Goal: Task Accomplishment & Management: Manage account settings

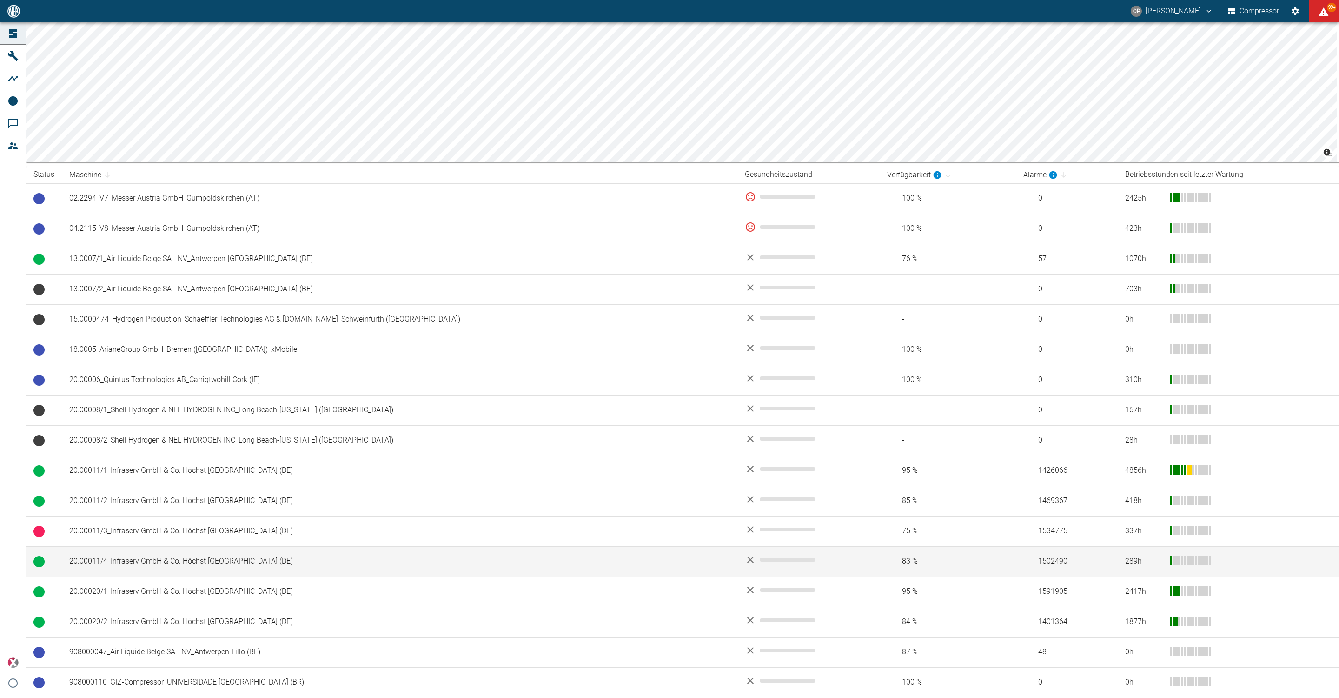
scroll to position [209, 0]
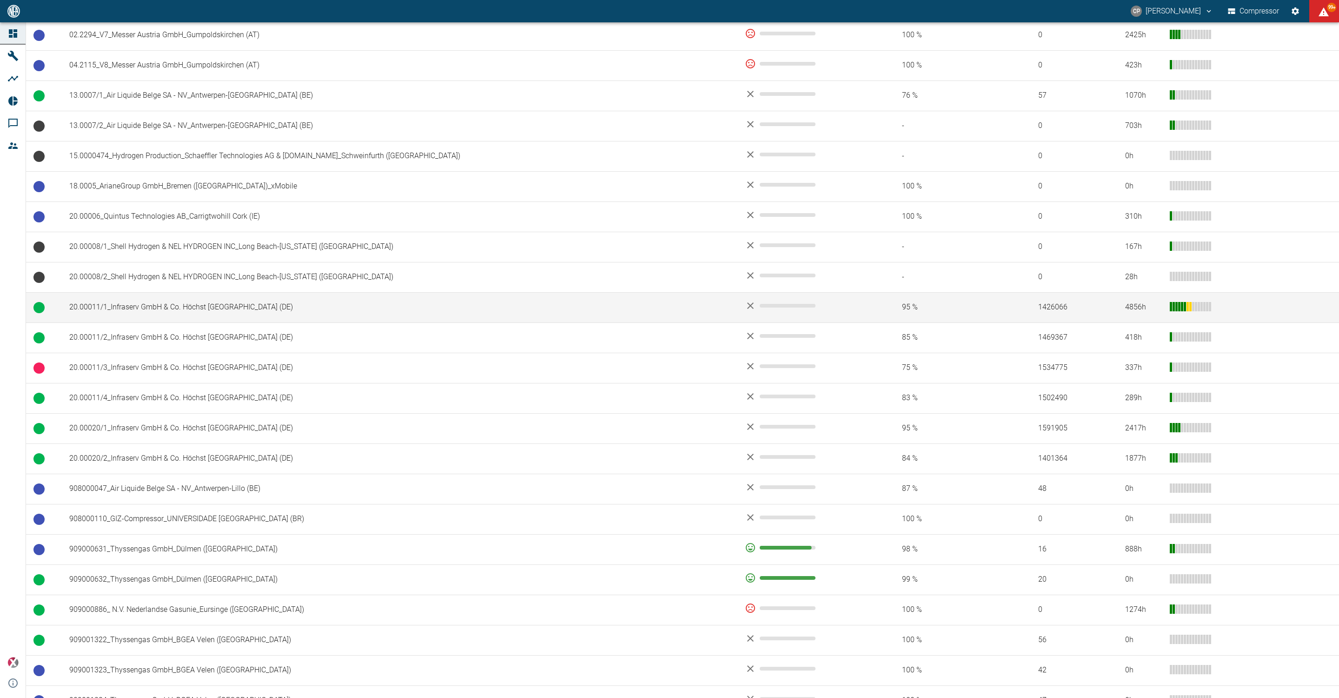
click at [292, 319] on td "20.00011/1_Infraserv GmbH & Co. Höchst [GEOGRAPHIC_DATA] (DE)" at bounding box center [400, 307] width 676 height 30
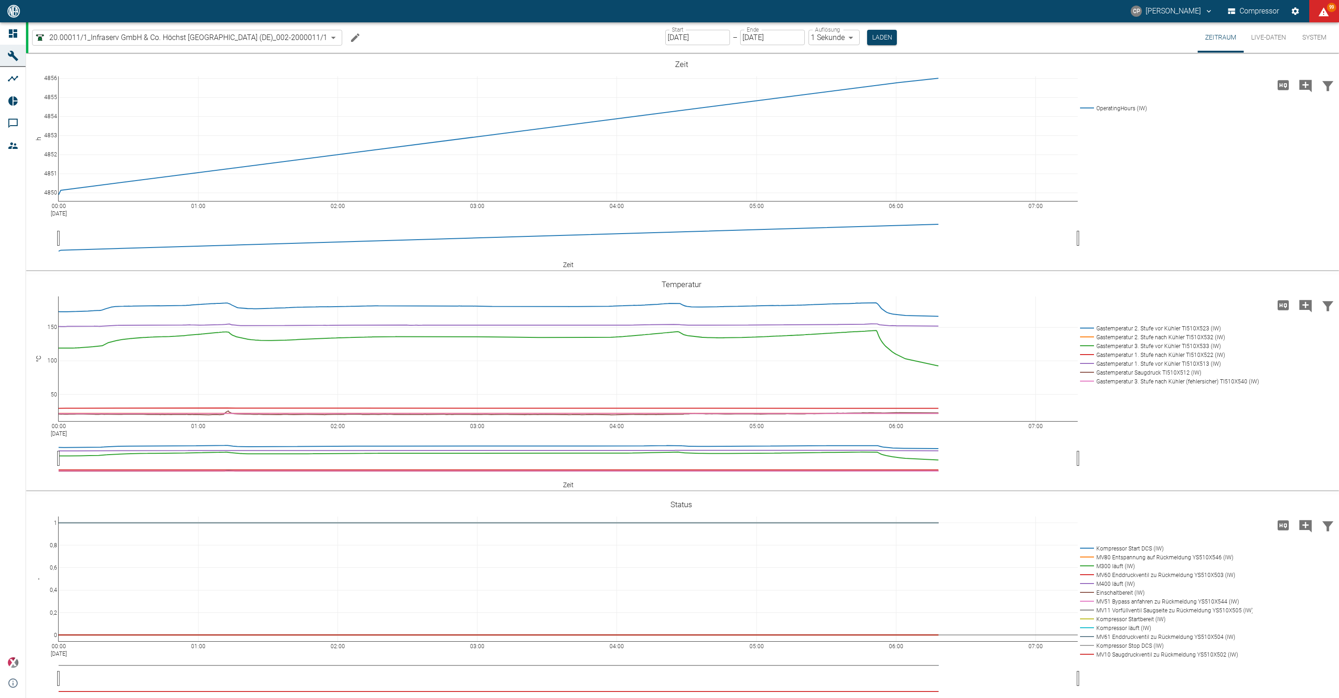
click at [361, 42] on icon "Machine bearbeiten" at bounding box center [355, 37] width 11 height 11
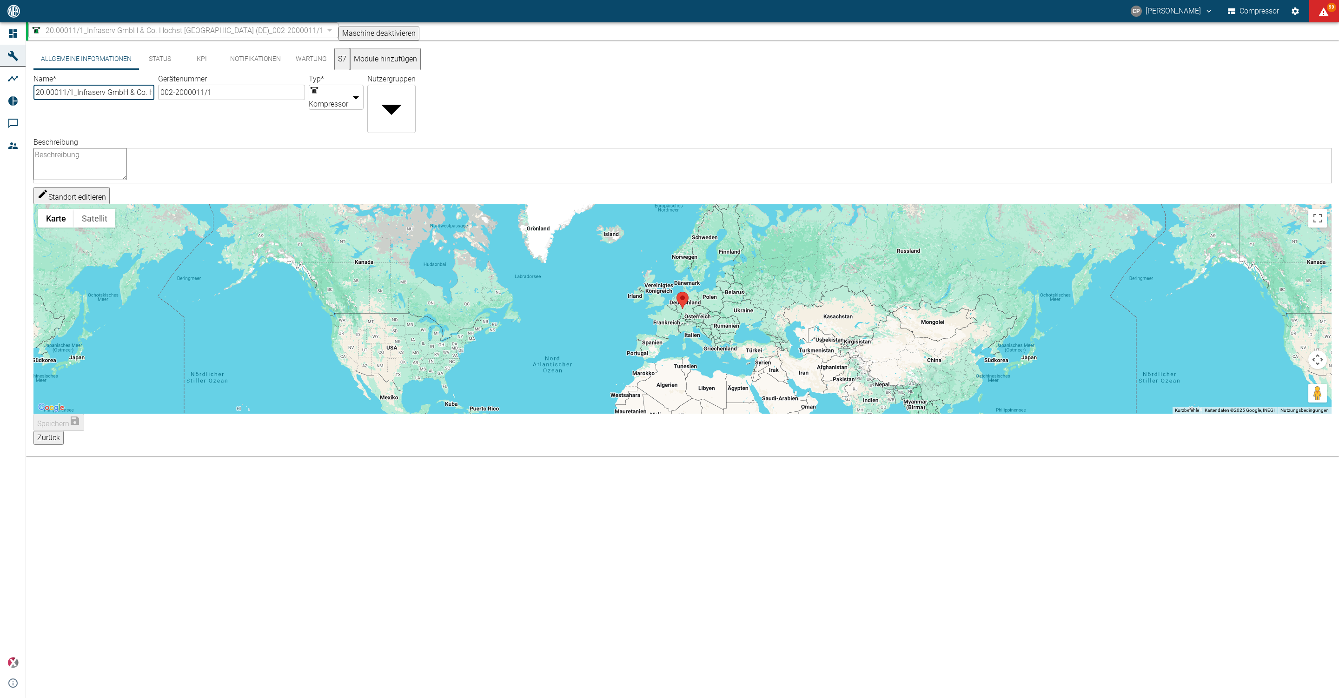
click at [254, 63] on button "Notifikationen" at bounding box center [256, 59] width 66 height 22
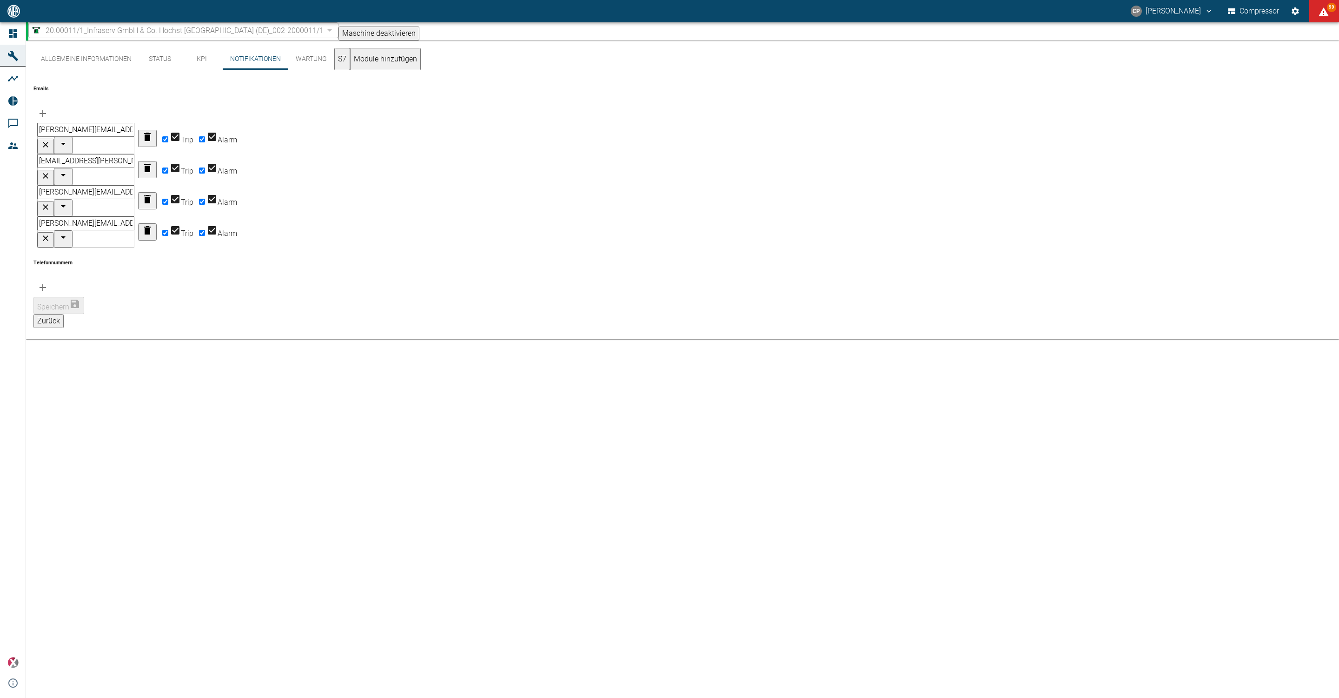
click at [168, 136] on input "Trip" at bounding box center [165, 139] width 6 height 6
checkbox input "false"
click at [168, 167] on input "Trip" at bounding box center [165, 170] width 6 height 6
checkbox input "false"
click at [168, 199] on input "Trip" at bounding box center [165, 202] width 6 height 6
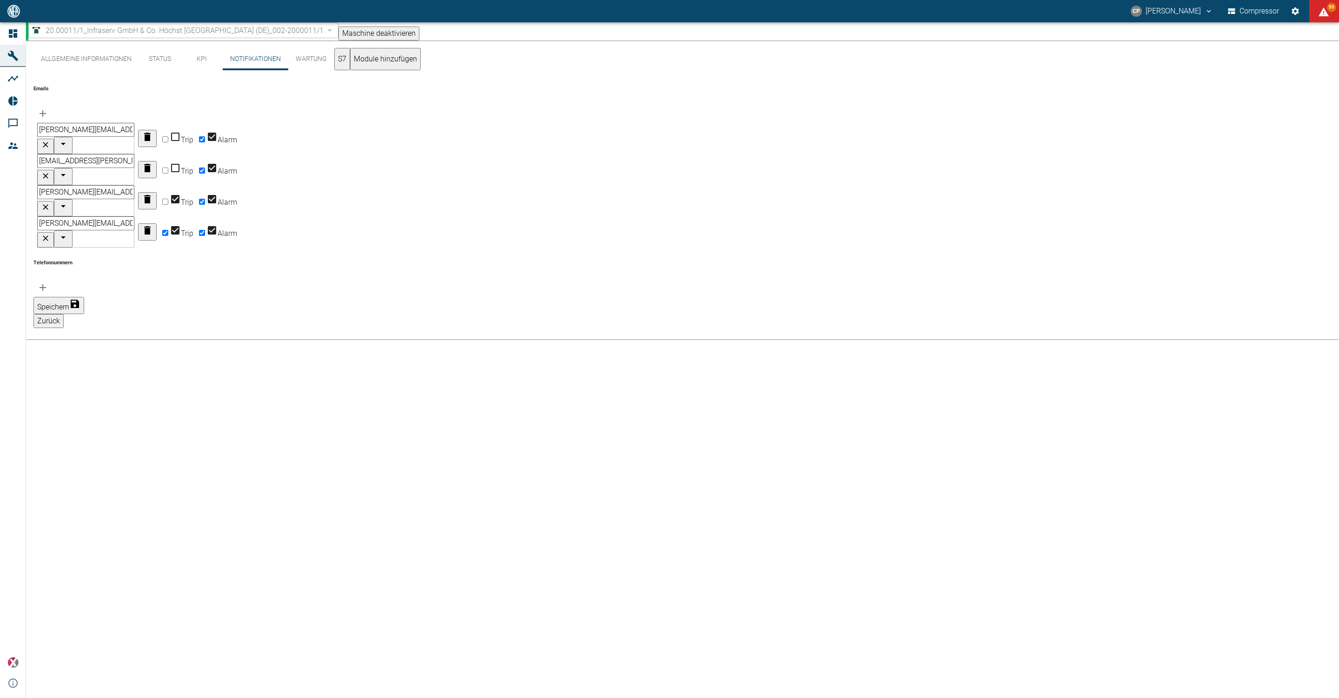
checkbox input "false"
click at [168, 230] on input "Trip" at bounding box center [165, 233] width 6 height 6
checkbox input "false"
click at [205, 230] on input "Alarm" at bounding box center [202, 233] width 6 height 6
checkbox input "false"
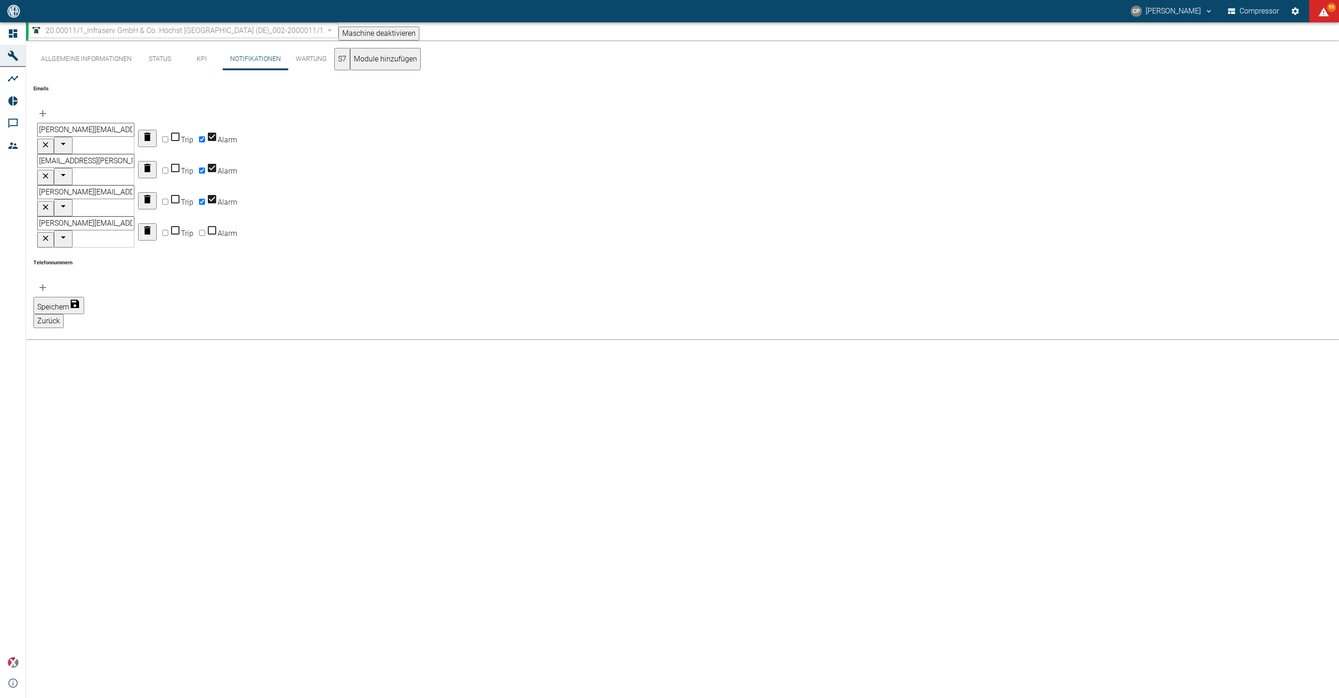
click at [205, 199] on input "Alarm" at bounding box center [202, 202] width 6 height 6
checkbox input "false"
click at [205, 167] on input "Alarm" at bounding box center [202, 170] width 6 height 6
checkbox input "false"
click at [205, 136] on input "Alarm" at bounding box center [202, 139] width 6 height 6
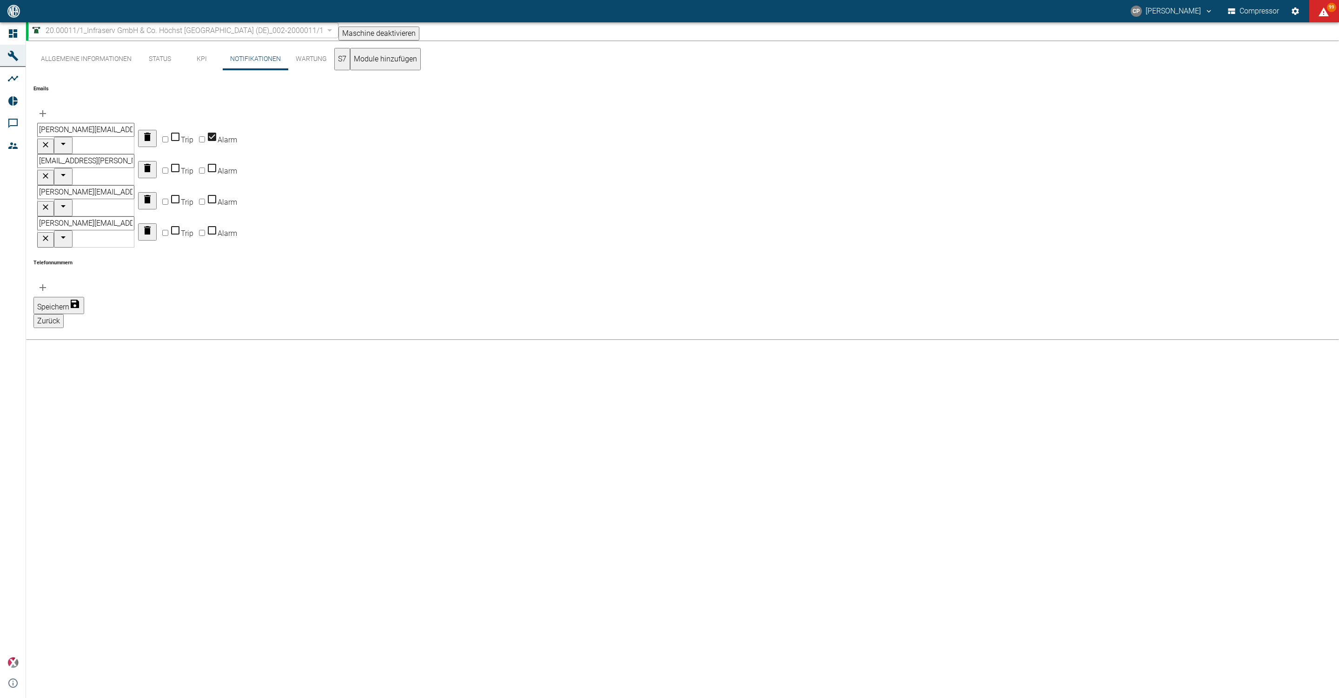
checkbox input "false"
click at [84, 297] on button "Speichern" at bounding box center [58, 305] width 51 height 17
click at [168, 136] on input "Trip" at bounding box center [165, 139] width 6 height 6
checkbox input "true"
click at [168, 167] on input "Trip" at bounding box center [165, 170] width 6 height 6
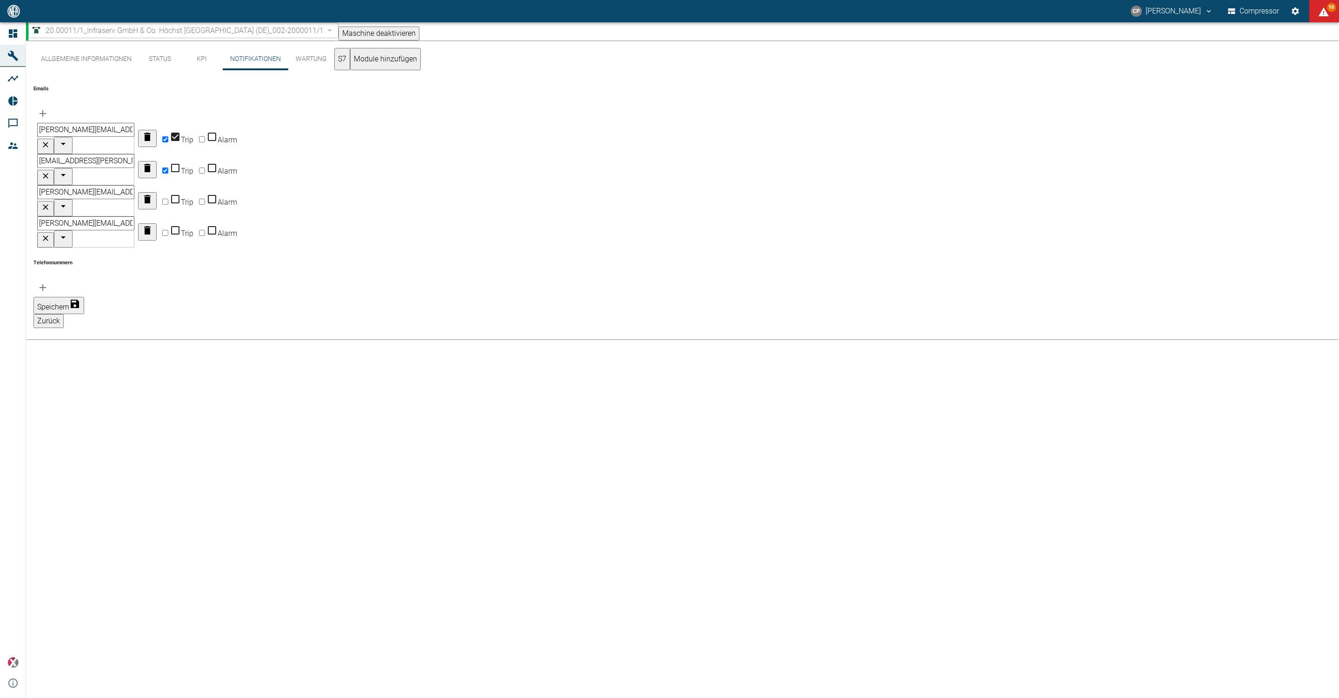
checkbox input "true"
click at [168, 199] on input "Trip" at bounding box center [165, 202] width 6 height 6
checkbox input "true"
click at [168, 230] on input "Trip" at bounding box center [165, 233] width 6 height 6
checkbox input "true"
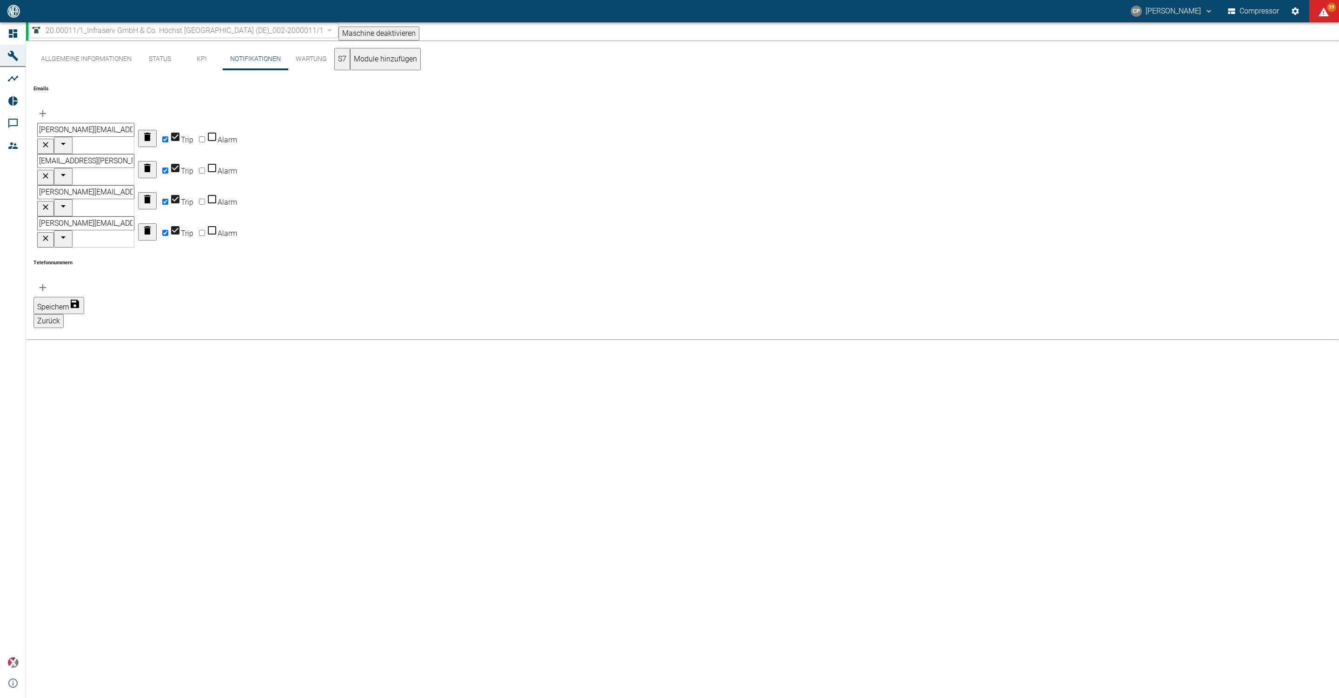
click at [84, 297] on button "Speichern" at bounding box center [58, 305] width 51 height 17
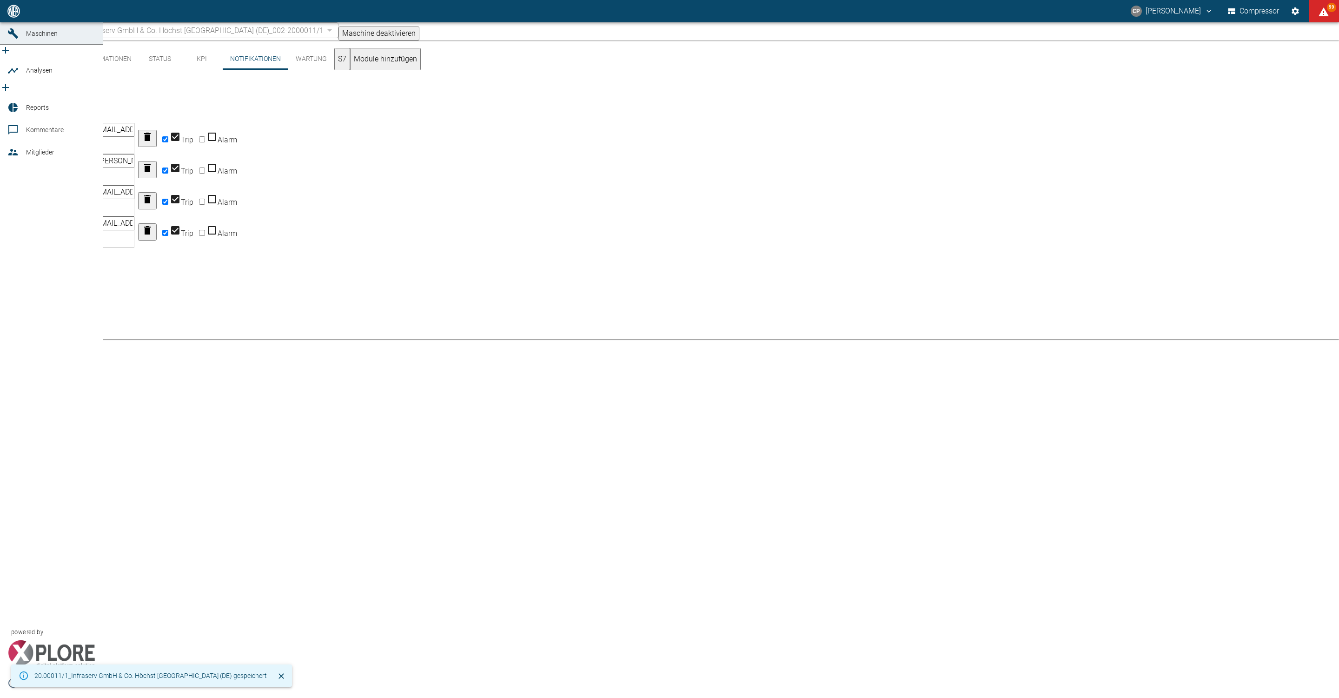
click at [7, 17] on icon at bounding box center [12, 11] width 11 height 11
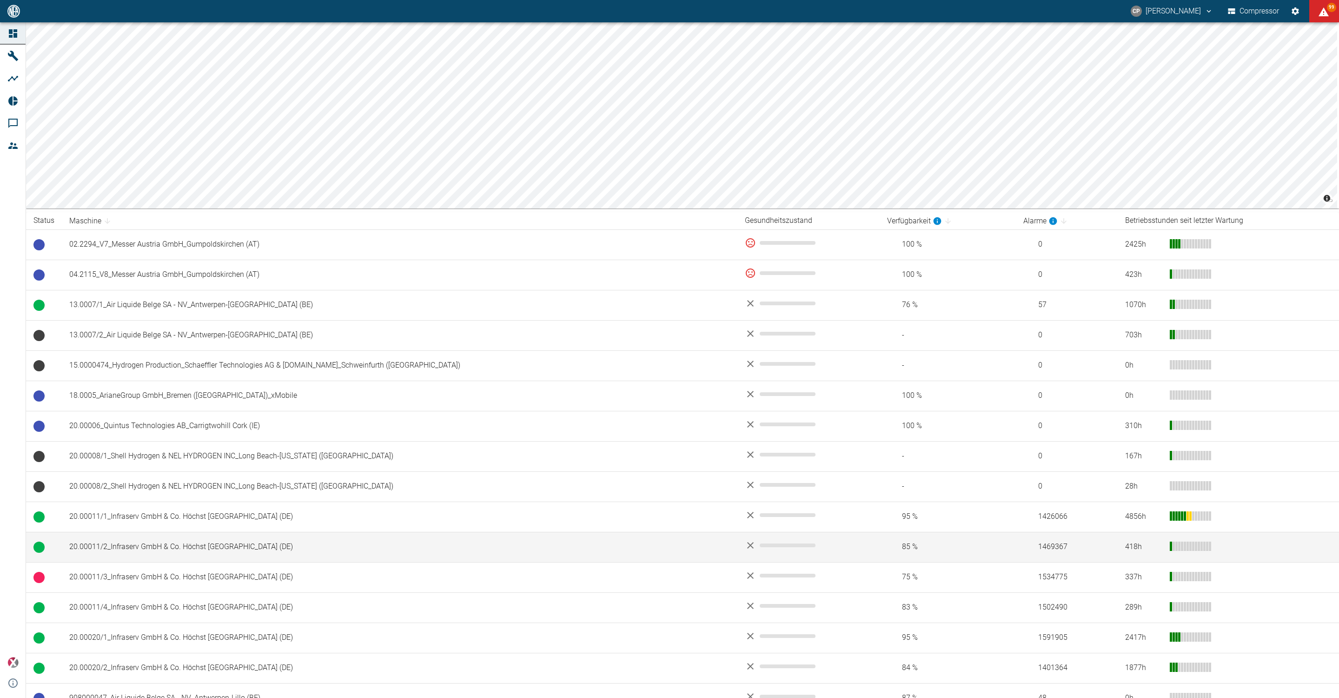
click at [175, 550] on td "20.00011/2_Infraserv GmbH & Co. Höchst [GEOGRAPHIC_DATA] (DE)" at bounding box center [400, 547] width 676 height 30
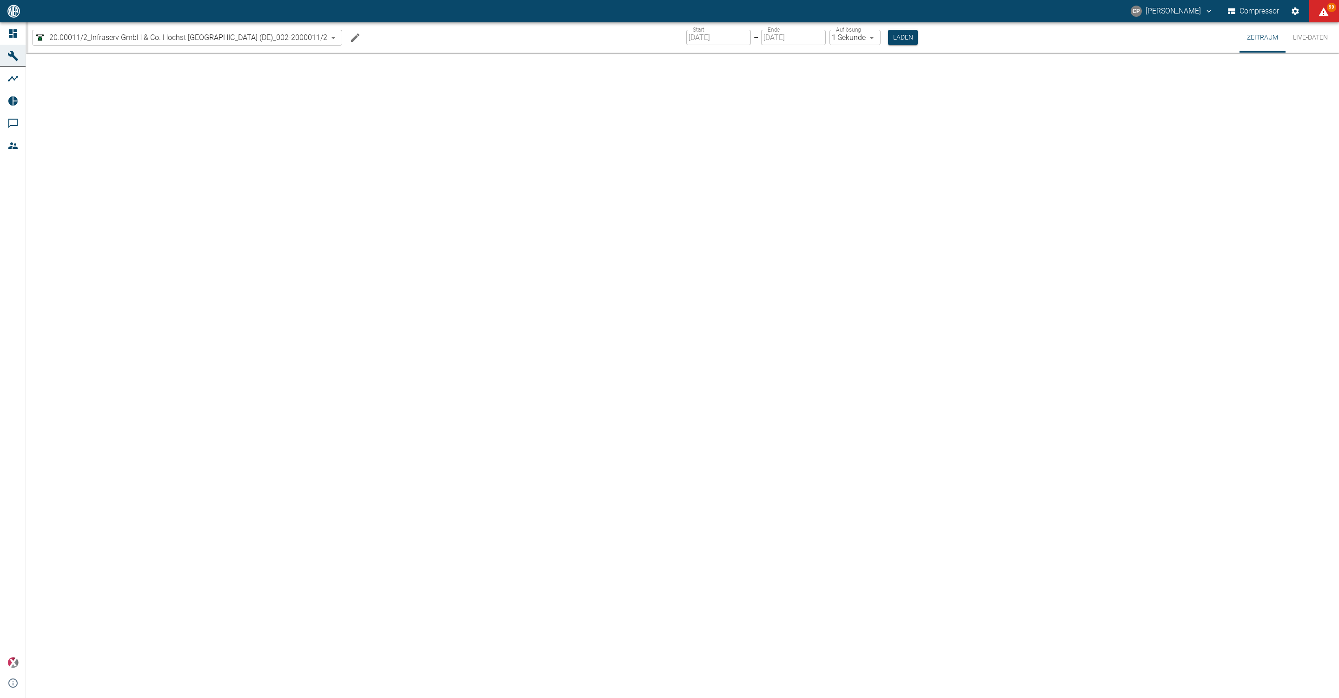
click at [175, 550] on div at bounding box center [682, 375] width 1313 height 645
click at [359, 38] on icon "Machine bearbeiten" at bounding box center [355, 37] width 8 height 8
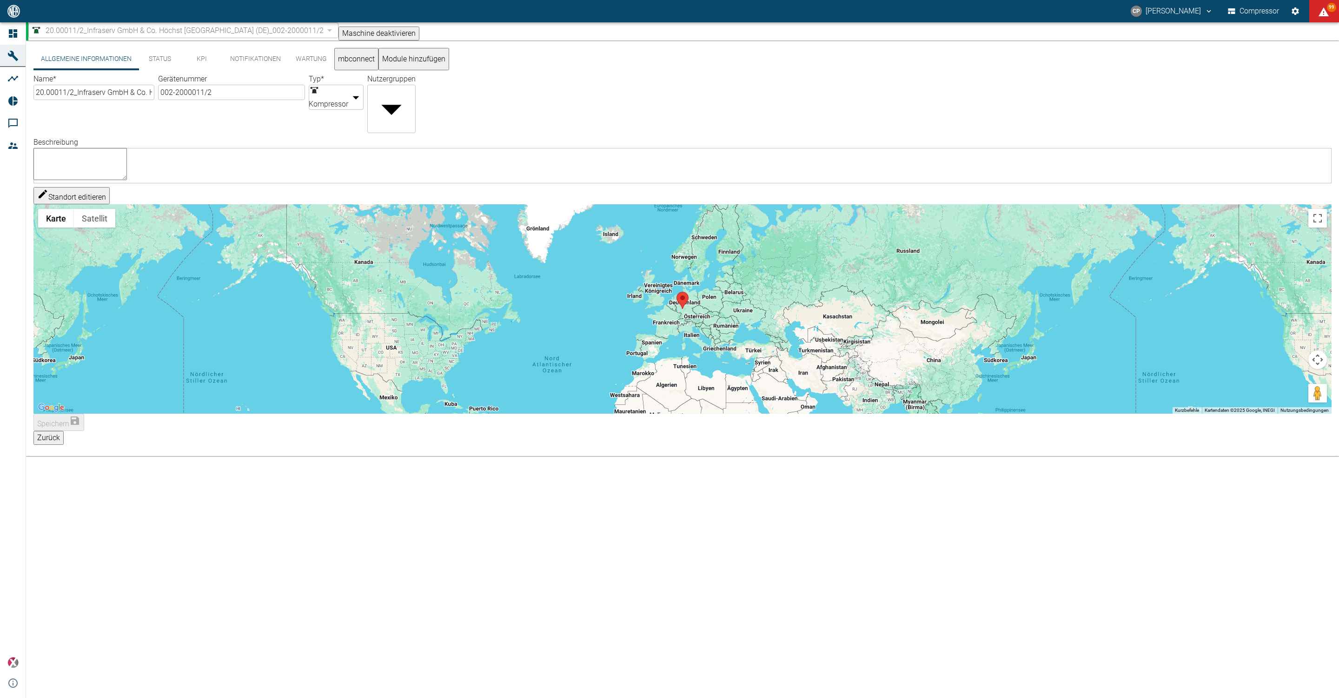
click at [268, 64] on button "Notifikationen" at bounding box center [256, 59] width 66 height 22
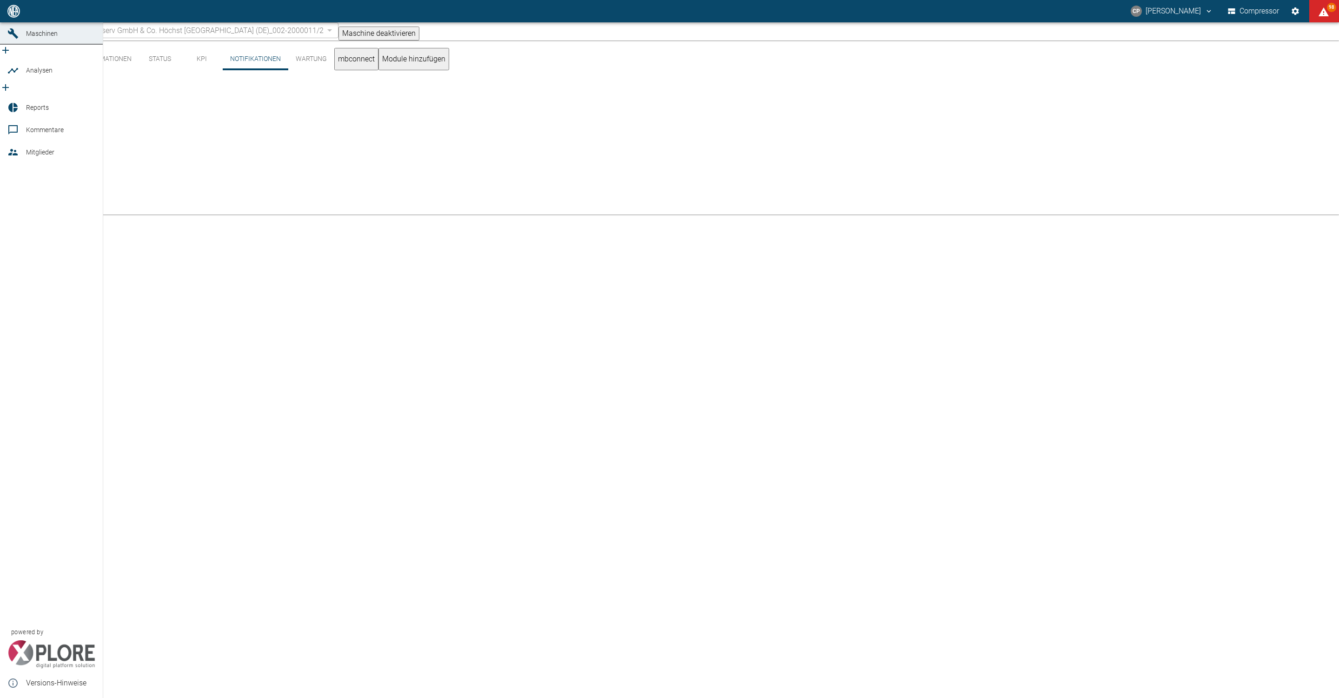
click at [16, 15] on icon at bounding box center [13, 11] width 8 height 8
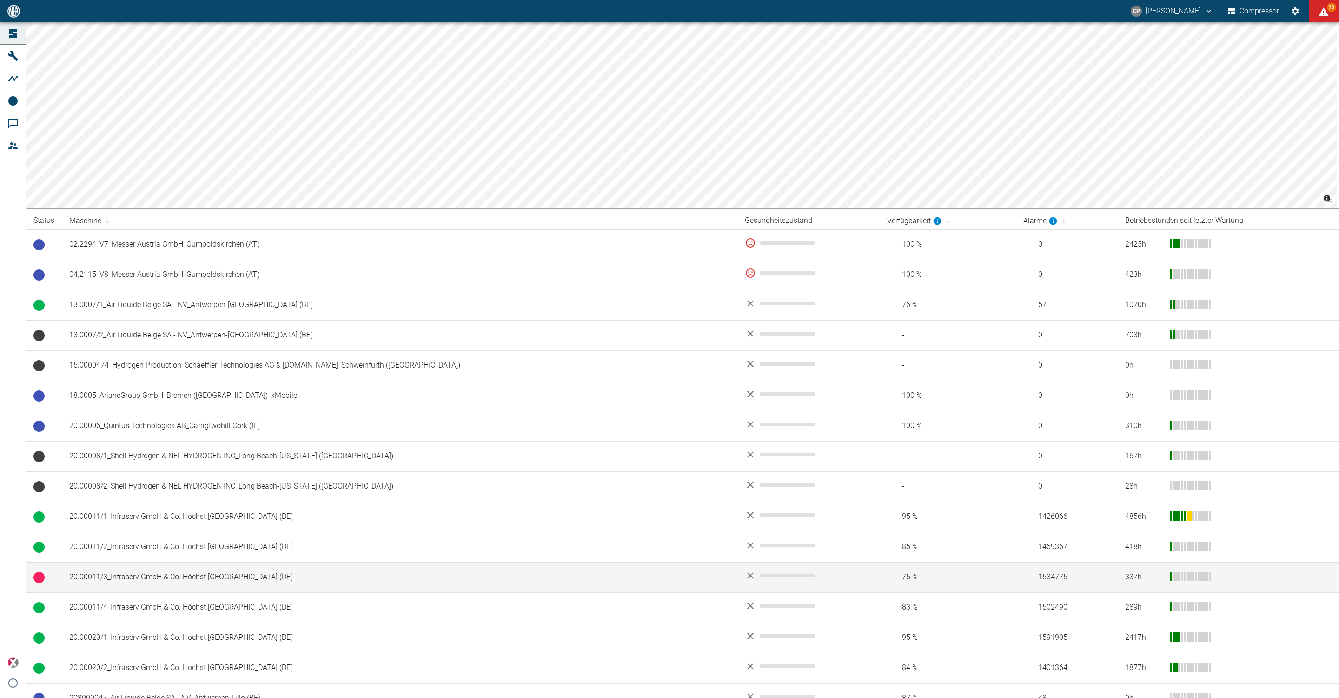
click at [180, 585] on td "20.00011/3_Infraserv GmbH & Co. Höchst [GEOGRAPHIC_DATA] (DE)" at bounding box center [400, 577] width 676 height 30
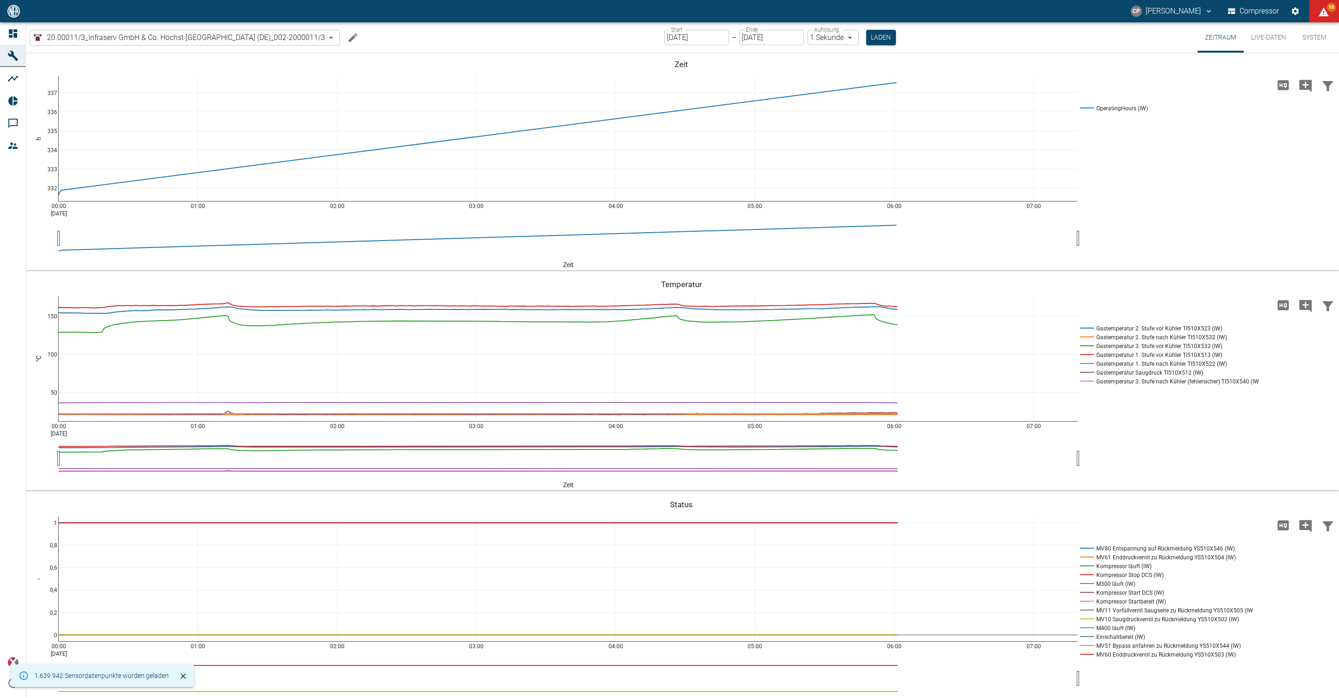
click at [359, 42] on icon "Machine bearbeiten" at bounding box center [352, 37] width 11 height 11
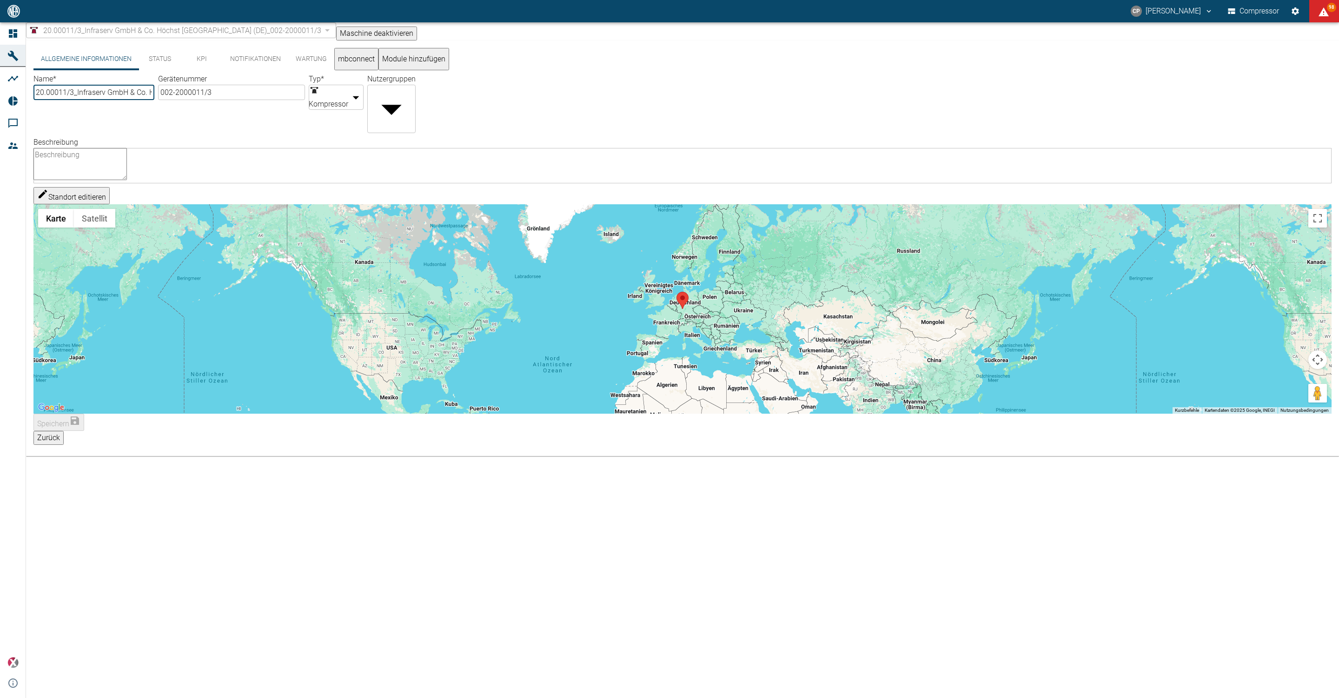
click at [268, 61] on button "Notifikationen" at bounding box center [256, 59] width 66 height 22
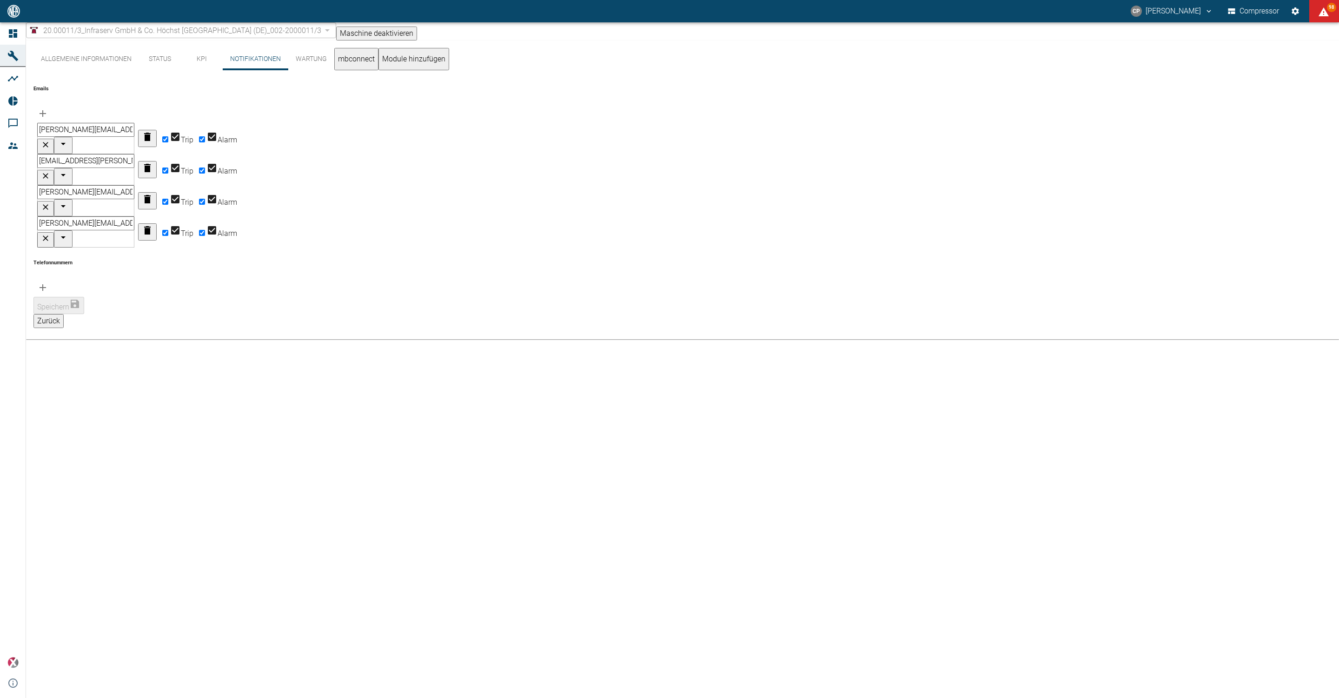
click at [205, 136] on input "Alarm" at bounding box center [202, 139] width 6 height 6
checkbox input "false"
click at [205, 167] on input "Alarm" at bounding box center [202, 170] width 6 height 6
checkbox input "false"
click at [205, 199] on input "Alarm" at bounding box center [202, 202] width 6 height 6
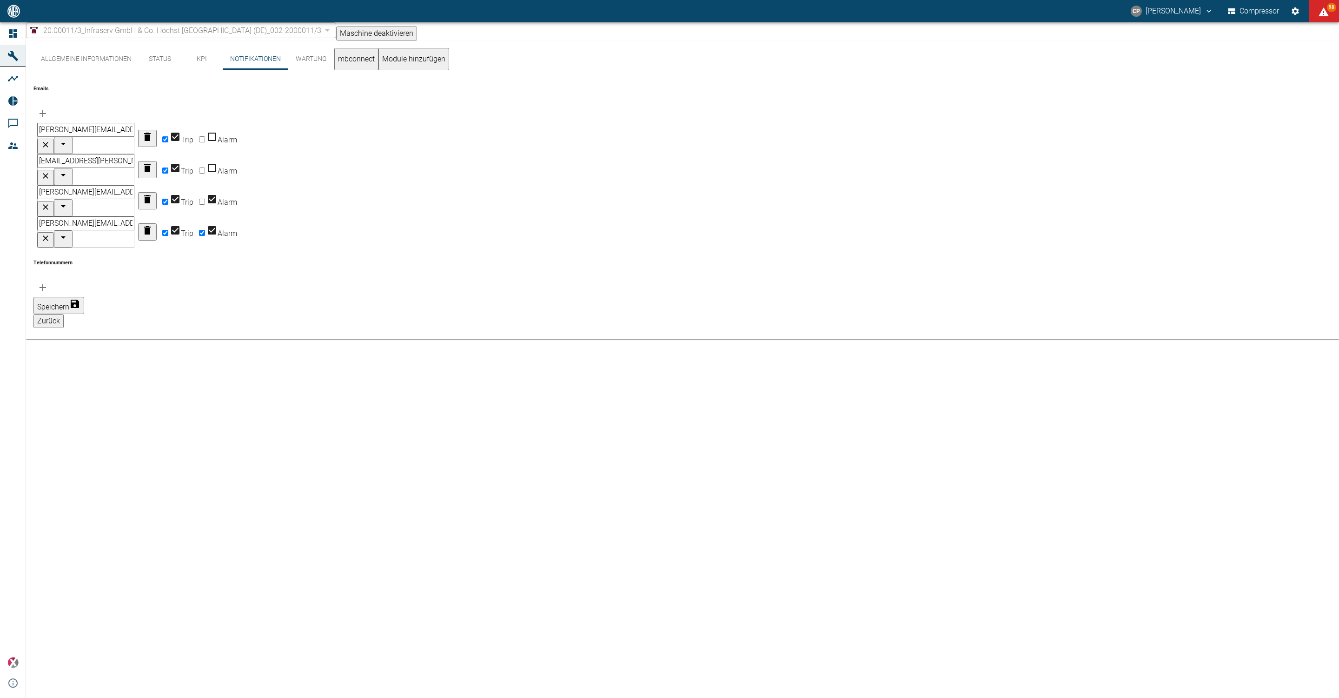
checkbox input "false"
click at [205, 230] on input "Alarm" at bounding box center [202, 233] width 6 height 6
checkbox input "false"
click at [84, 297] on button "Speichern" at bounding box center [58, 305] width 51 height 17
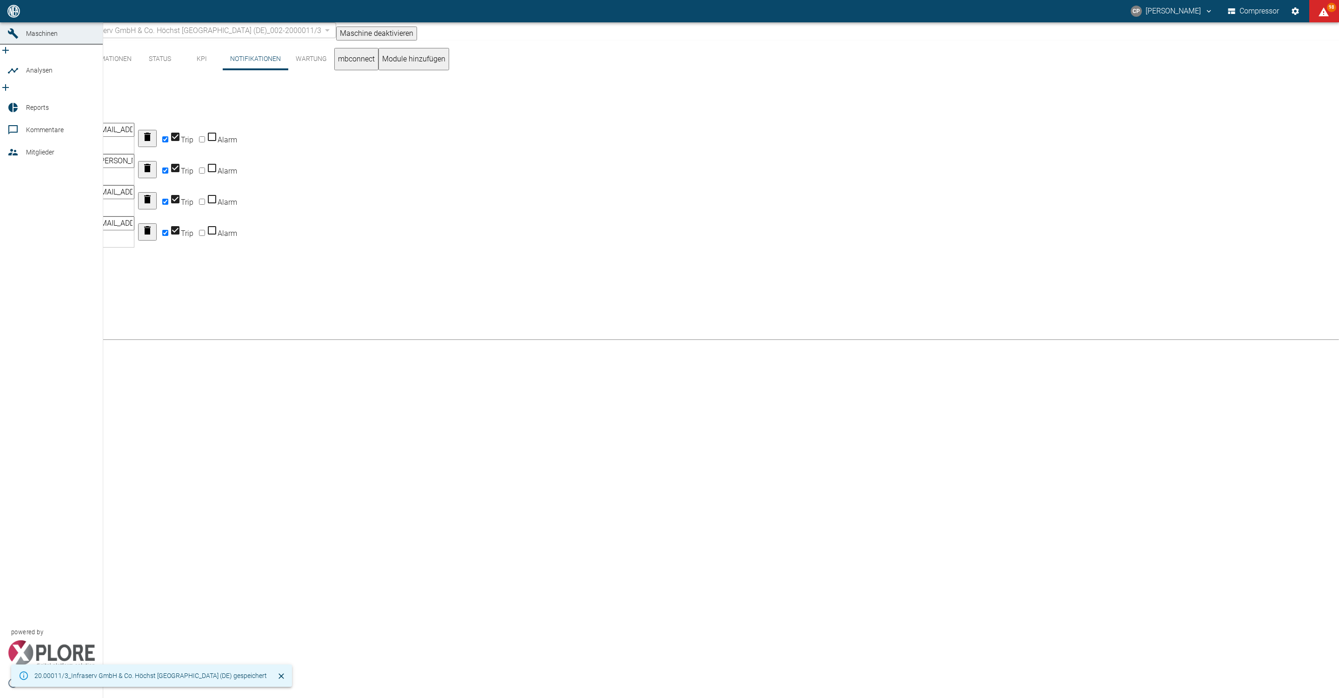
click at [13, 17] on icon at bounding box center [12, 11] width 11 height 11
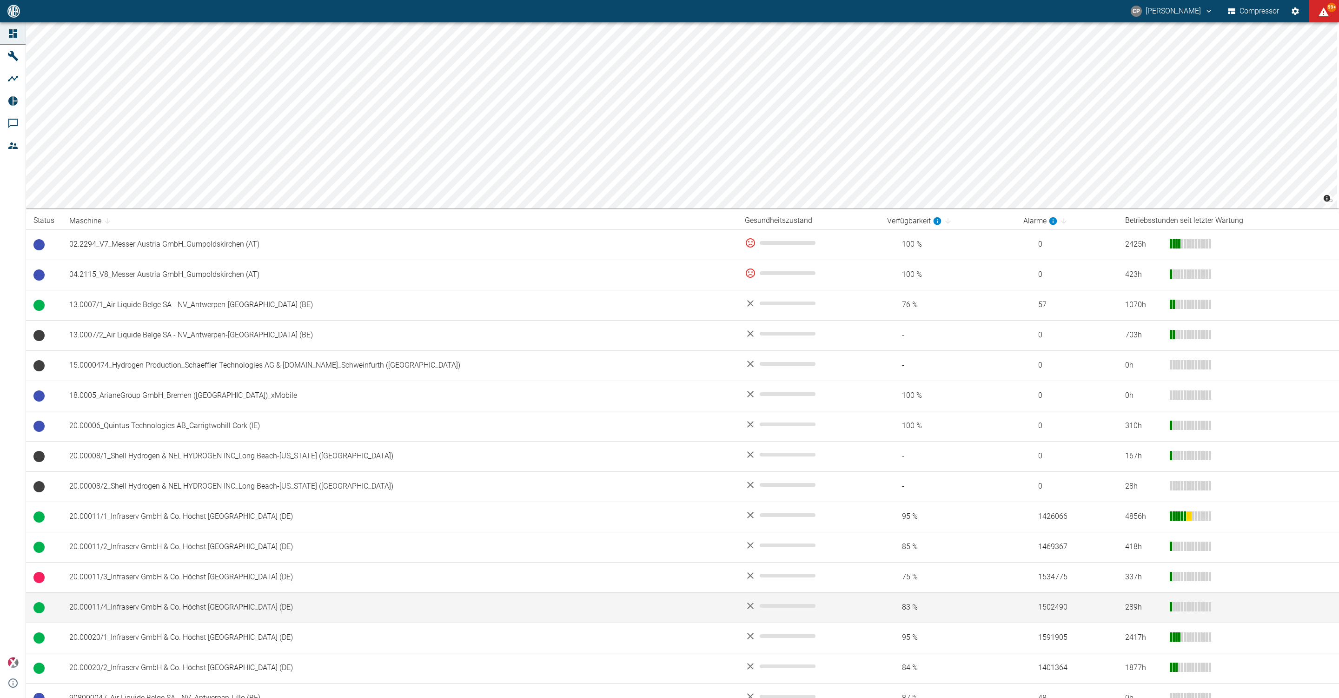
click at [190, 607] on td "20.00011/4_Infraserv GmbH & Co. Höchst [GEOGRAPHIC_DATA] (DE)" at bounding box center [400, 607] width 676 height 30
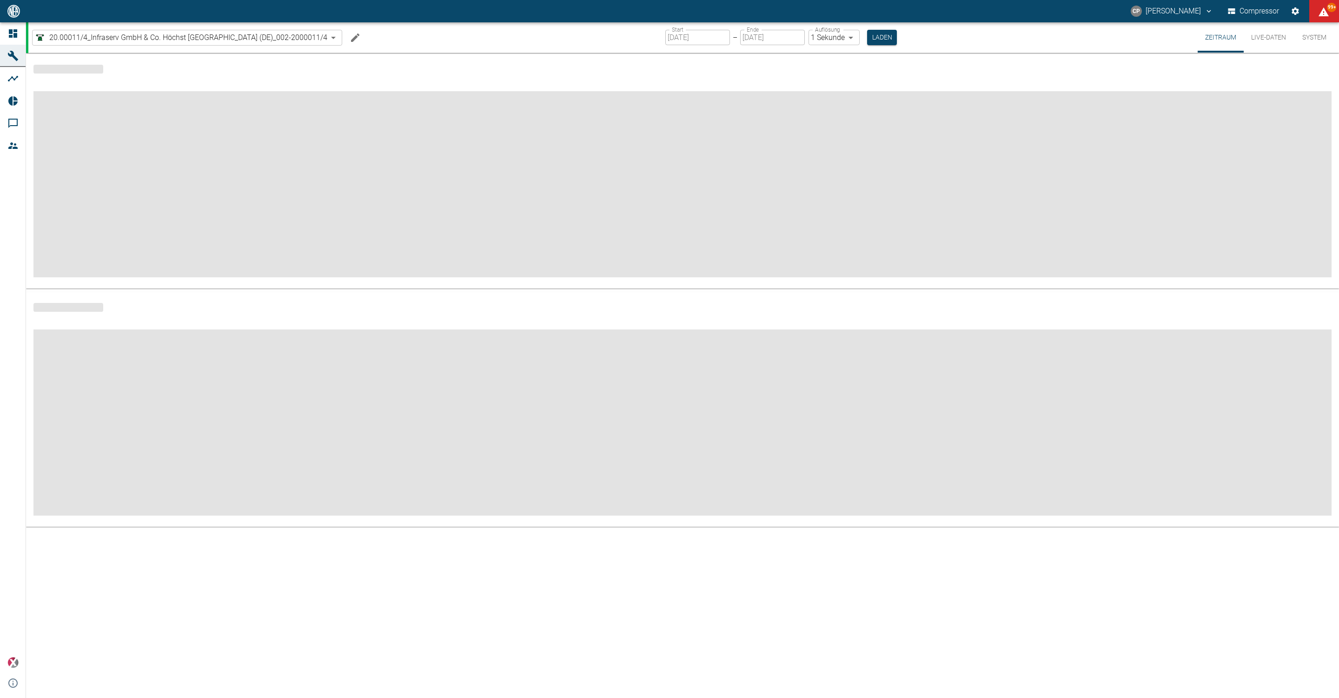
click at [364, 33] on button "Machine bearbeiten" at bounding box center [355, 37] width 19 height 19
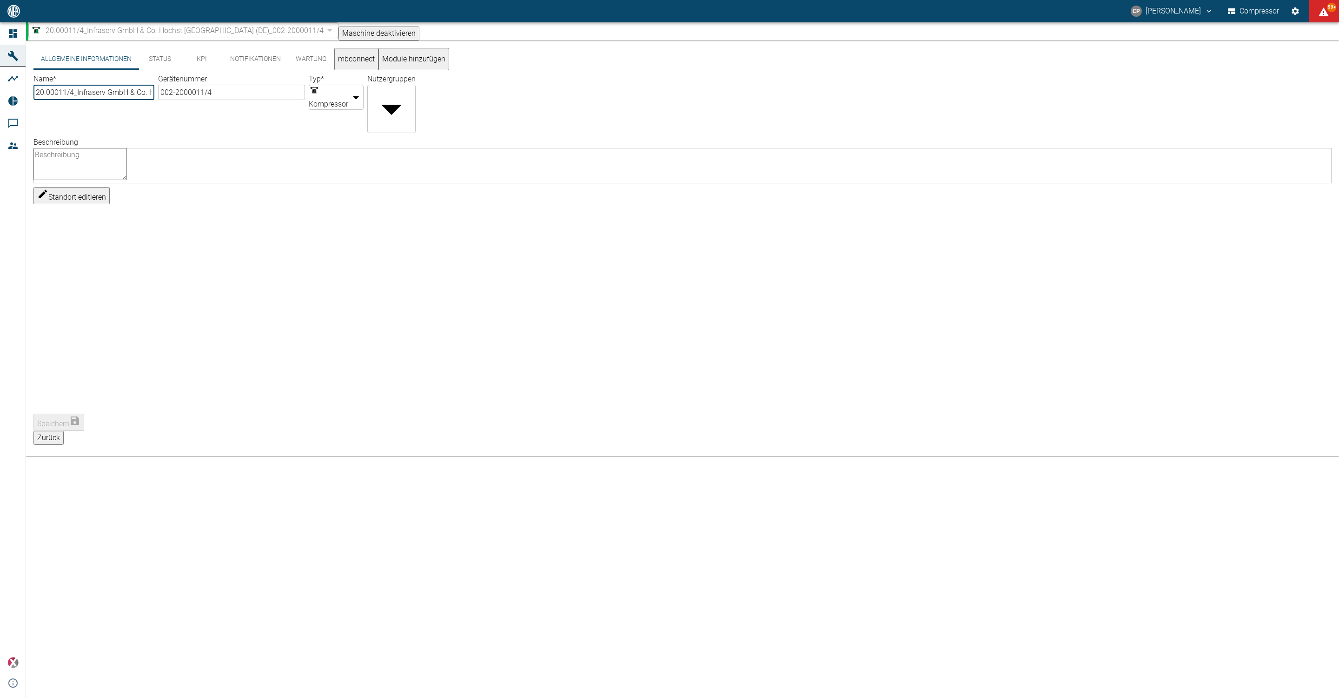
type input "20.00011/4_Infraserv GmbH & Co. Höchst [GEOGRAPHIC_DATA] (DE)"
type input "002-2000011/4"
type input "Compressor"
click at [361, 35] on div "20.00011/4_Infraserv GmbH & Co. Höchst [GEOGRAPHIC_DATA] (DE)_002-2000011/4 519…" at bounding box center [683, 31] width 1311 height 18
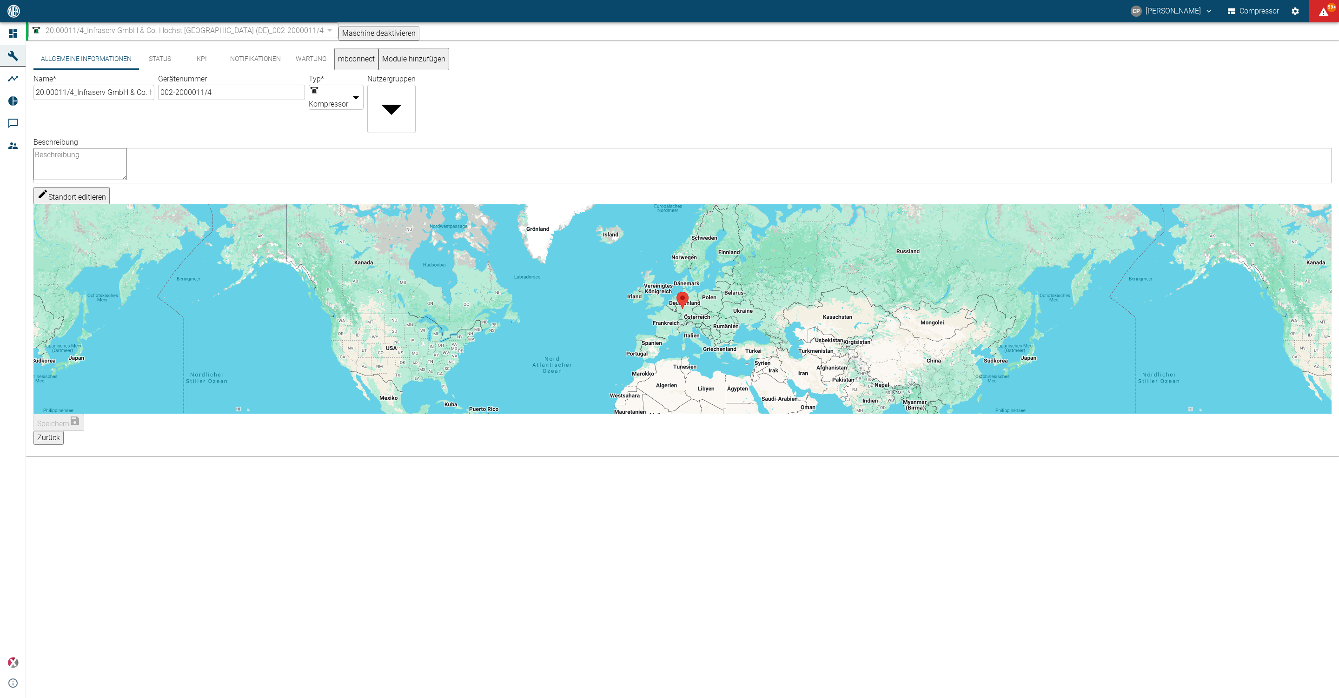
click at [266, 63] on button "Notifikationen" at bounding box center [256, 59] width 66 height 22
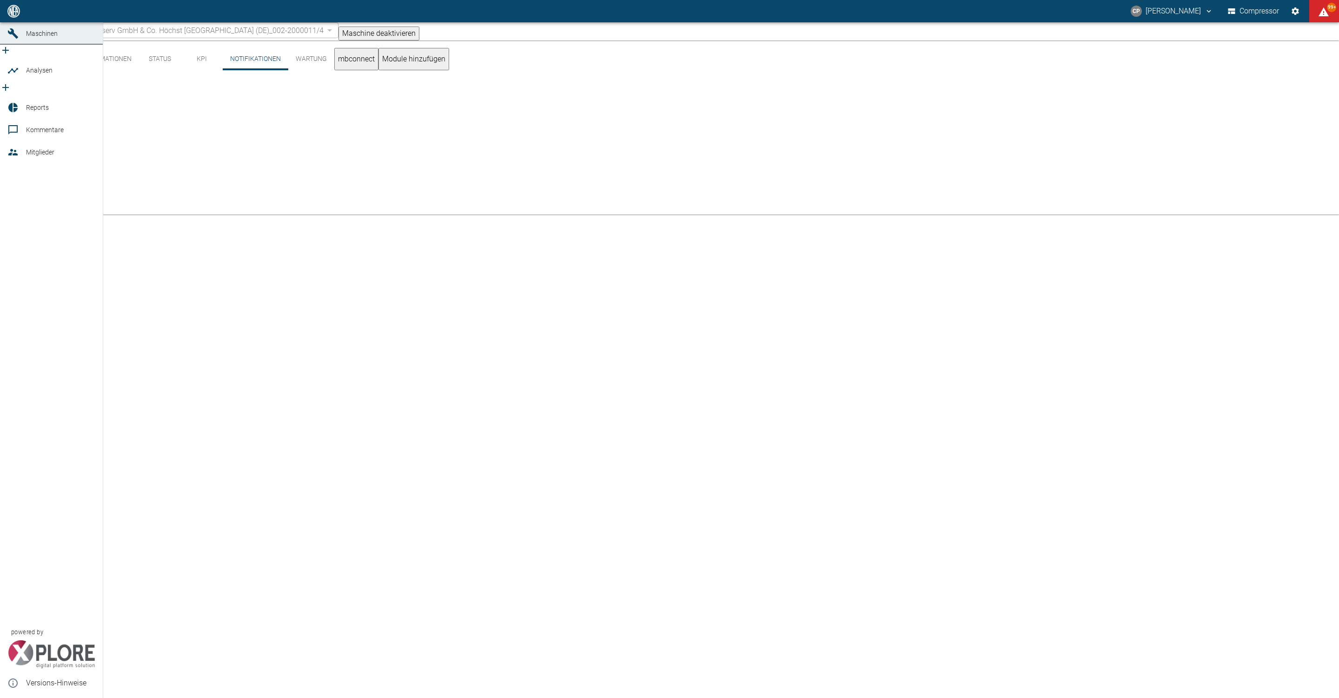
click at [20, 22] on link "Dashboard" at bounding box center [51, 11] width 103 height 22
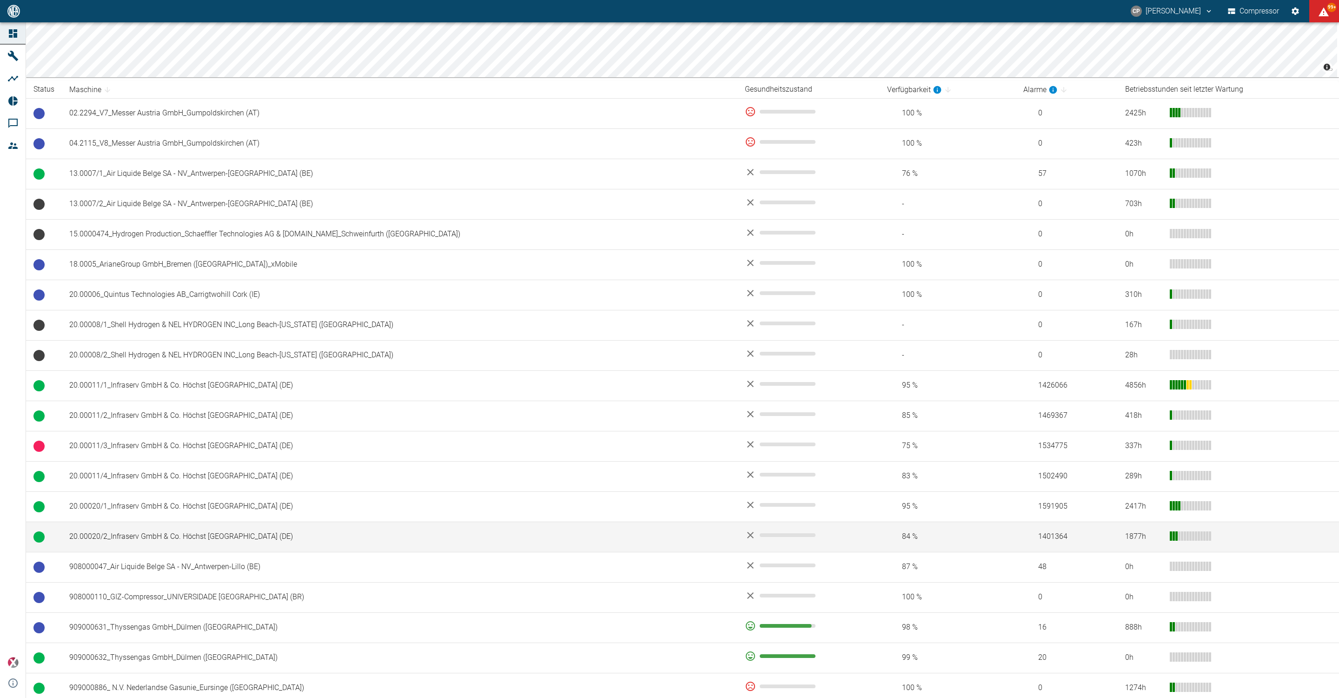
scroll to position [140, 0]
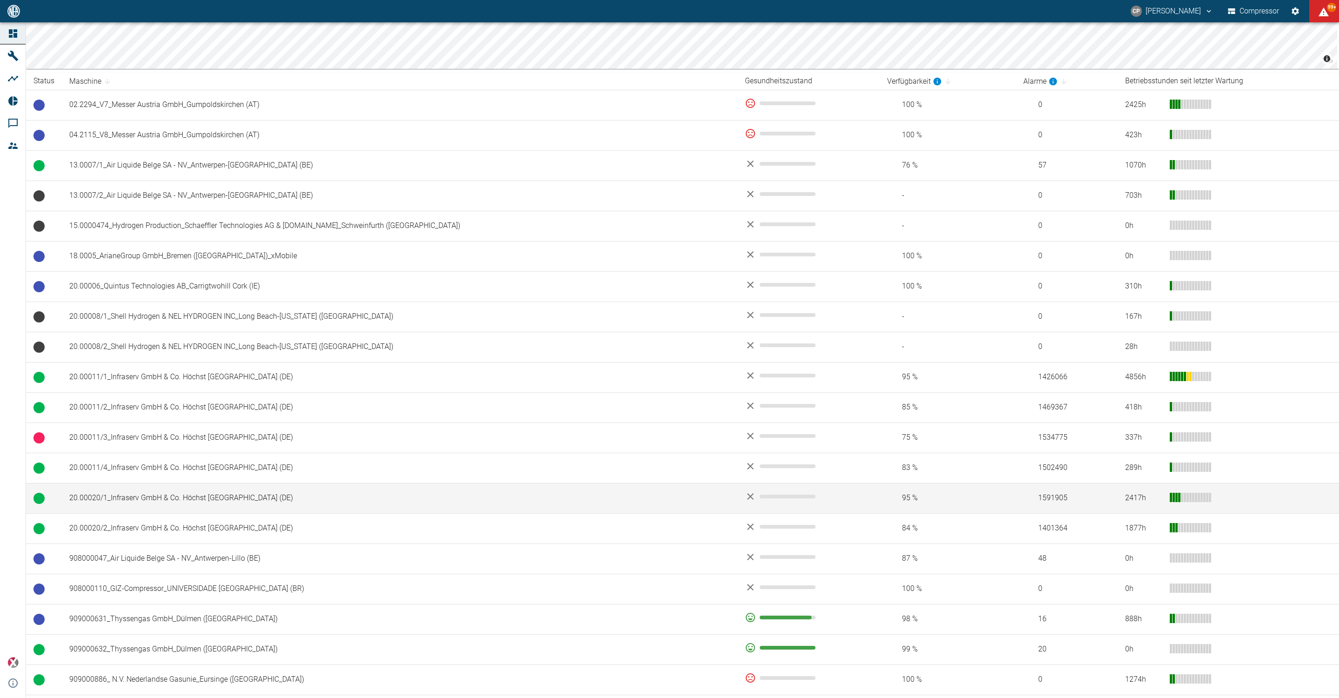
click at [190, 497] on td "20.00020/1_Infraserv GmbH & Co. Höchst [GEOGRAPHIC_DATA] (DE)" at bounding box center [400, 498] width 676 height 30
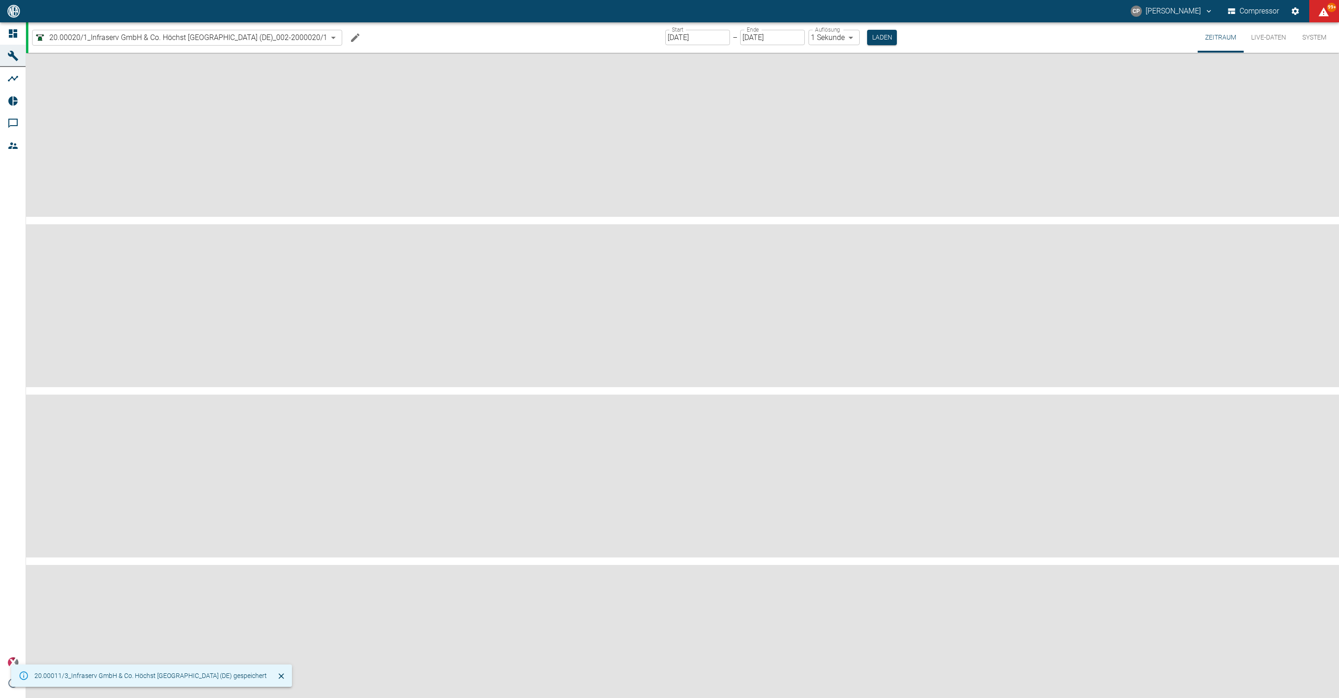
click at [358, 40] on icon "Machine bearbeiten" at bounding box center [355, 37] width 11 height 11
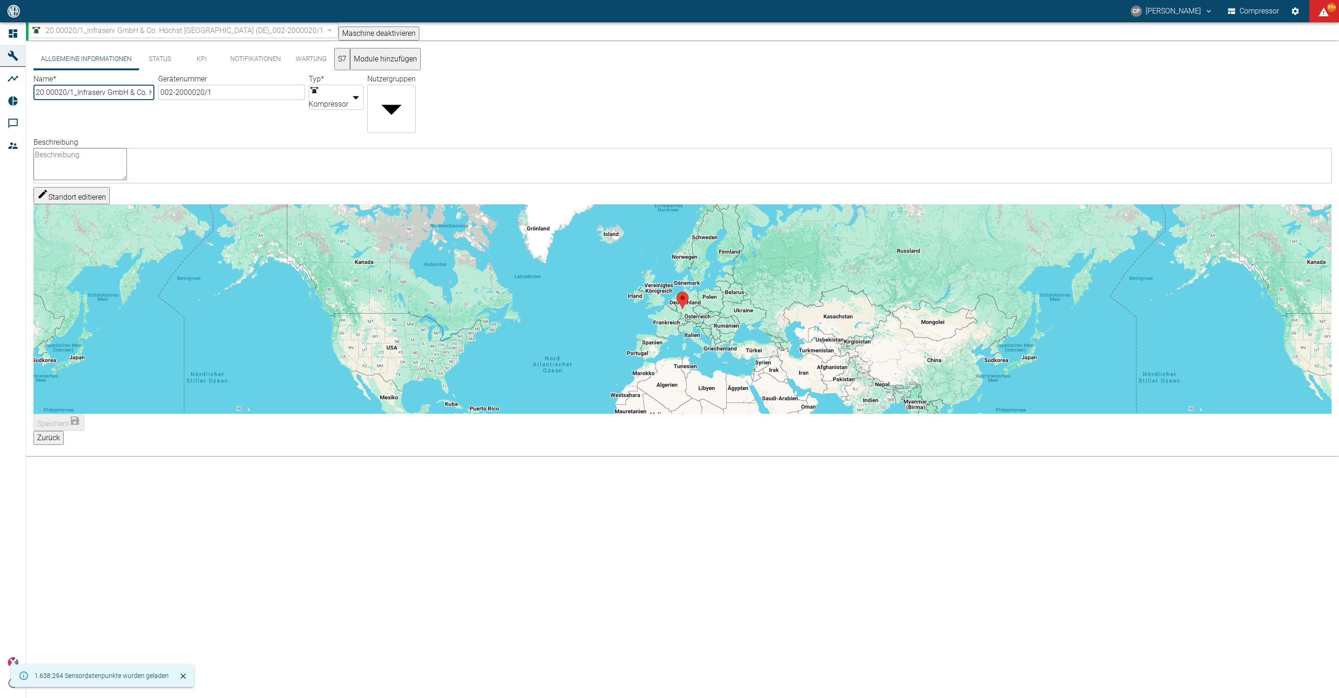
click at [251, 66] on button "Notifikationen" at bounding box center [256, 59] width 66 height 22
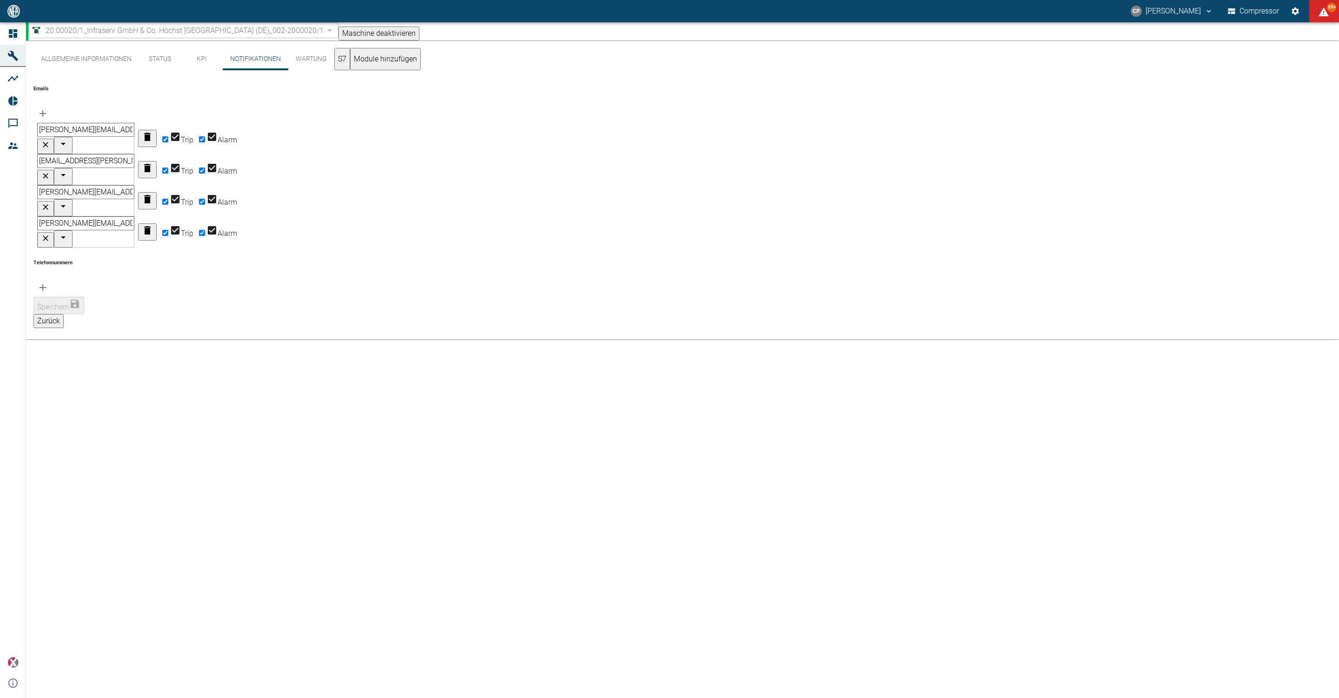
click at [205, 136] on input "Alarm" at bounding box center [202, 139] width 6 height 6
checkbox input "false"
click at [205, 167] on input "Alarm" at bounding box center [202, 170] width 6 height 6
checkbox input "false"
click at [205, 199] on input "Alarm" at bounding box center [202, 202] width 6 height 6
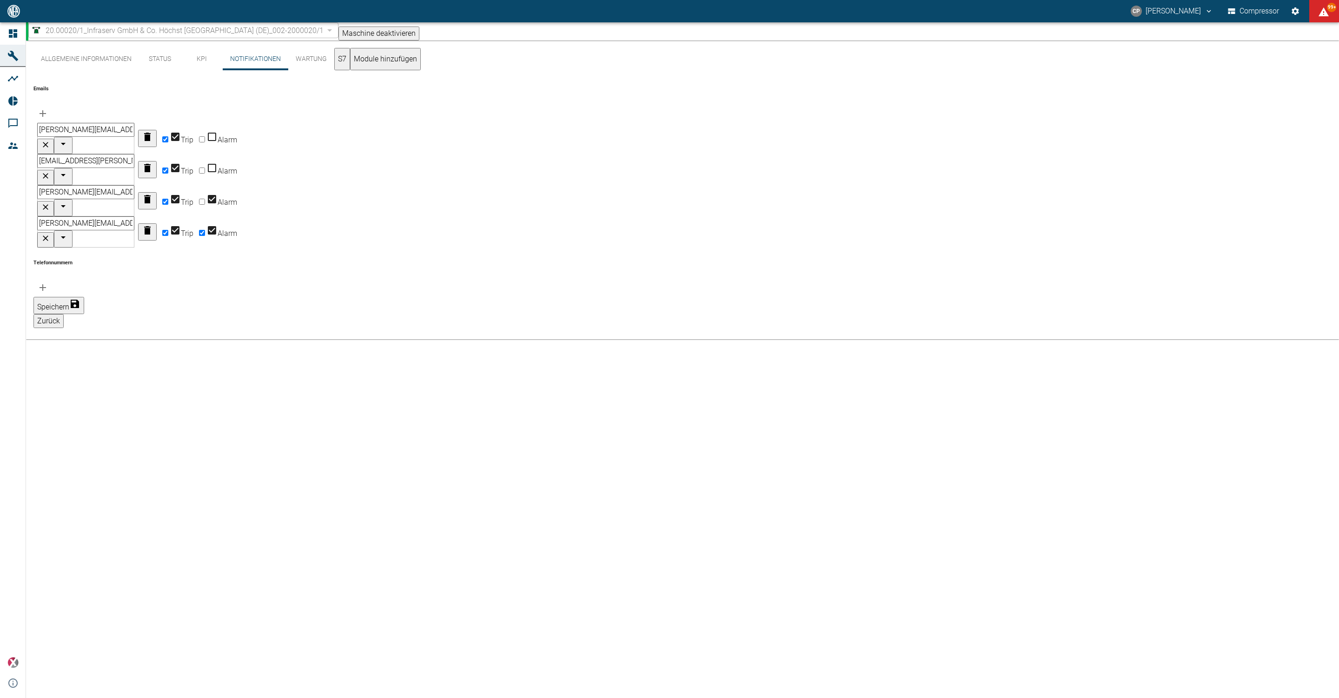
checkbox input "false"
click at [205, 230] on input "Alarm" at bounding box center [202, 233] width 6 height 6
checkbox input "false"
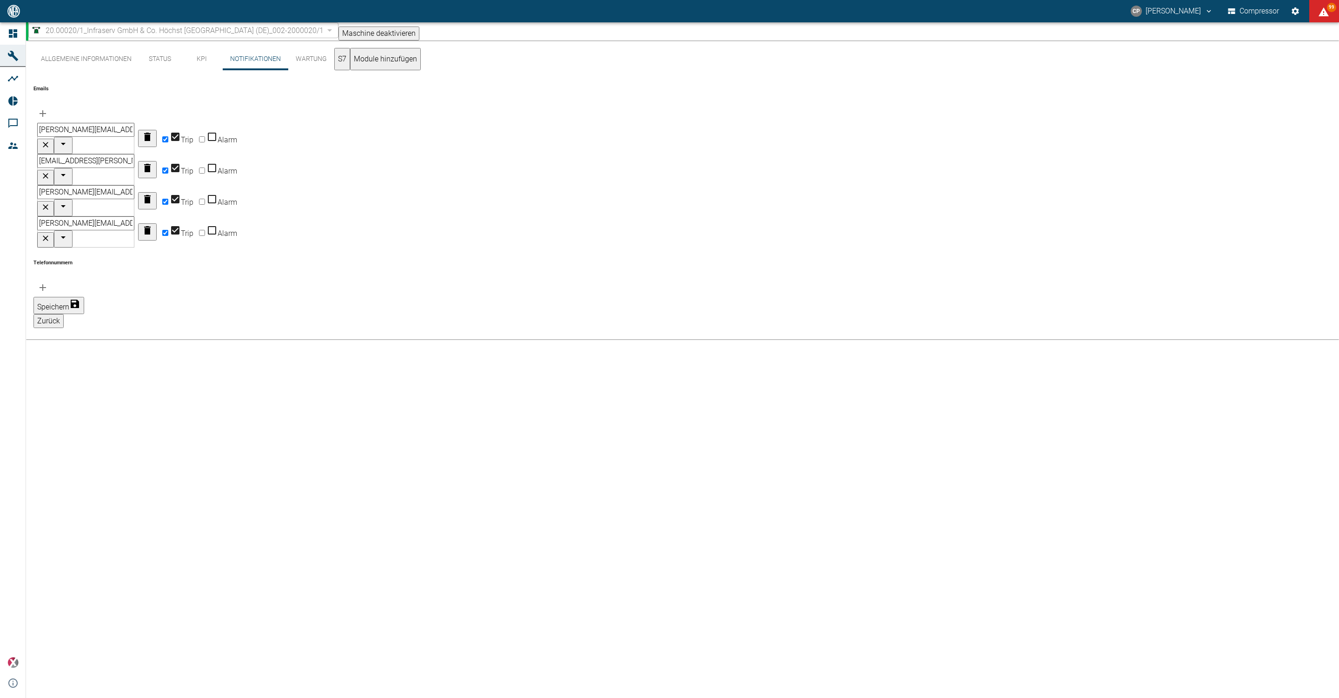
click at [84, 297] on button "Speichern" at bounding box center [58, 305] width 51 height 17
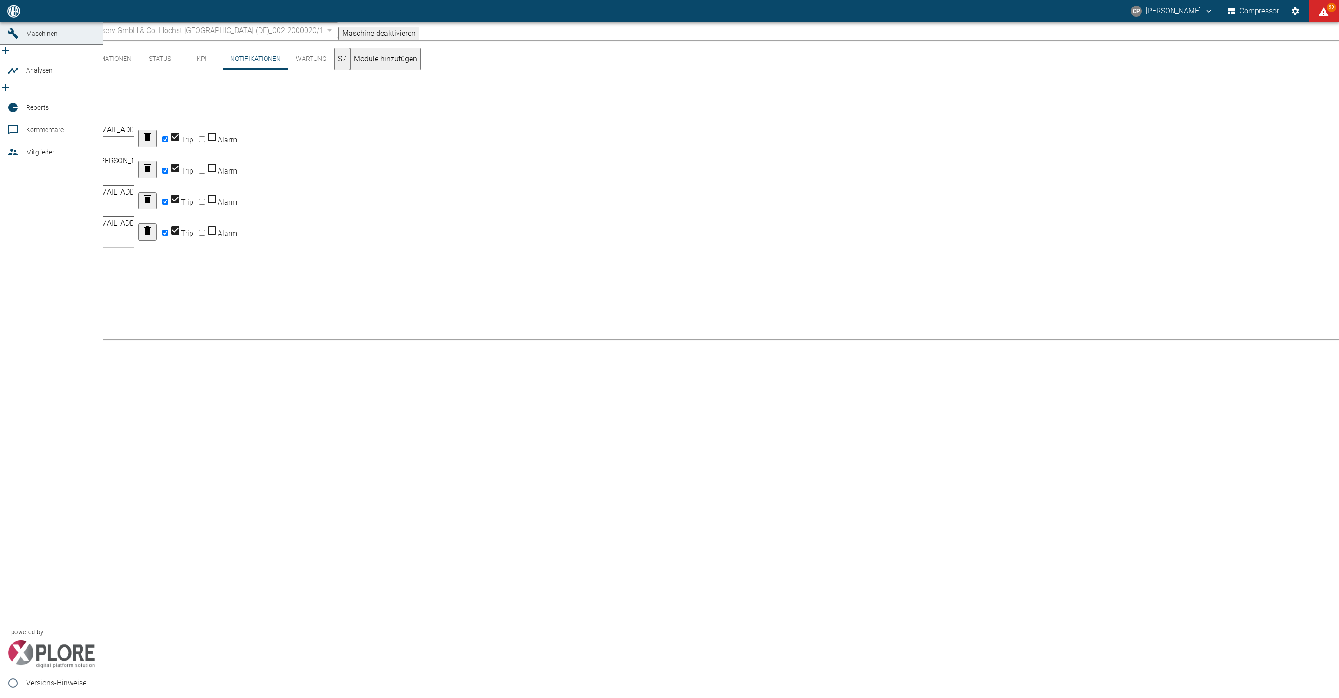
click at [23, 22] on link "Dashboard" at bounding box center [51, 11] width 103 height 22
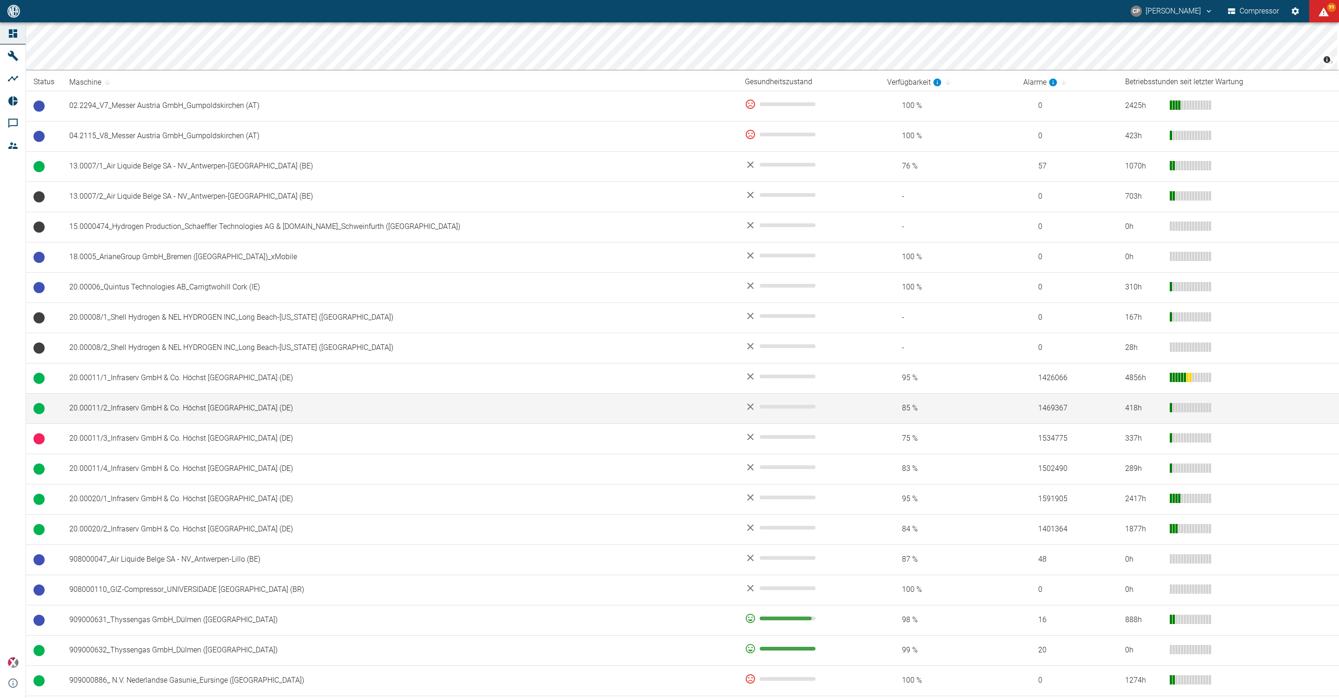
scroll to position [140, 0]
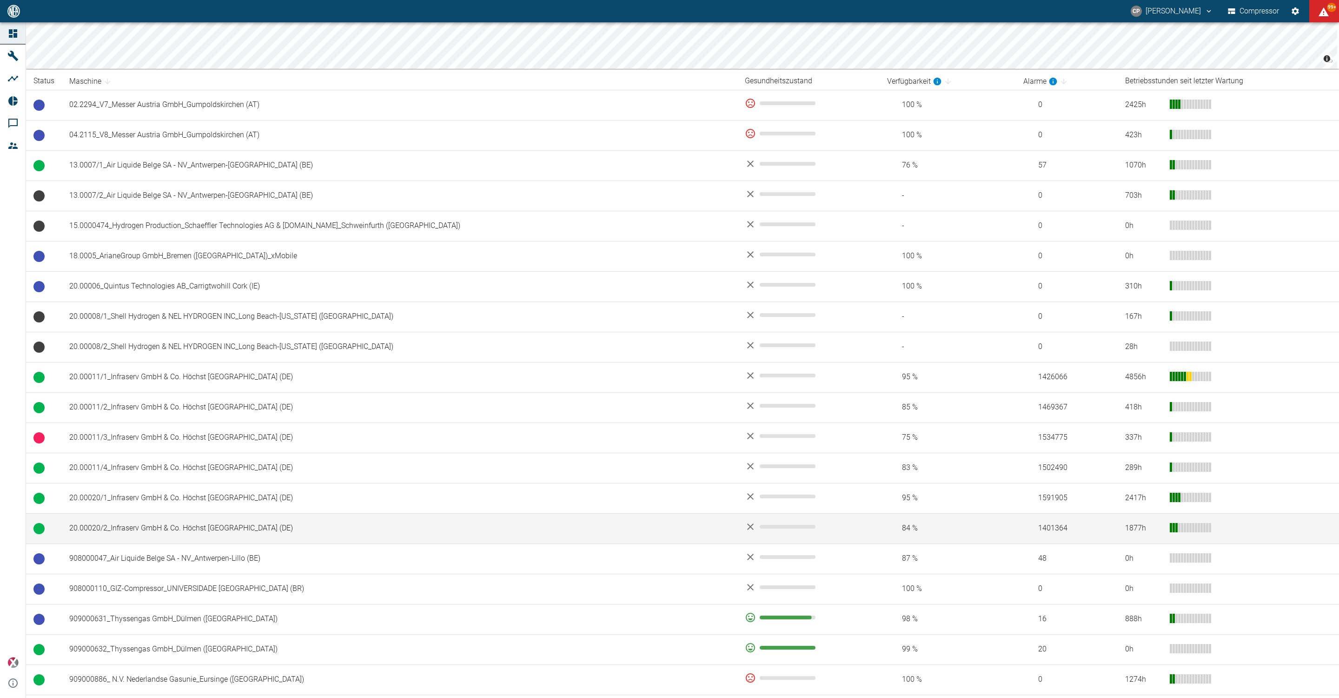
click at [232, 533] on td "20.00020/2_Infraserv GmbH & Co. Höchst [GEOGRAPHIC_DATA] (DE)" at bounding box center [400, 528] width 676 height 30
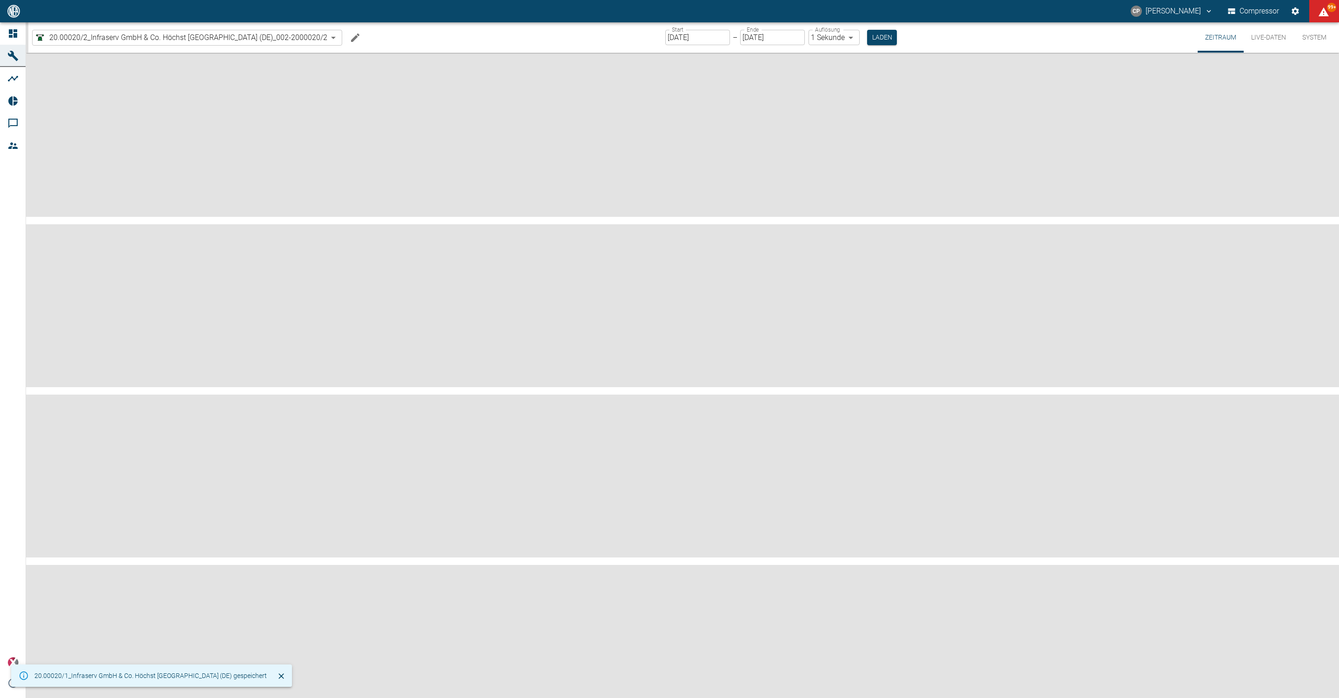
click at [361, 37] on icon "Machine bearbeiten" at bounding box center [355, 37] width 11 height 11
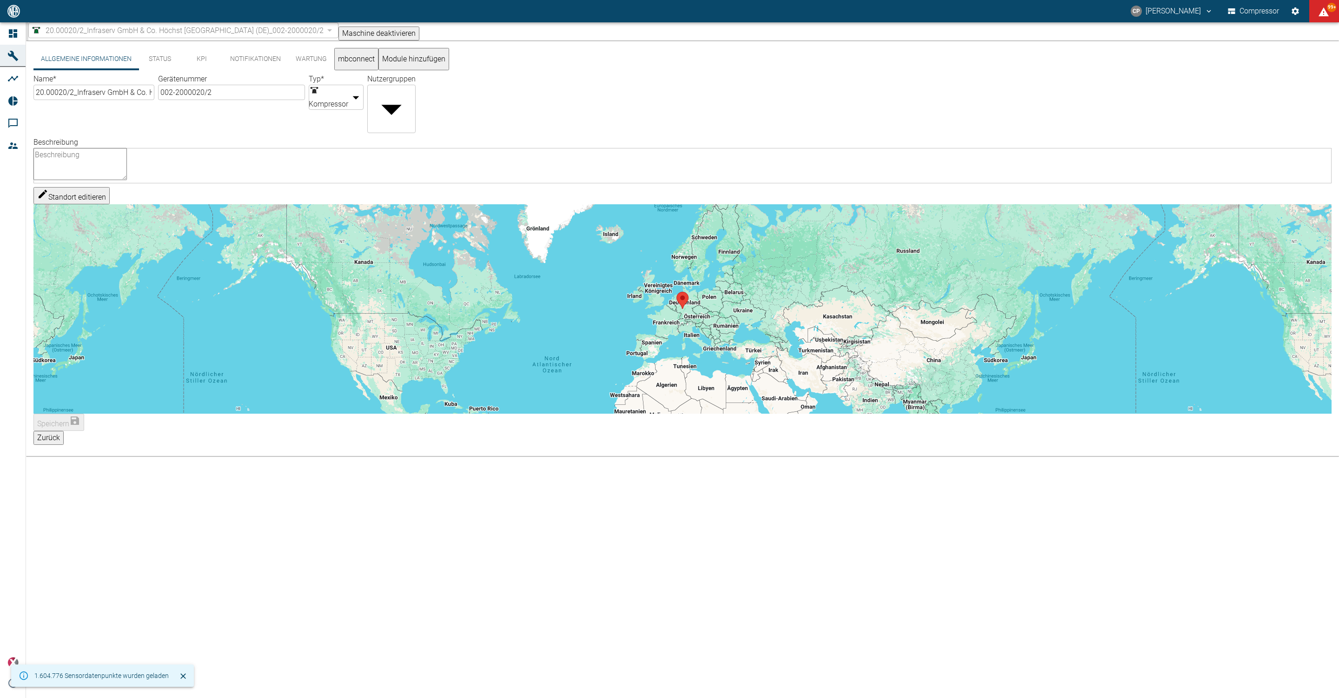
click at [251, 60] on button "Notifikationen" at bounding box center [256, 59] width 66 height 22
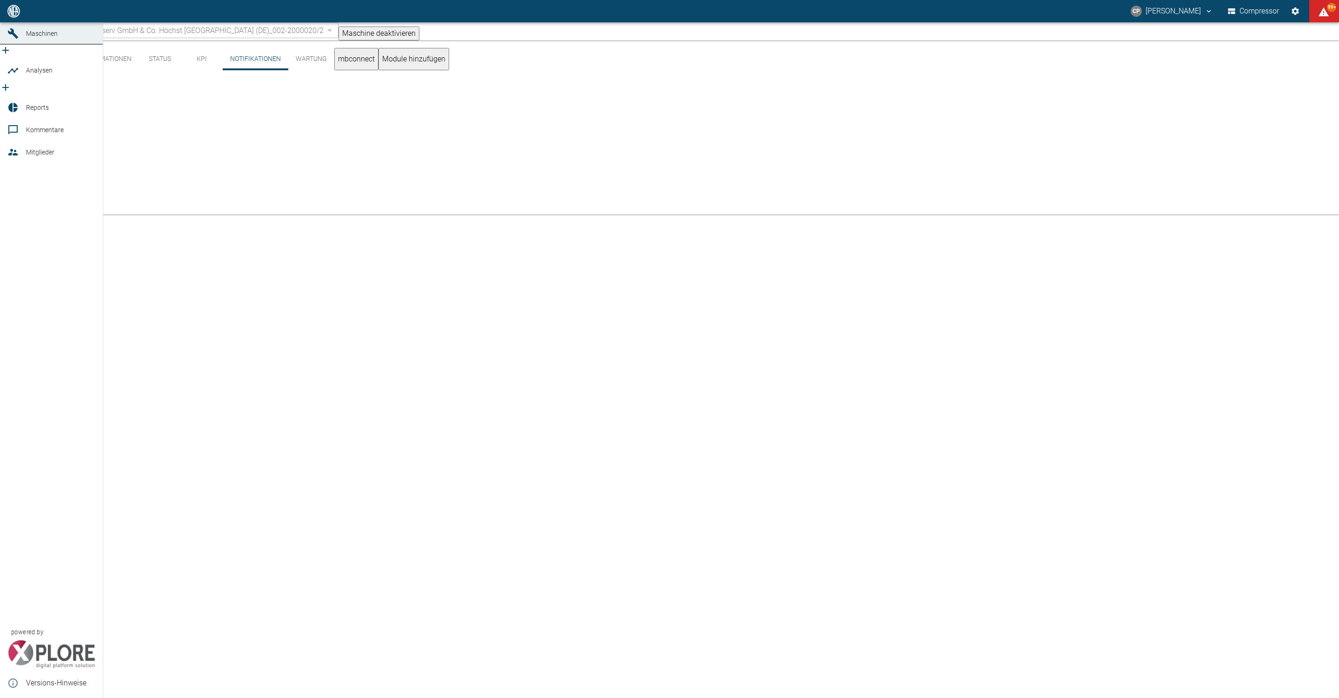
click at [17, 22] on link "Dashboard" at bounding box center [51, 11] width 103 height 22
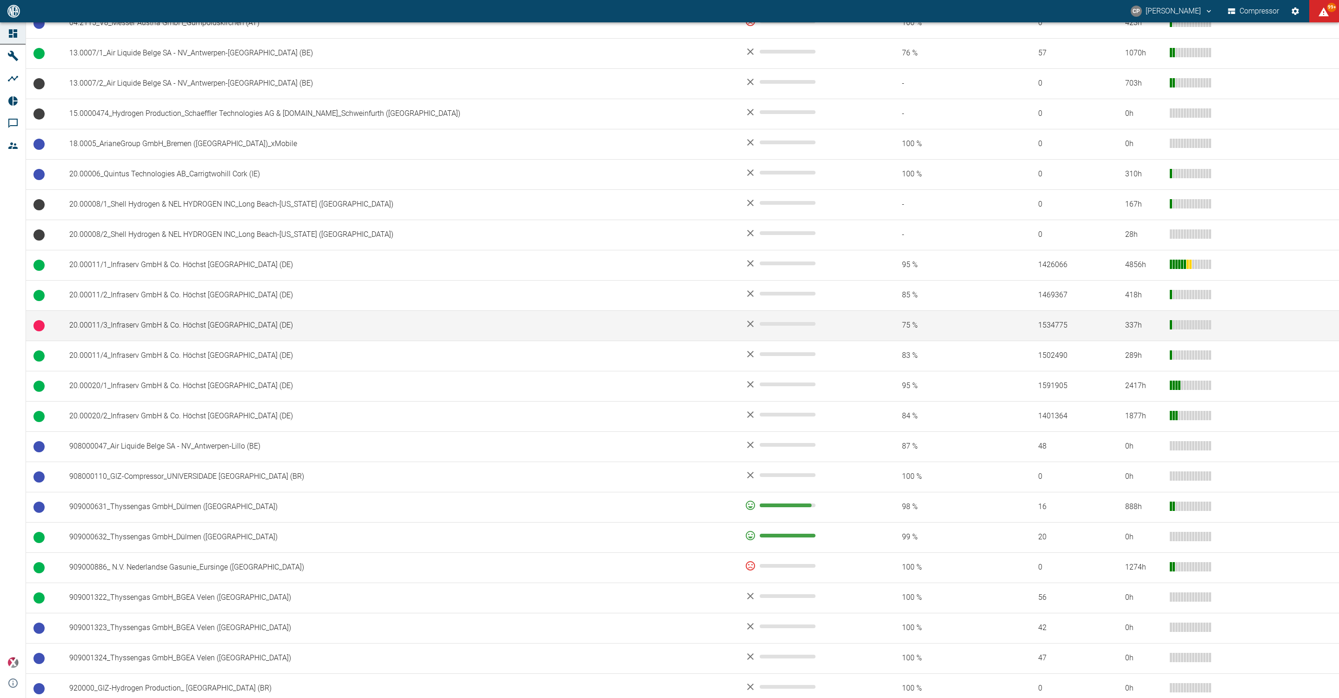
scroll to position [279, 0]
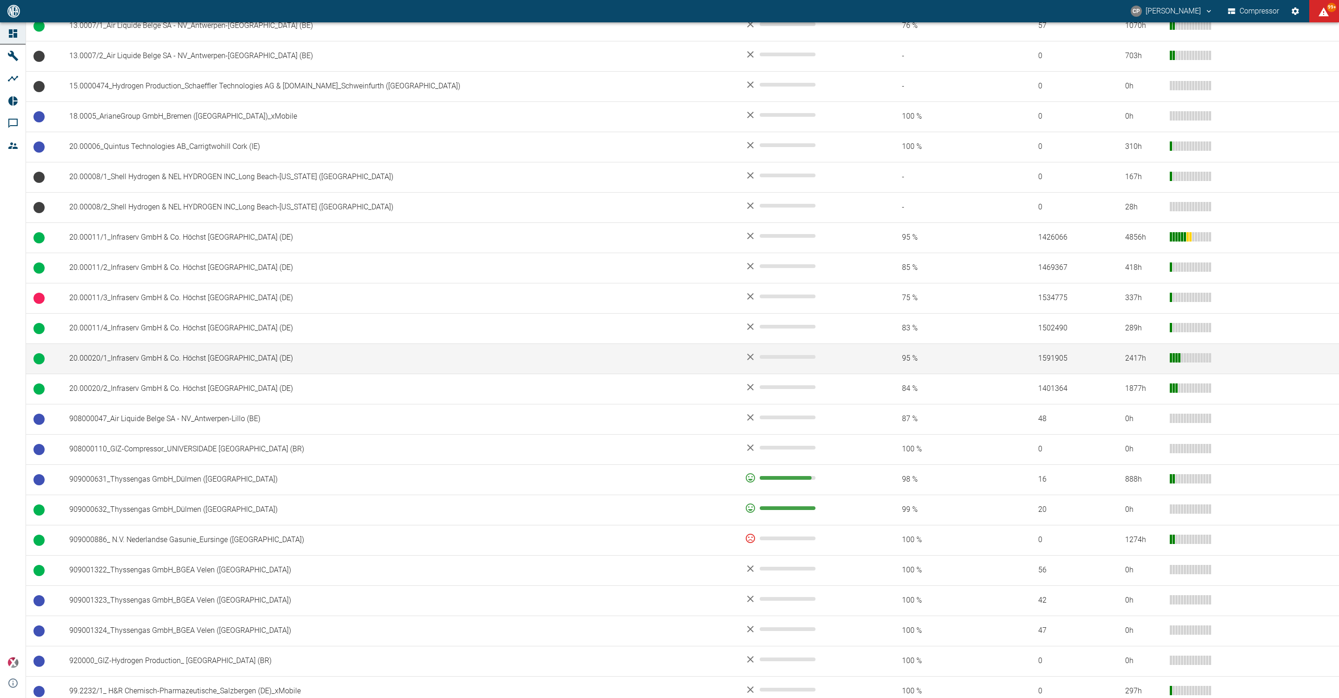
click at [178, 366] on td "20.00020/1_Infraserv GmbH & Co. Höchst [GEOGRAPHIC_DATA] (DE)" at bounding box center [400, 358] width 676 height 30
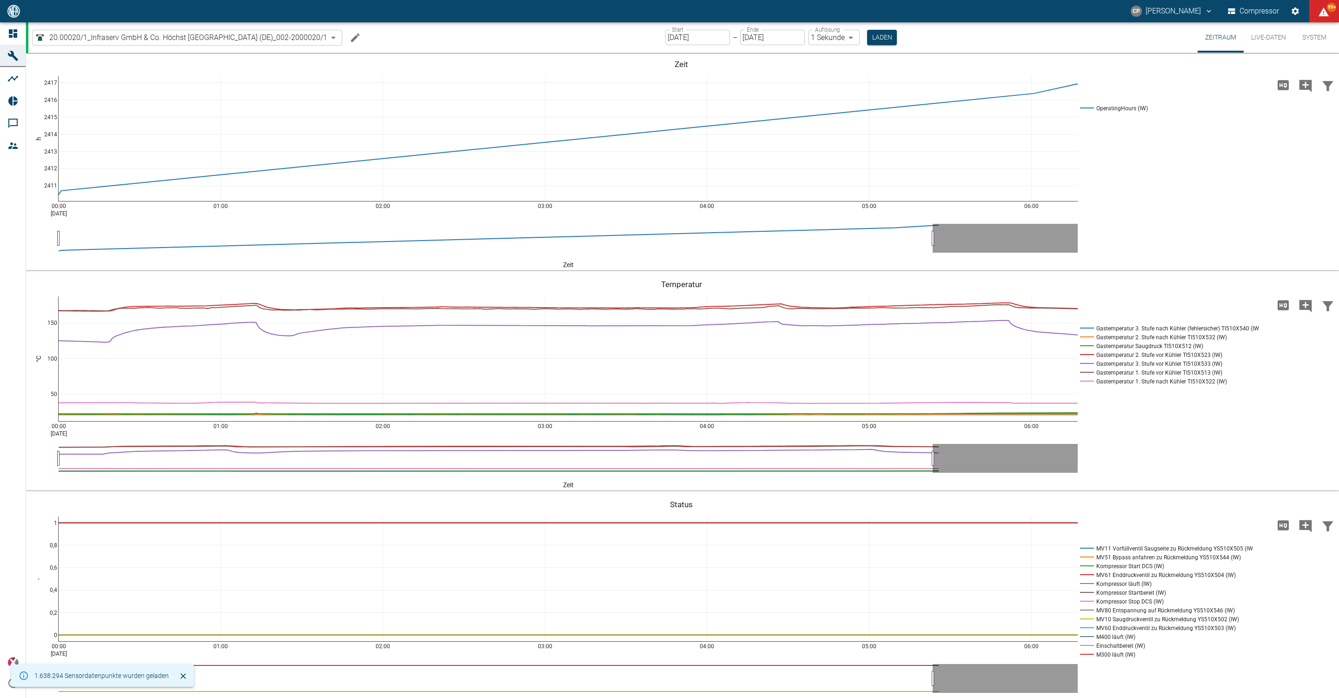
click at [356, 37] on icon "Machine bearbeiten" at bounding box center [355, 37] width 11 height 11
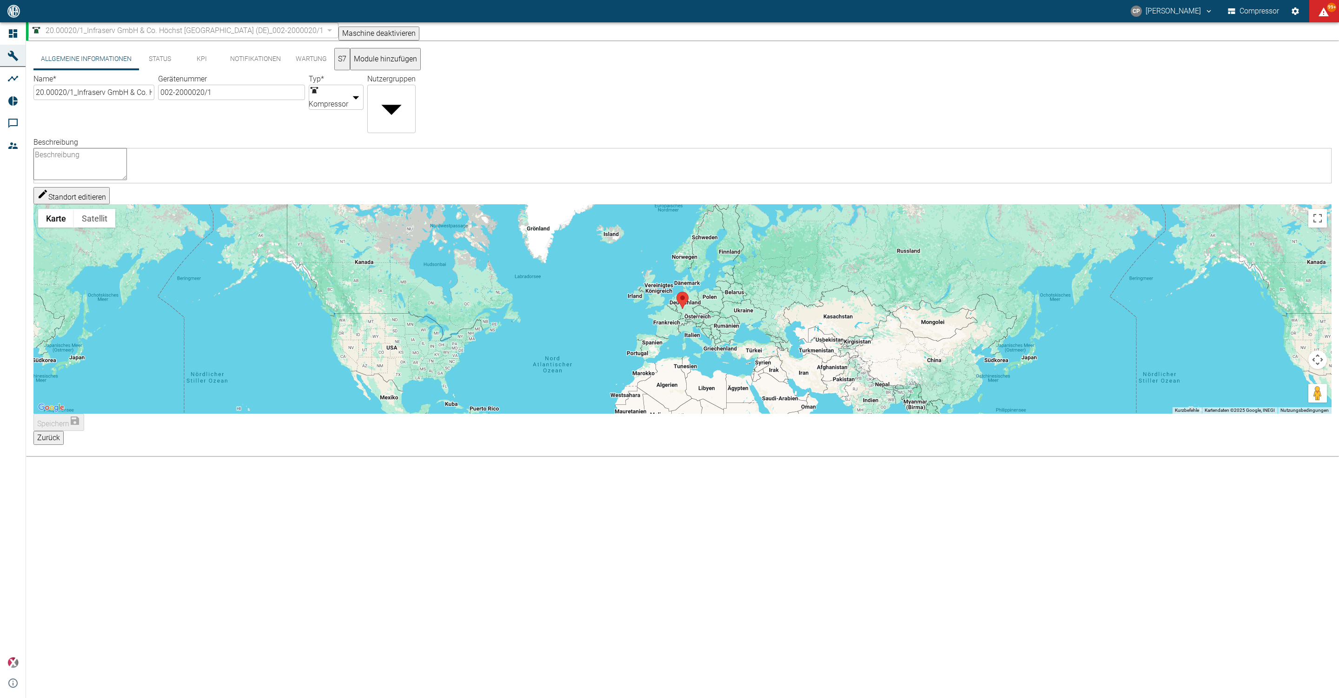
click at [233, 60] on button "Notifikationen" at bounding box center [256, 59] width 66 height 22
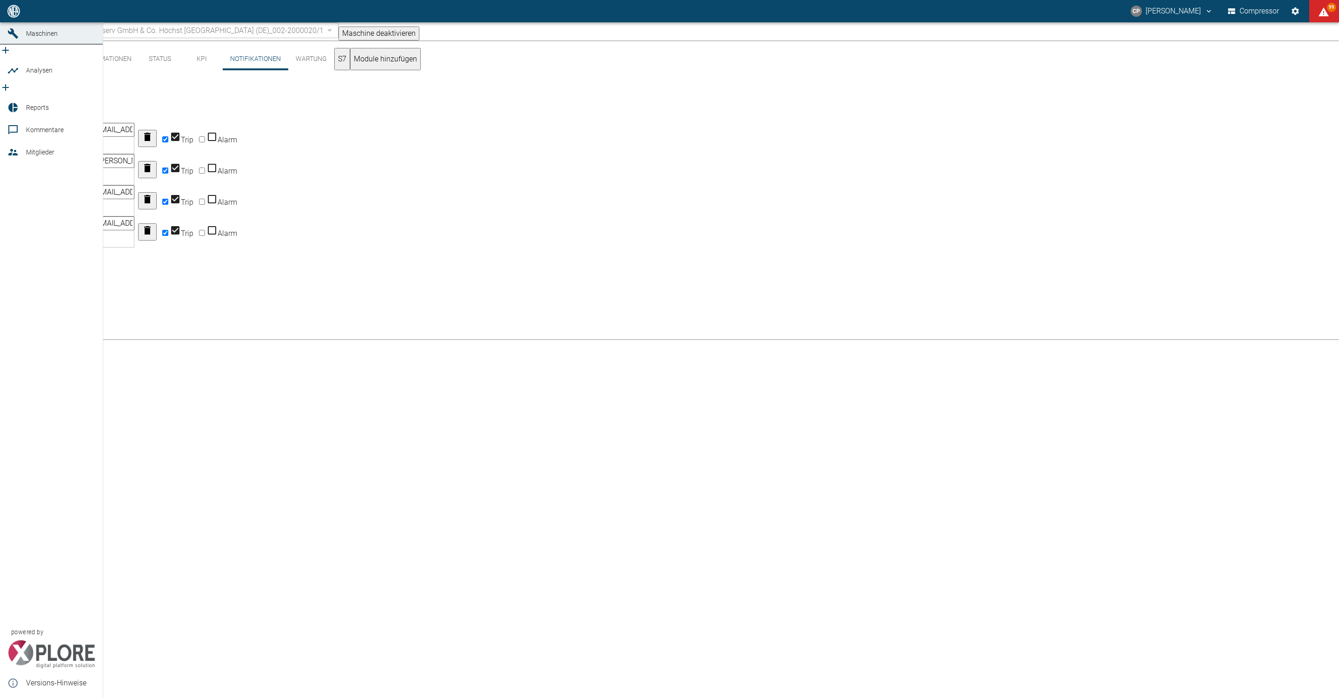
click at [3, 22] on link "Dashboard" at bounding box center [51, 11] width 103 height 22
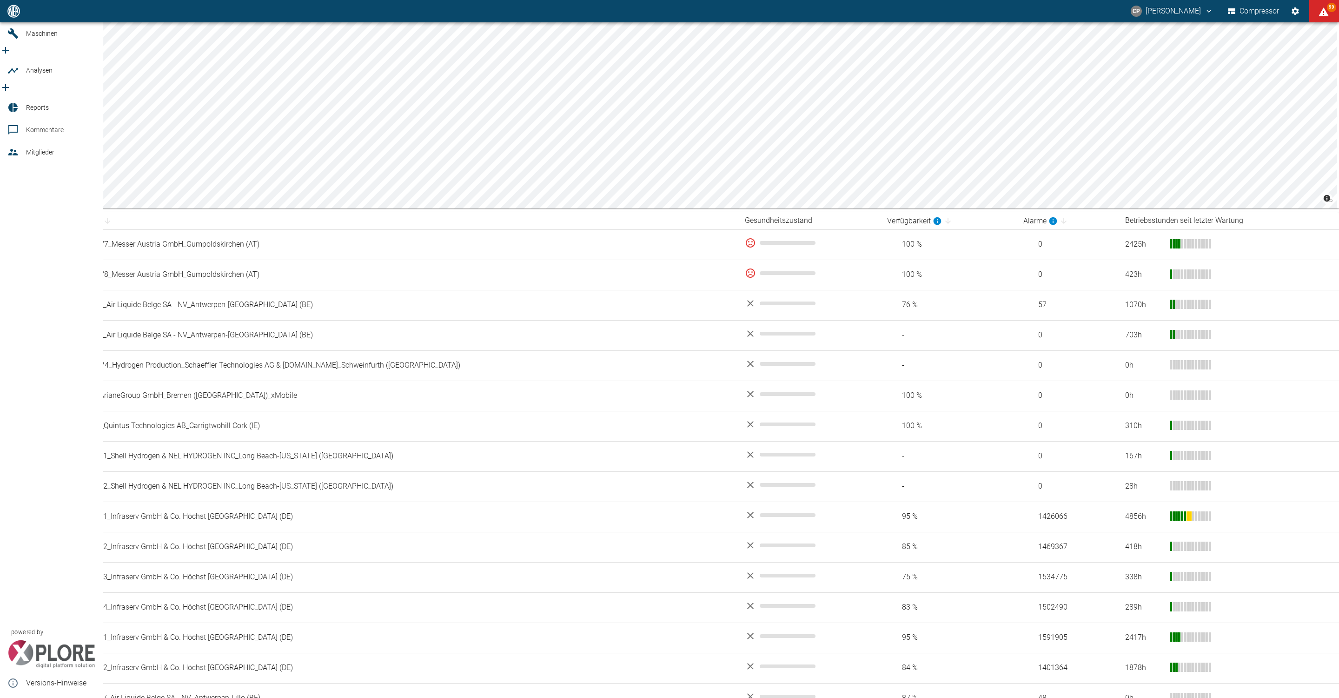
drag, startPoint x: 52, startPoint y: 136, endPoint x: 11, endPoint y: 222, distance: 95.3
click at [11, 222] on div "Dashboard Maschinen Analysen Reports Kommentare Mitglieder powered by Versions-…" at bounding box center [51, 349] width 103 height 698
click at [11, 82] on icon "new /analyses/list/0" at bounding box center [5, 87] width 11 height 11
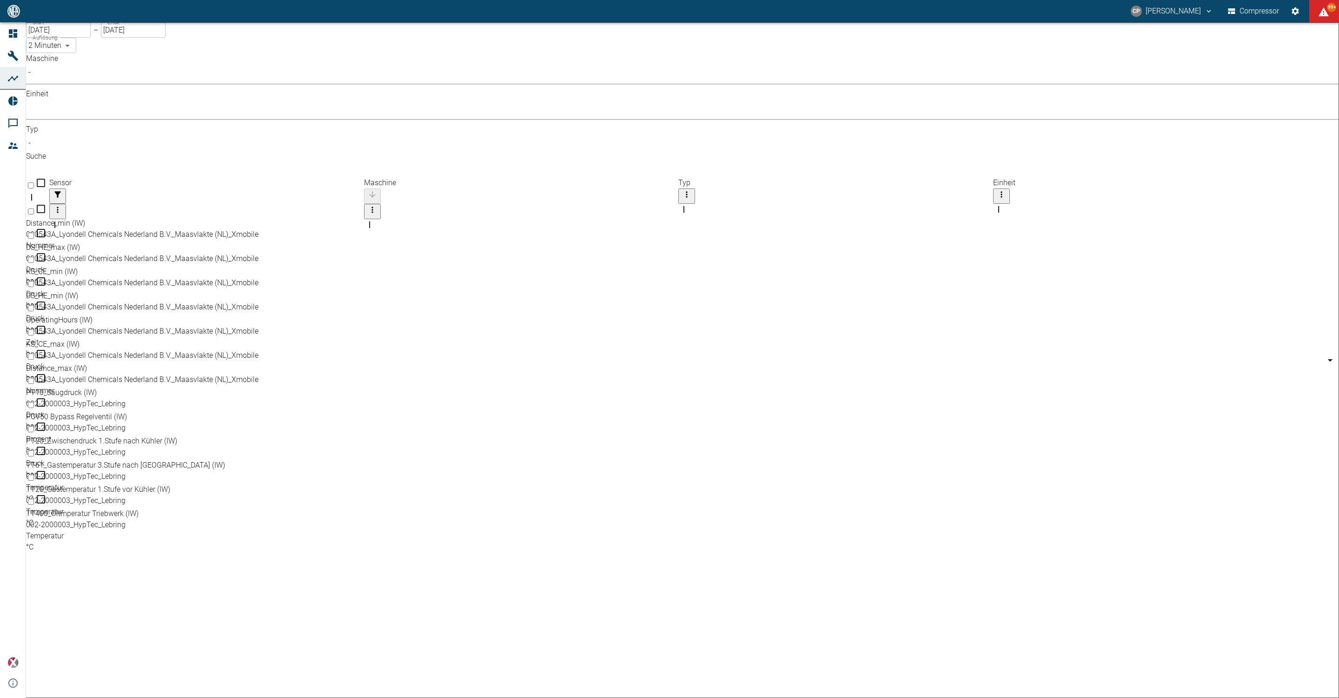
click at [152, 84] on body "[PERSON_NAME] Compressor 99+ Dashboard Maschinen Analysen Reports Kommentare Mi…" at bounding box center [669, 349] width 1339 height 698
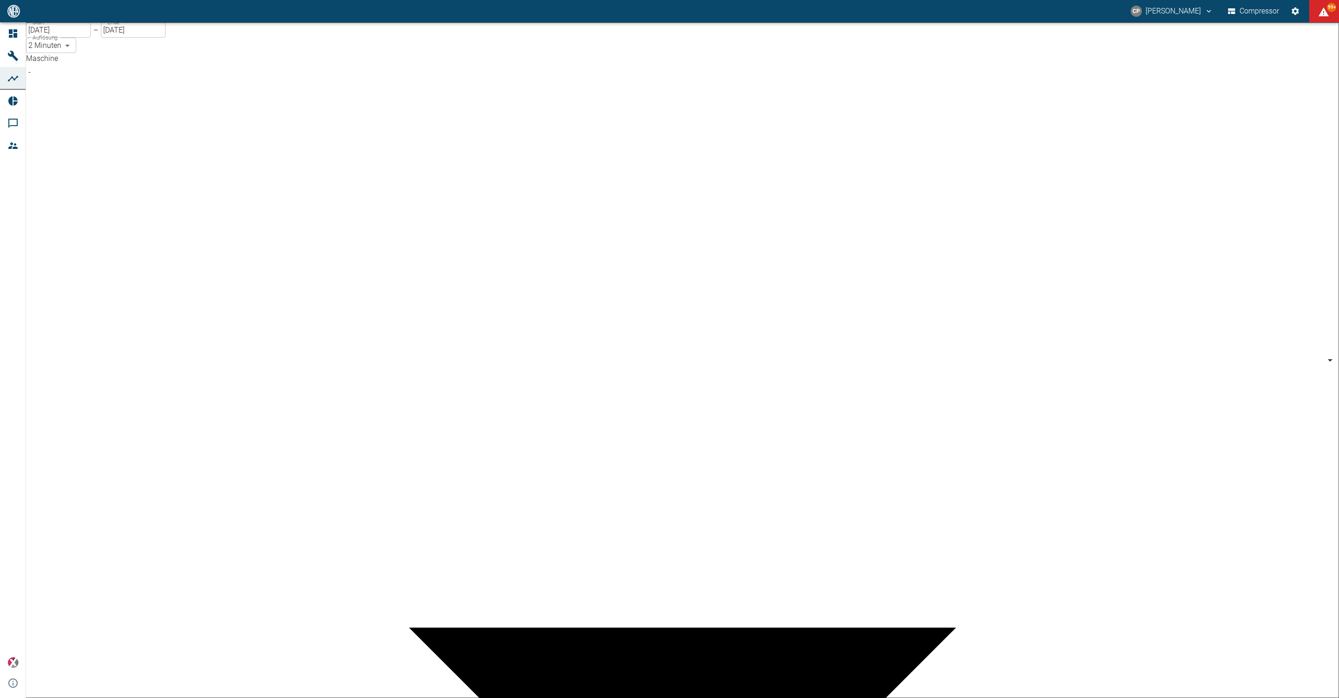
scroll to position [70, 0]
type input "53812aab-fb54-4a57-a574-01c3305aa274"
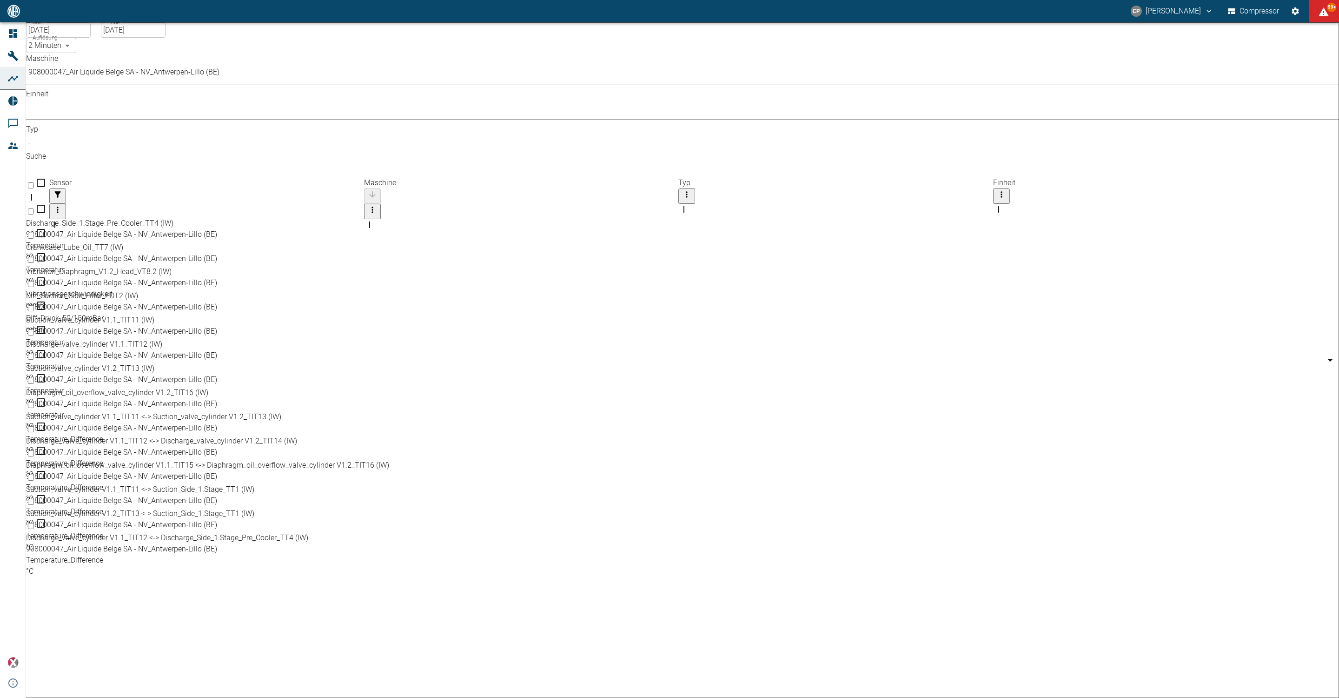
scroll to position [0, 0]
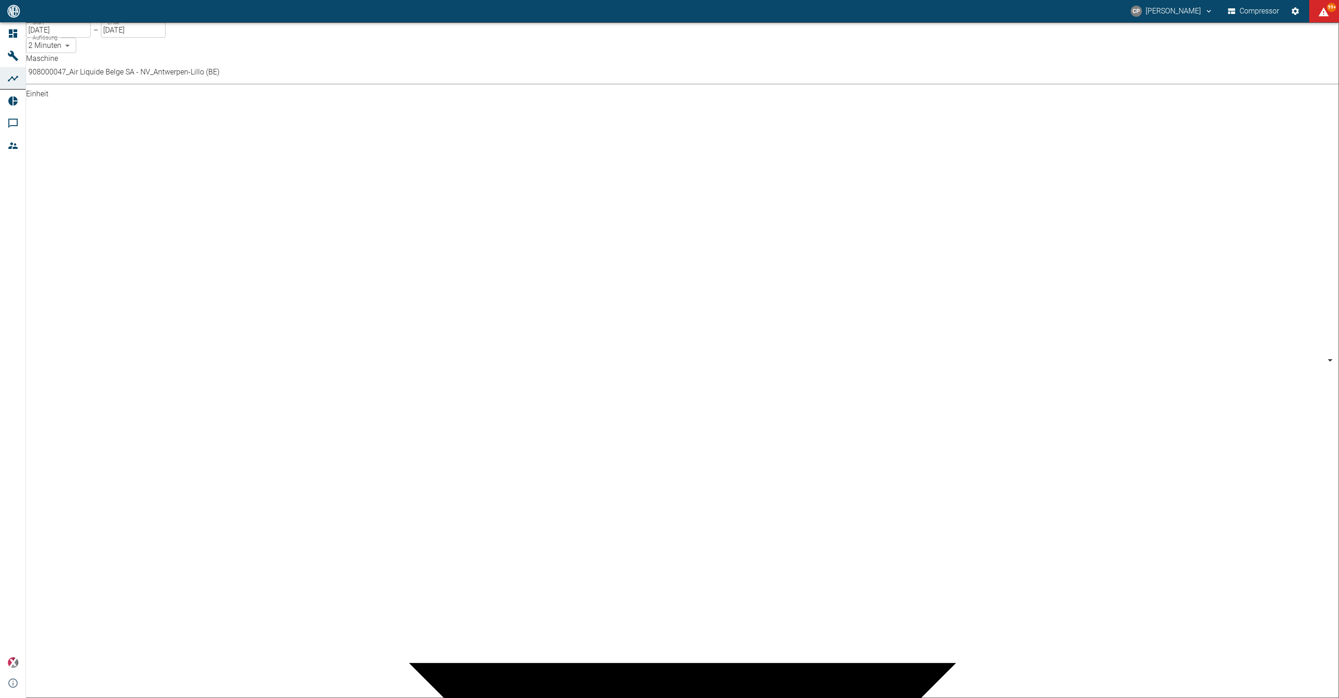
click at [239, 80] on body "[PERSON_NAME] Compressor 99+ Dashboard Maschinen Analysen Reports Kommentare Mi…" at bounding box center [669, 349] width 1339 height 698
type input "bar"
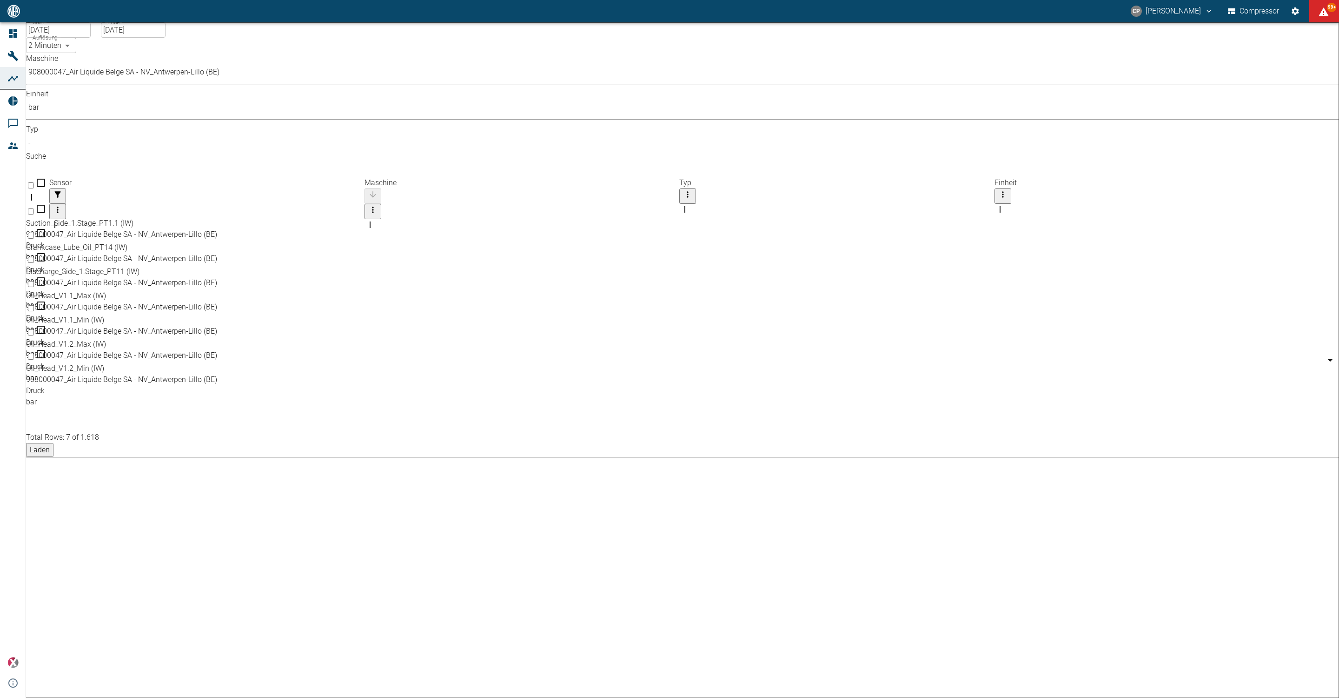
click at [34, 329] on input "Select row" at bounding box center [31, 332] width 6 height 6
checkbox input "false"
checkbox input "true"
click at [34, 305] on input "Select row" at bounding box center [31, 308] width 6 height 6
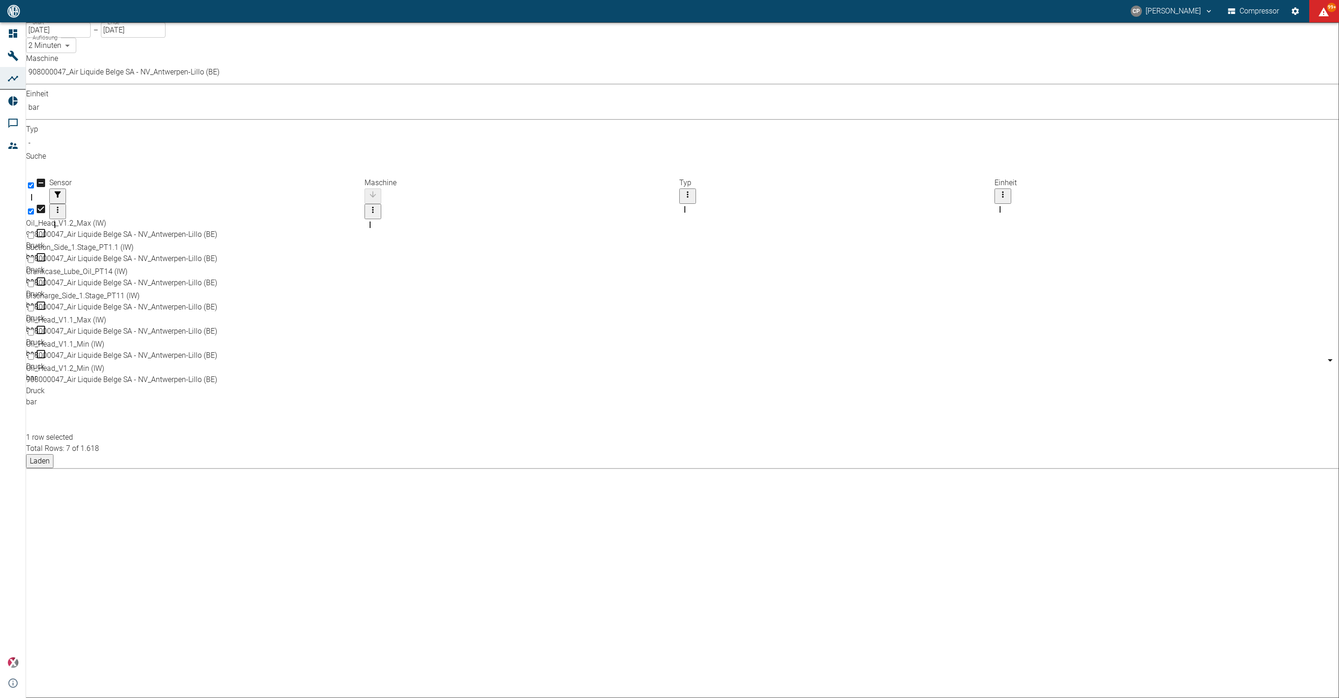
checkbox input "true"
click at [34, 257] on input "Select row" at bounding box center [31, 260] width 6 height 6
checkbox input "true"
click at [34, 305] on input "Select row" at bounding box center [31, 308] width 6 height 6
checkbox input "true"
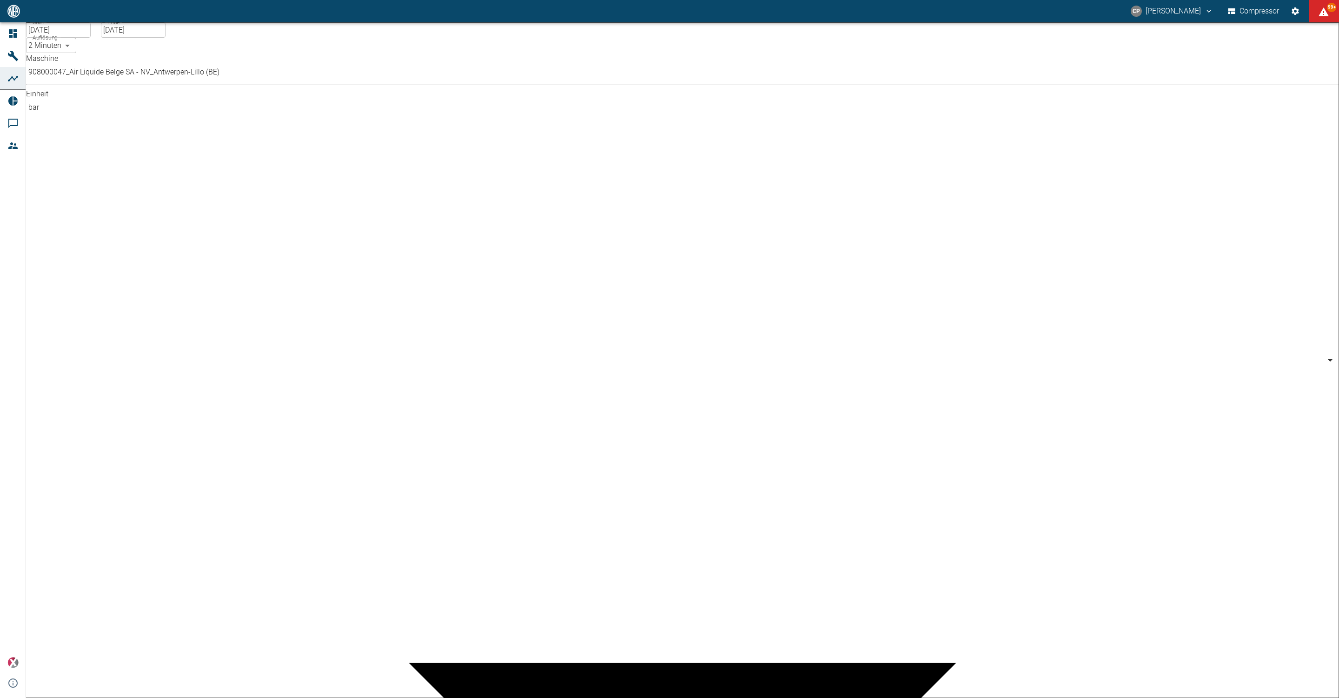
click at [240, 81] on body "[PERSON_NAME] Compressor 99+ Dashboard Maschinen Analysen Reports Kommentare Mi…" at bounding box center [669, 349] width 1339 height 698
type input "%"
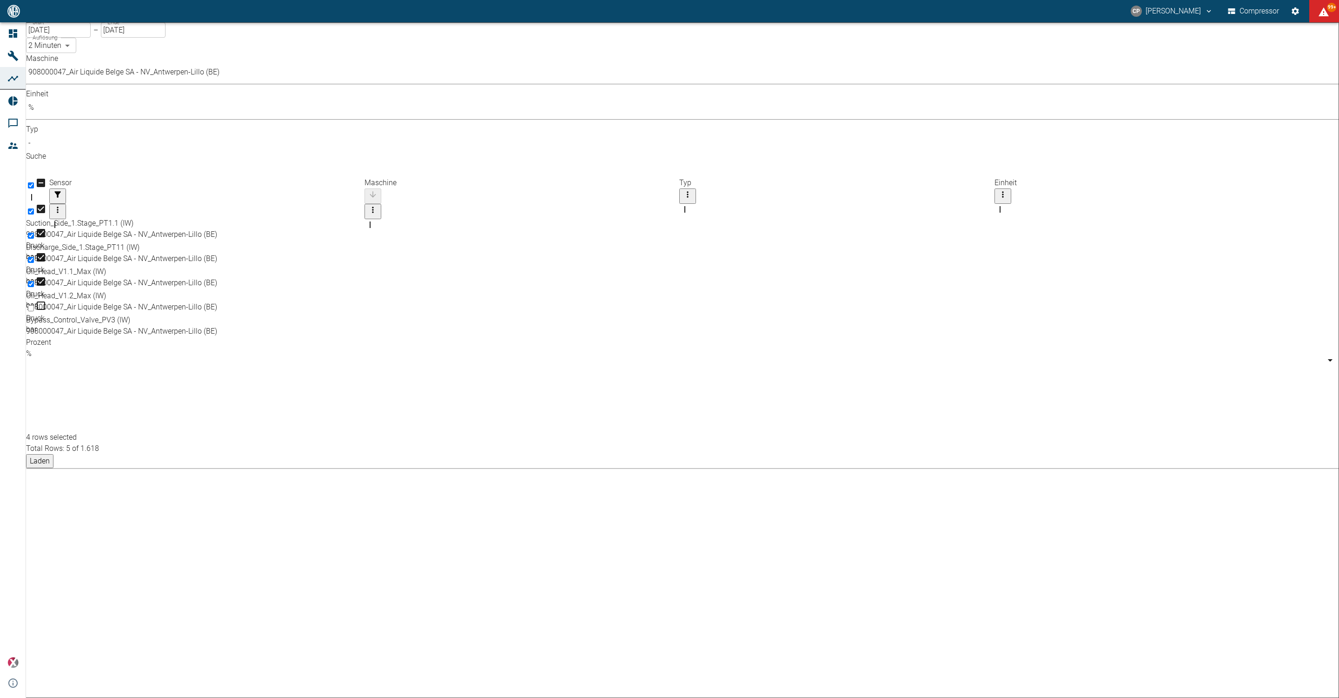
click at [34, 305] on input "Select row" at bounding box center [31, 308] width 6 height 6
checkbox input "true"
click at [53, 454] on button "Laden" at bounding box center [39, 461] width 27 height 14
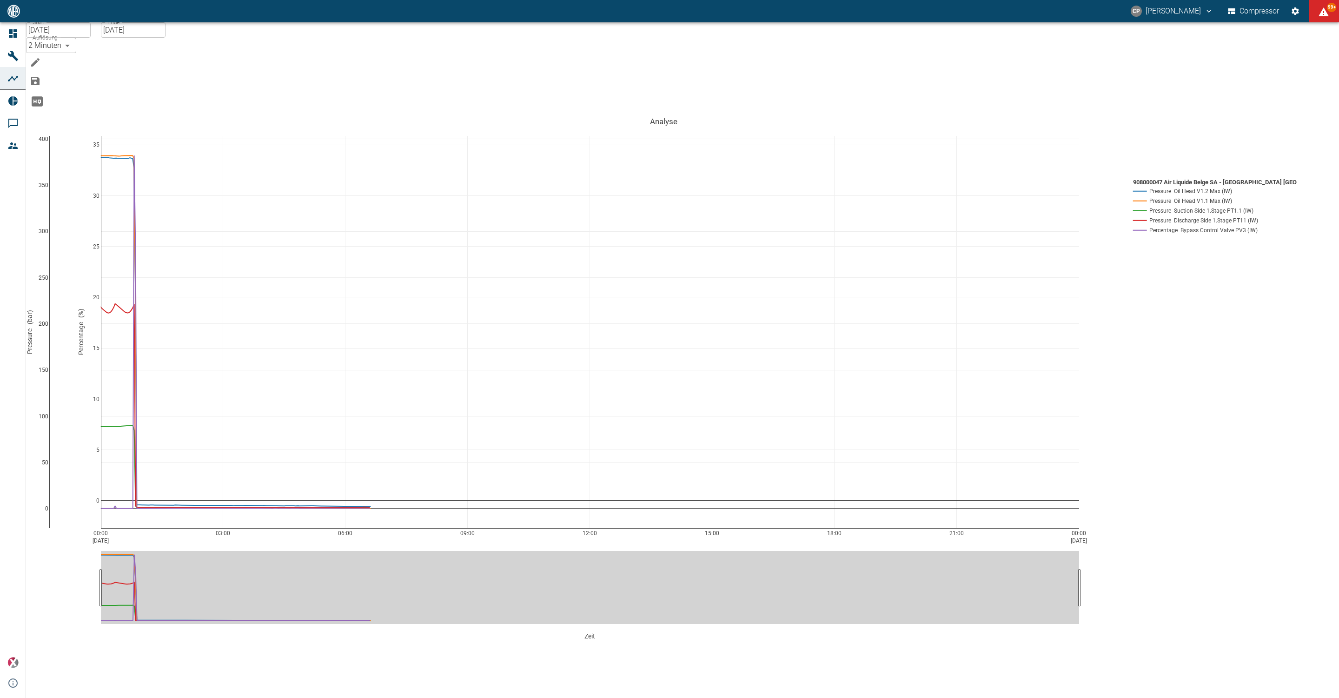
click at [60, 38] on input "[DATE]" at bounding box center [58, 29] width 65 height 15
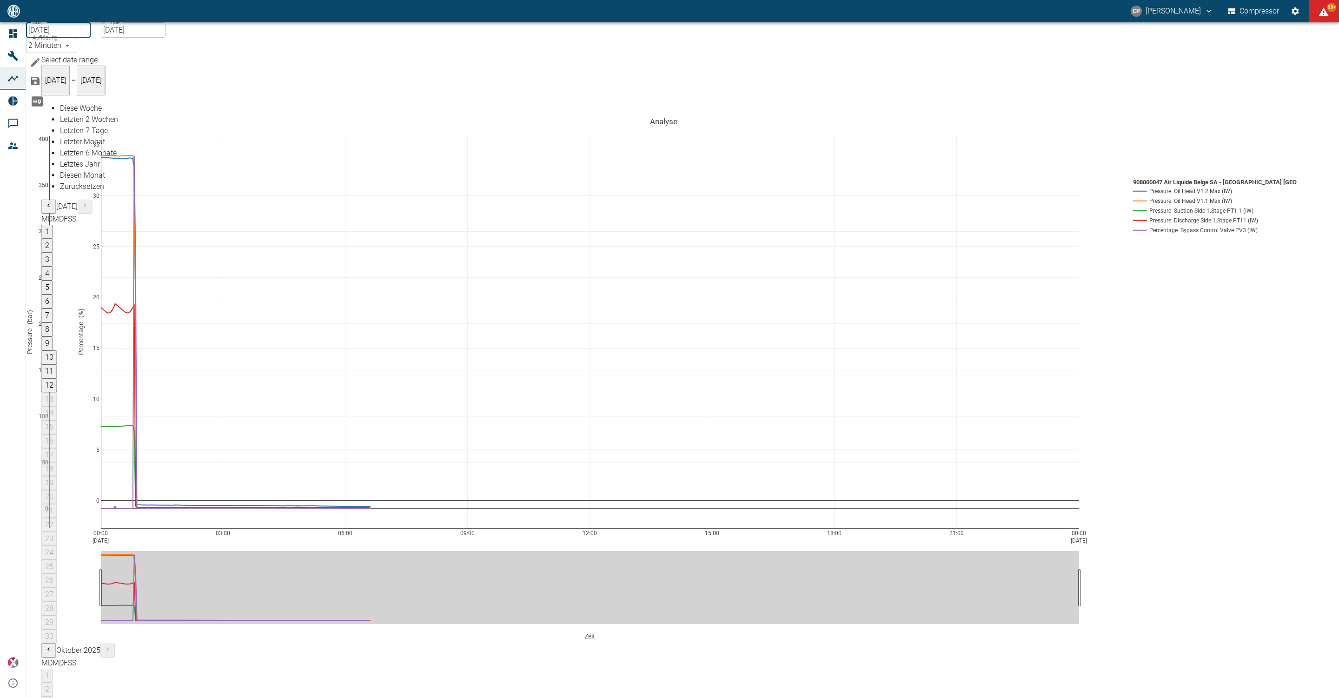
click at [57, 364] on button "11" at bounding box center [49, 371] width 16 height 14
type input "[DATE]"
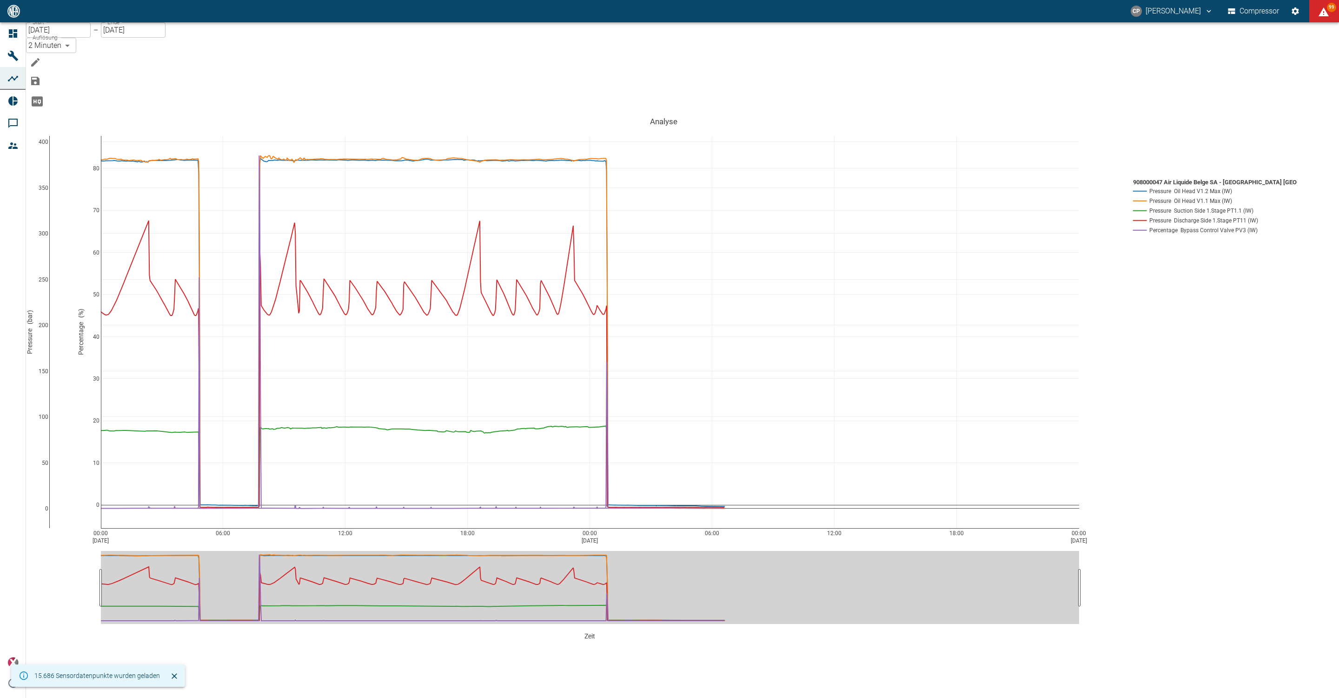
click at [195, 53] on body "[PERSON_NAME] Compressor 99 Dashboard Maschinen Analysen Reports Kommentare Mit…" at bounding box center [669, 349] width 1339 height 698
click at [199, 697] on li "1 Sekunde" at bounding box center [679, 710] width 1321 height 11
type input "1sec"
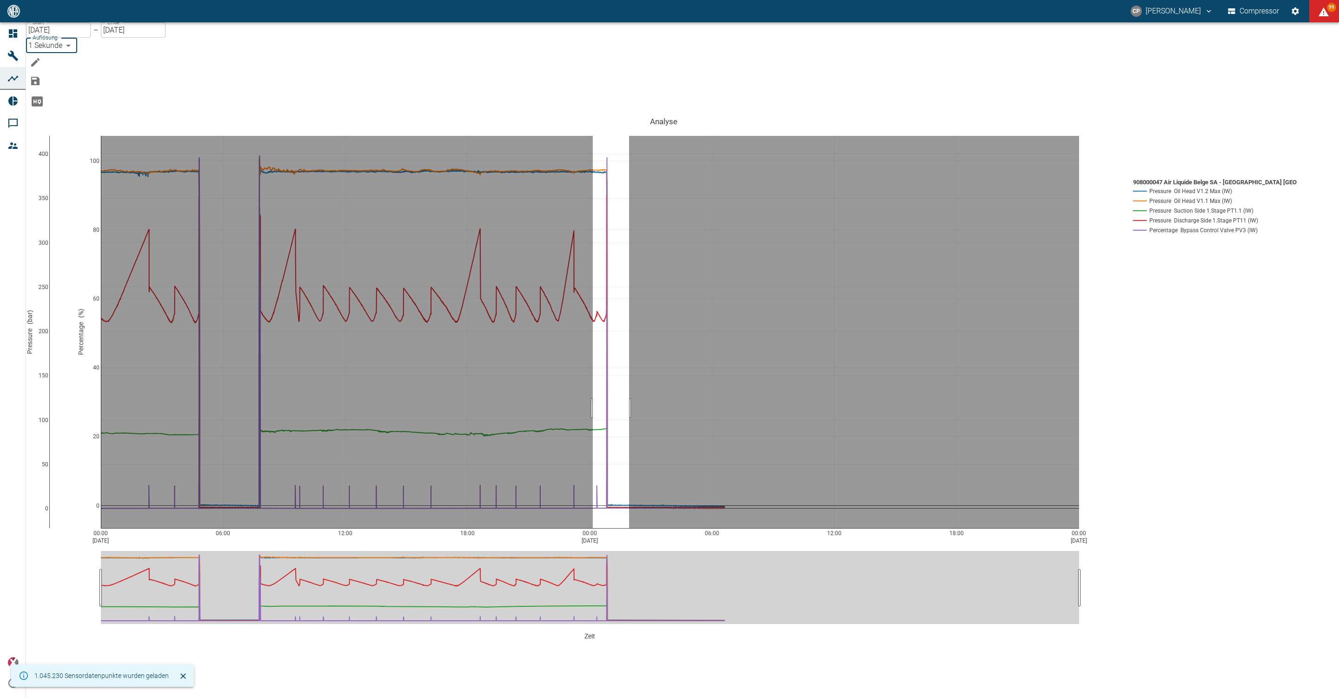
drag, startPoint x: 612, startPoint y: 360, endPoint x: 648, endPoint y: 360, distance: 36.3
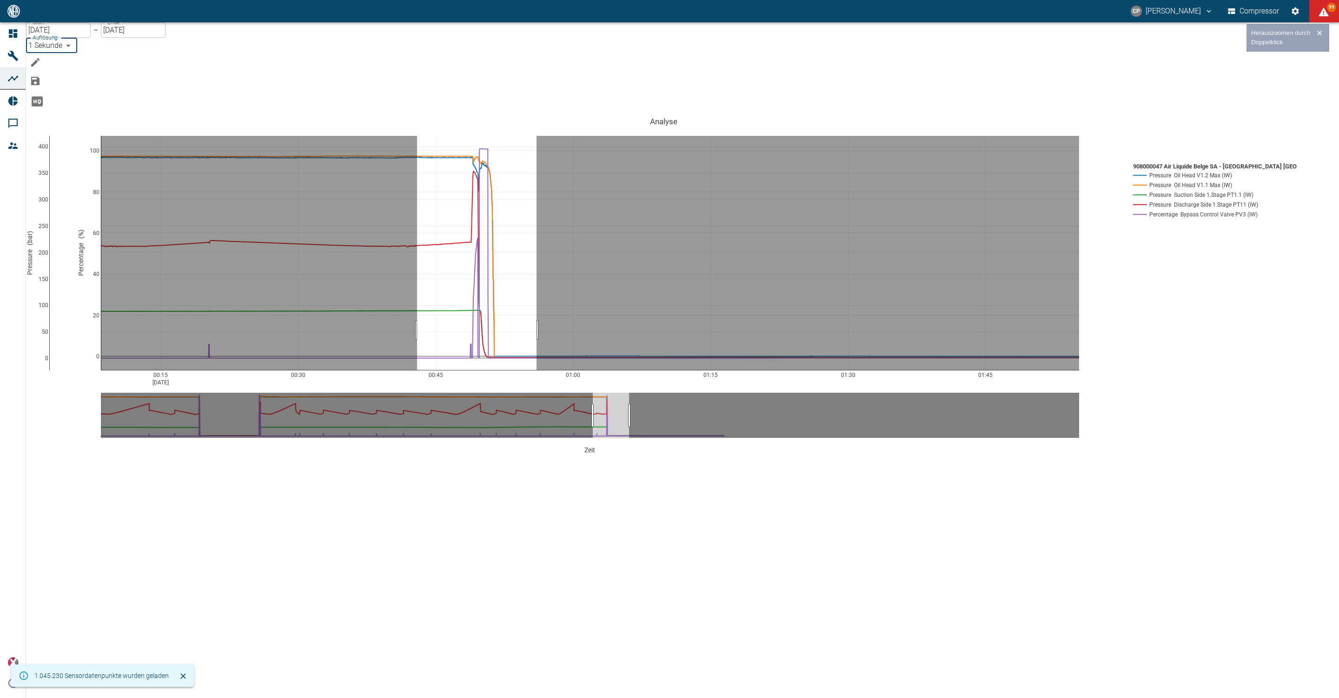
drag, startPoint x: 436, startPoint y: 282, endPoint x: 555, endPoint y: 277, distance: 119.7
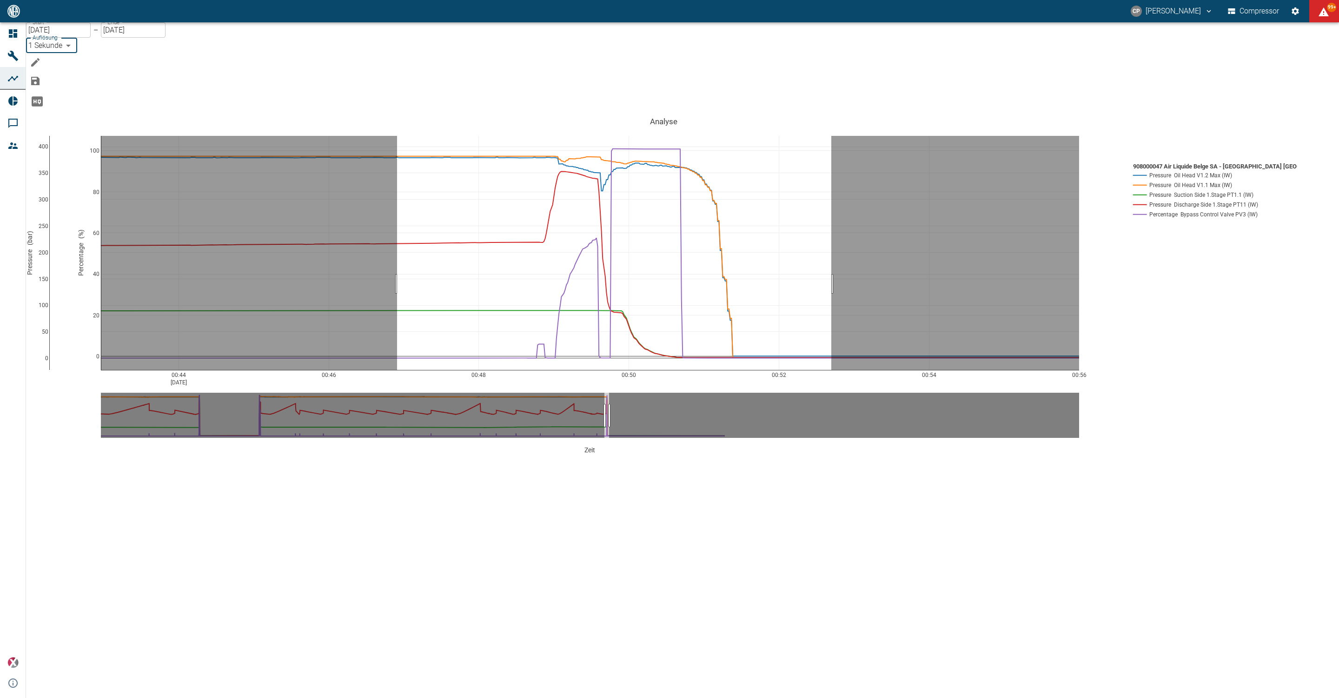
drag, startPoint x: 416, startPoint y: 236, endPoint x: 850, endPoint y: 245, distance: 434.5
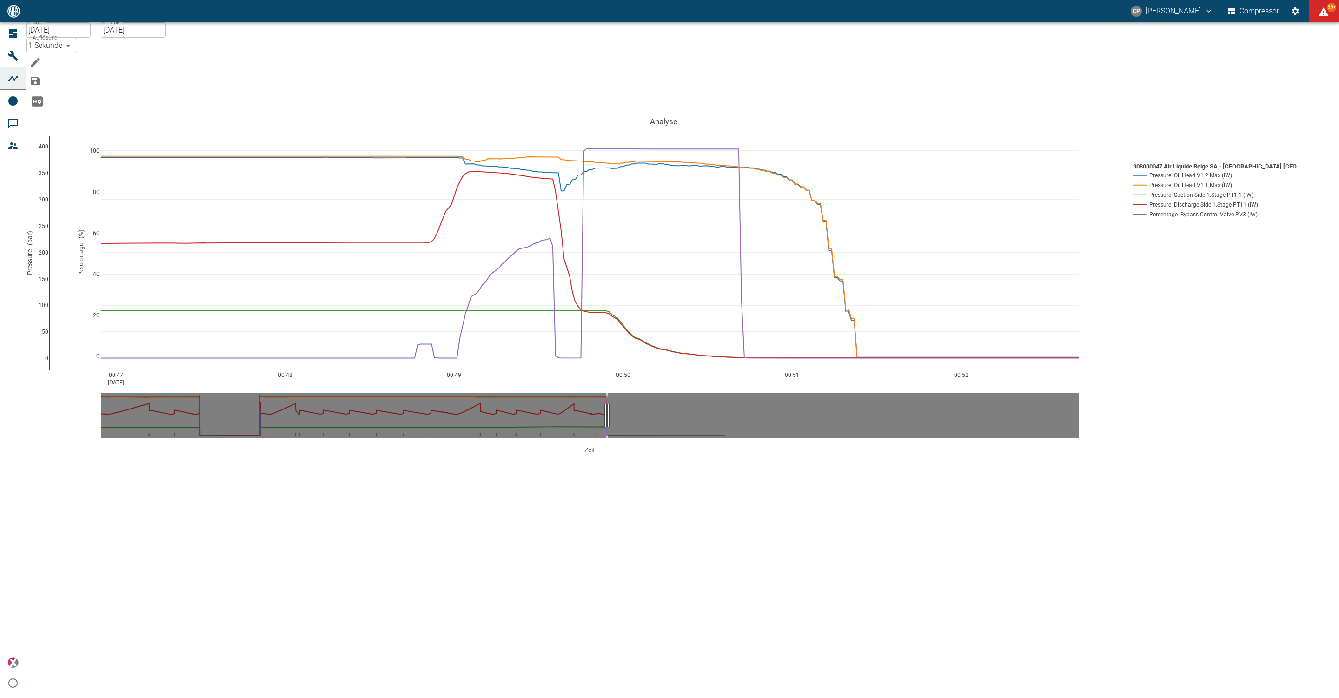
drag, startPoint x: 977, startPoint y: 386, endPoint x: 820, endPoint y: 453, distance: 170.1
click at [822, 453] on div "00:47 [DATE] 00:48 00:49 00:50 00:51 00:52 0 50 100 150 200 250 300 350 400 0 2…" at bounding box center [664, 299] width 1276 height 372
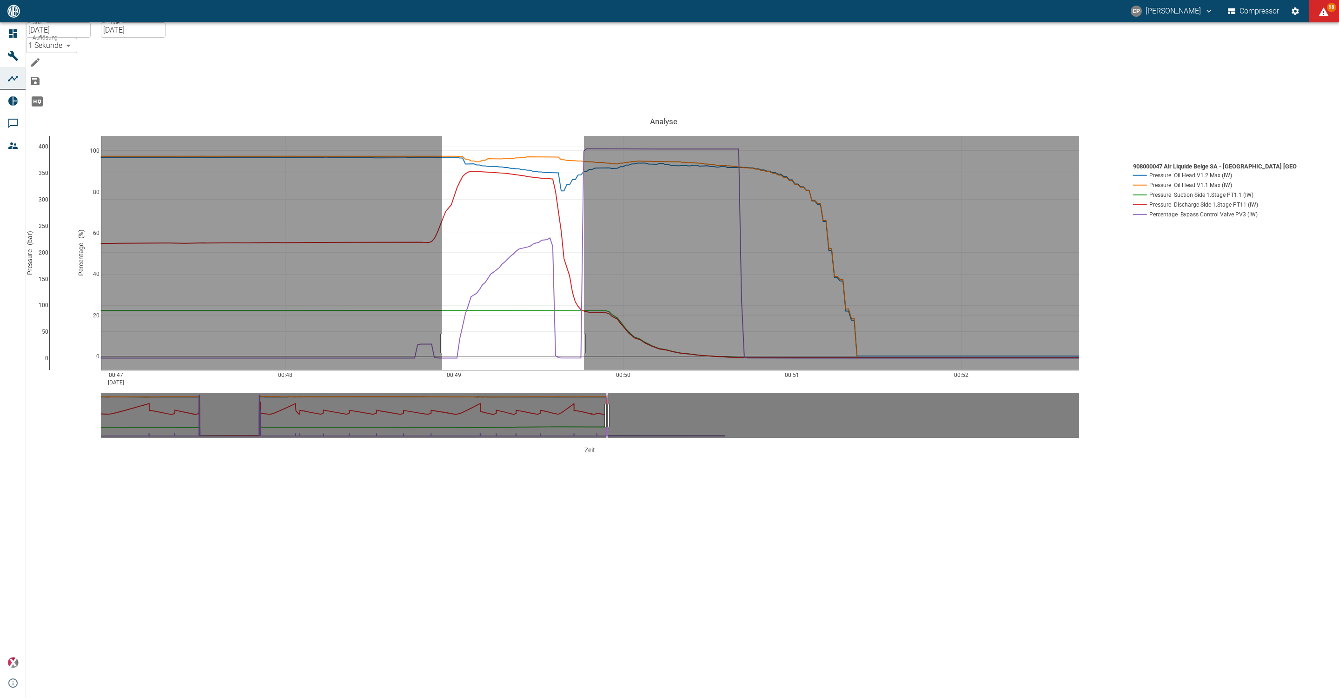
drag, startPoint x: 461, startPoint y: 296, endPoint x: 603, endPoint y: 298, distance: 141.9
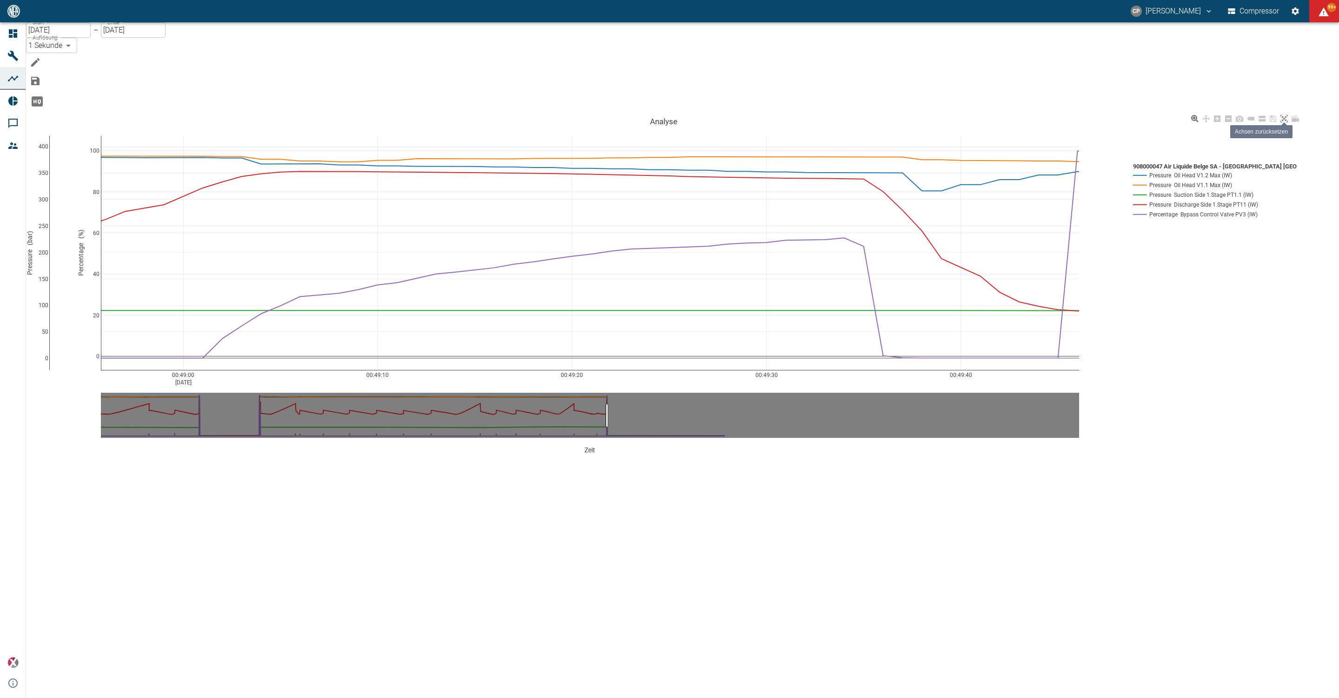
click at [1288, 115] on icon at bounding box center [1284, 118] width 7 height 7
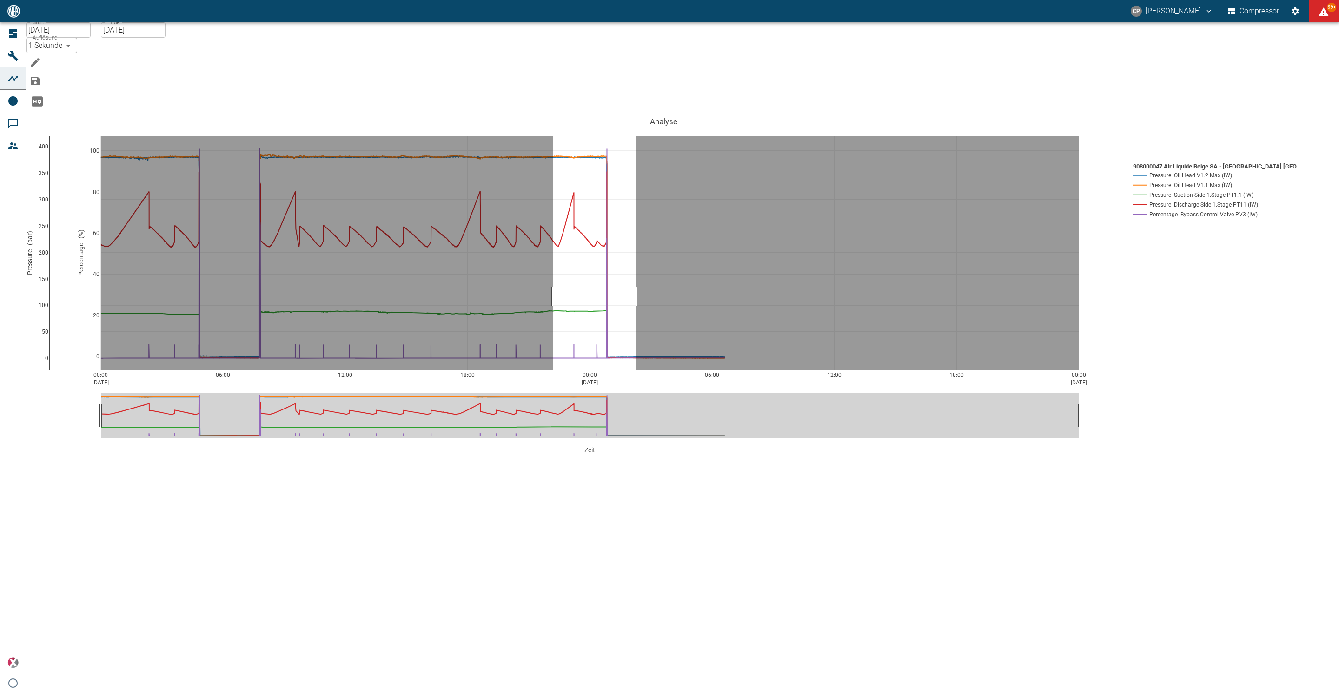
drag, startPoint x: 572, startPoint y: 249, endPoint x: 656, endPoint y: 251, distance: 84.2
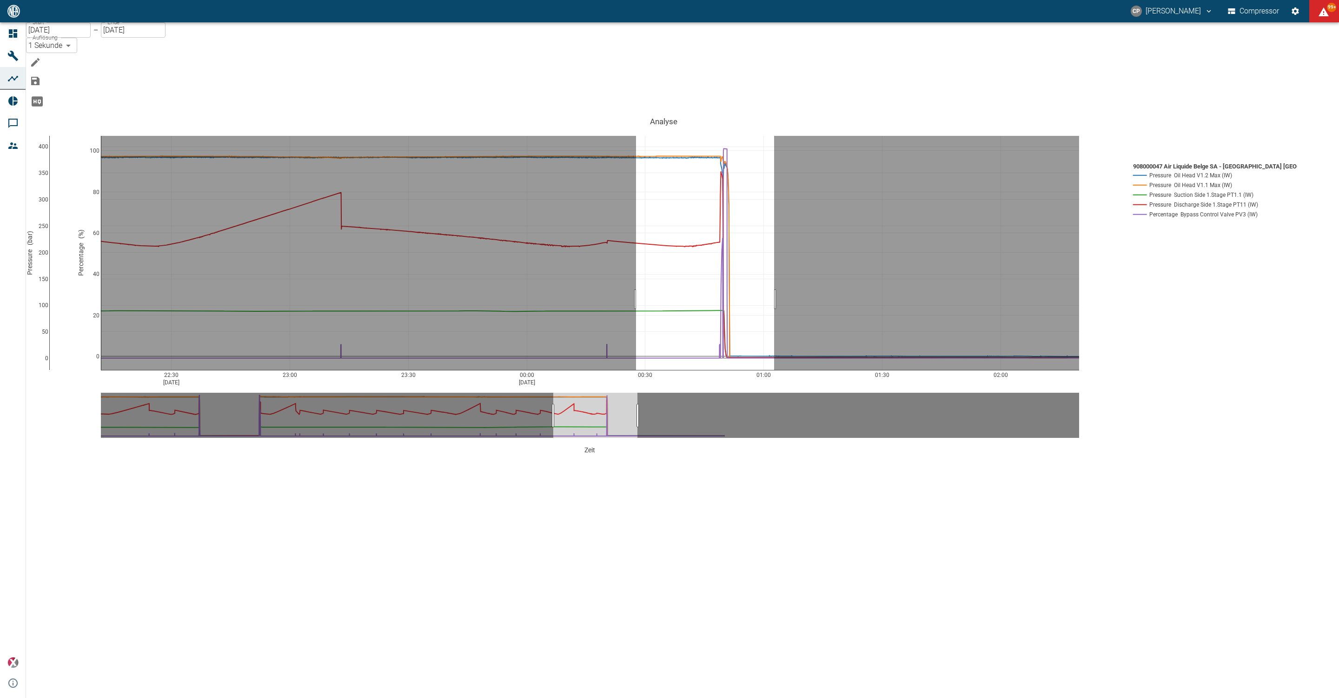
drag, startPoint x: 655, startPoint y: 252, endPoint x: 793, endPoint y: 260, distance: 138.4
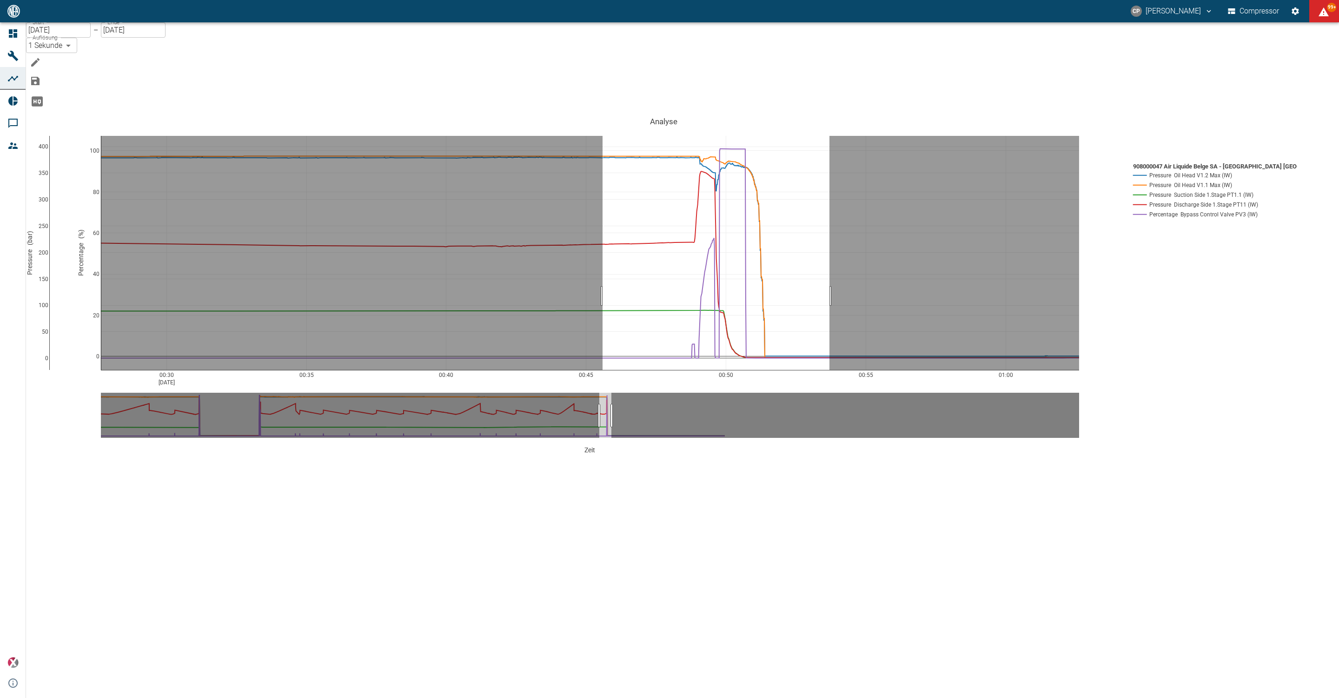
drag, startPoint x: 621, startPoint y: 248, endPoint x: 848, endPoint y: 257, distance: 227.1
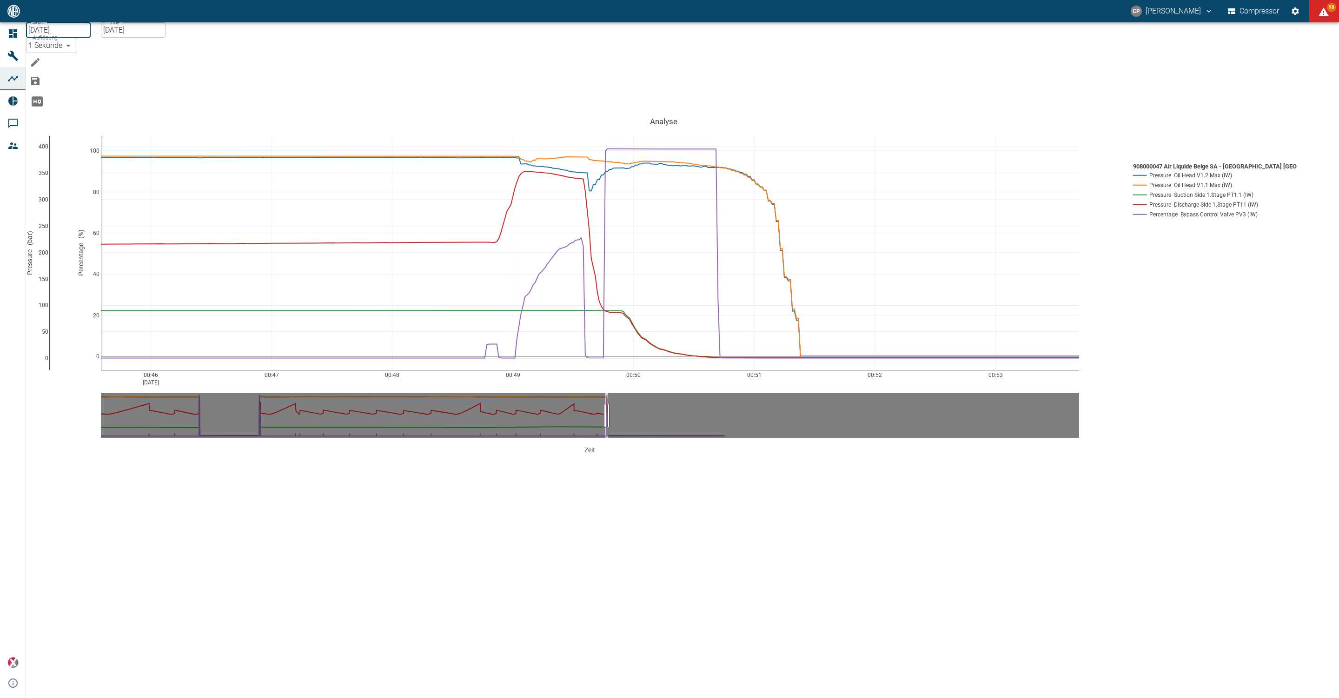
click at [74, 38] on input "[DATE]" at bounding box center [58, 29] width 65 height 15
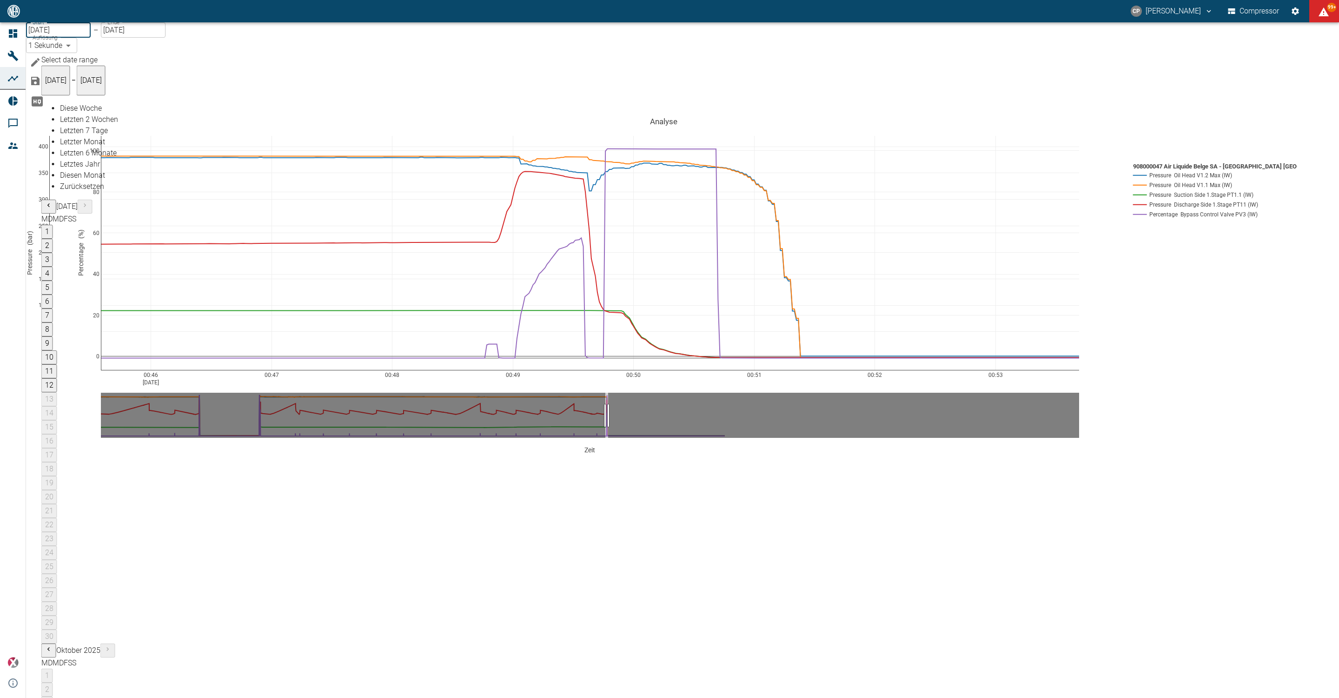
click at [53, 322] on button "8" at bounding box center [47, 329] width 12 height 14
type input "[DATE]"
type input "2min"
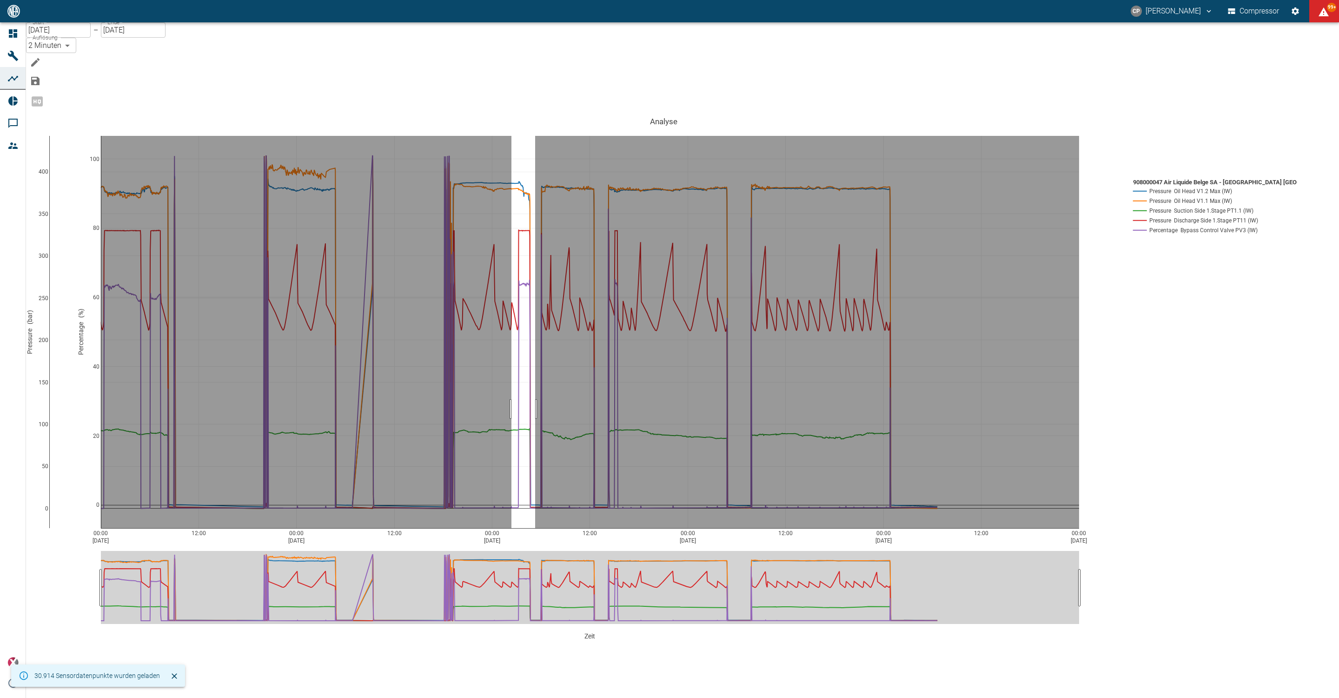
drag, startPoint x: 530, startPoint y: 361, endPoint x: 554, endPoint y: 361, distance: 23.7
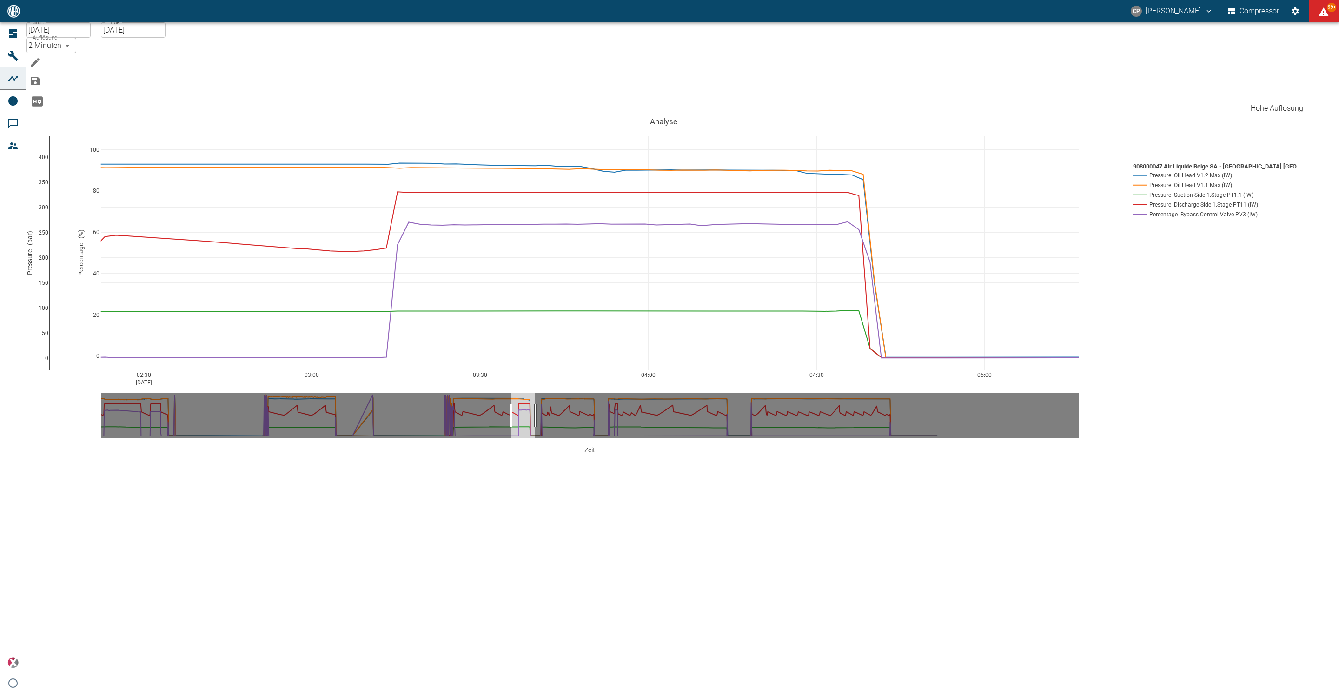
click at [45, 97] on icon "Hohe Auflösung" at bounding box center [37, 101] width 15 height 15
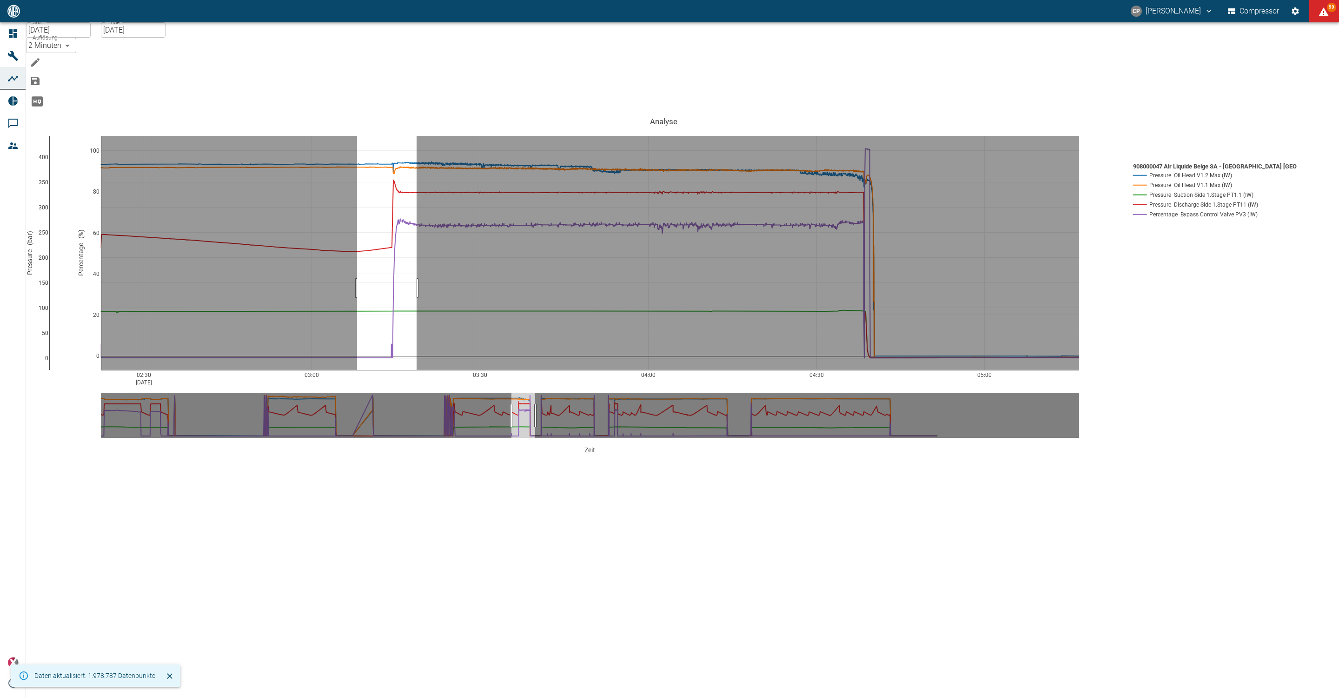
drag, startPoint x: 376, startPoint y: 240, endPoint x: 435, endPoint y: 240, distance: 59.5
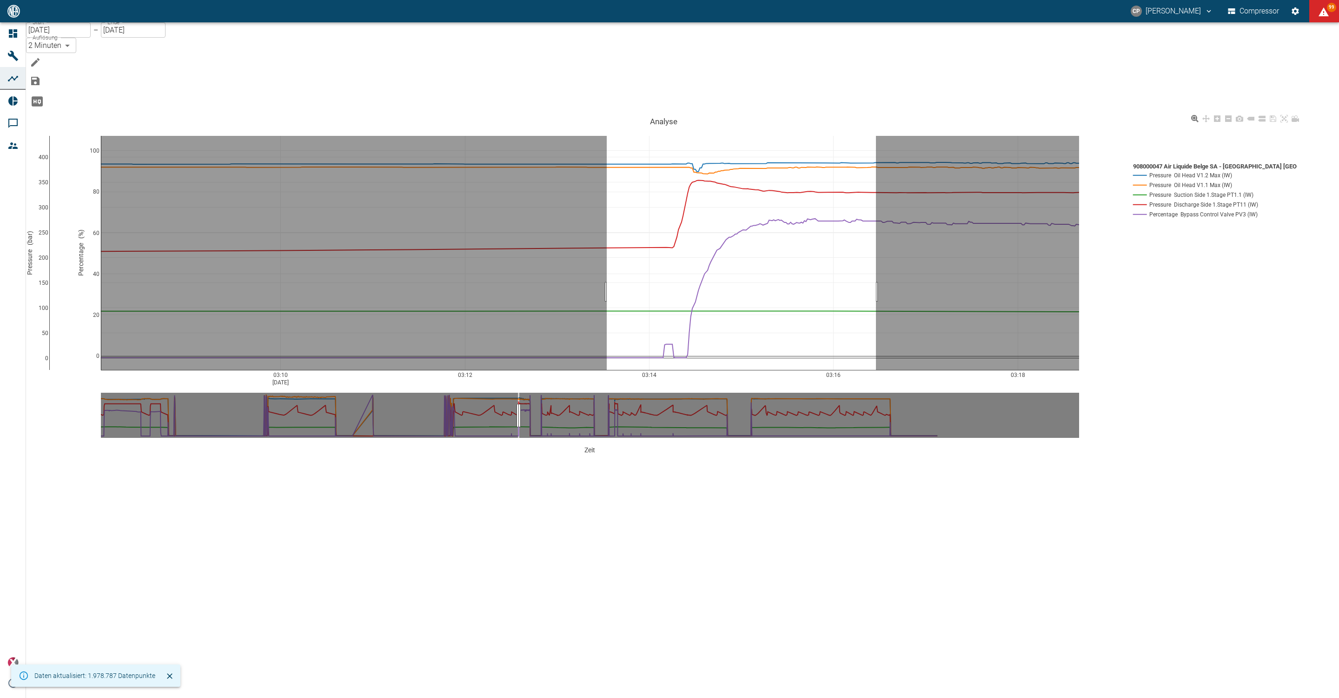
drag, startPoint x: 626, startPoint y: 244, endPoint x: 897, endPoint y: 249, distance: 271.6
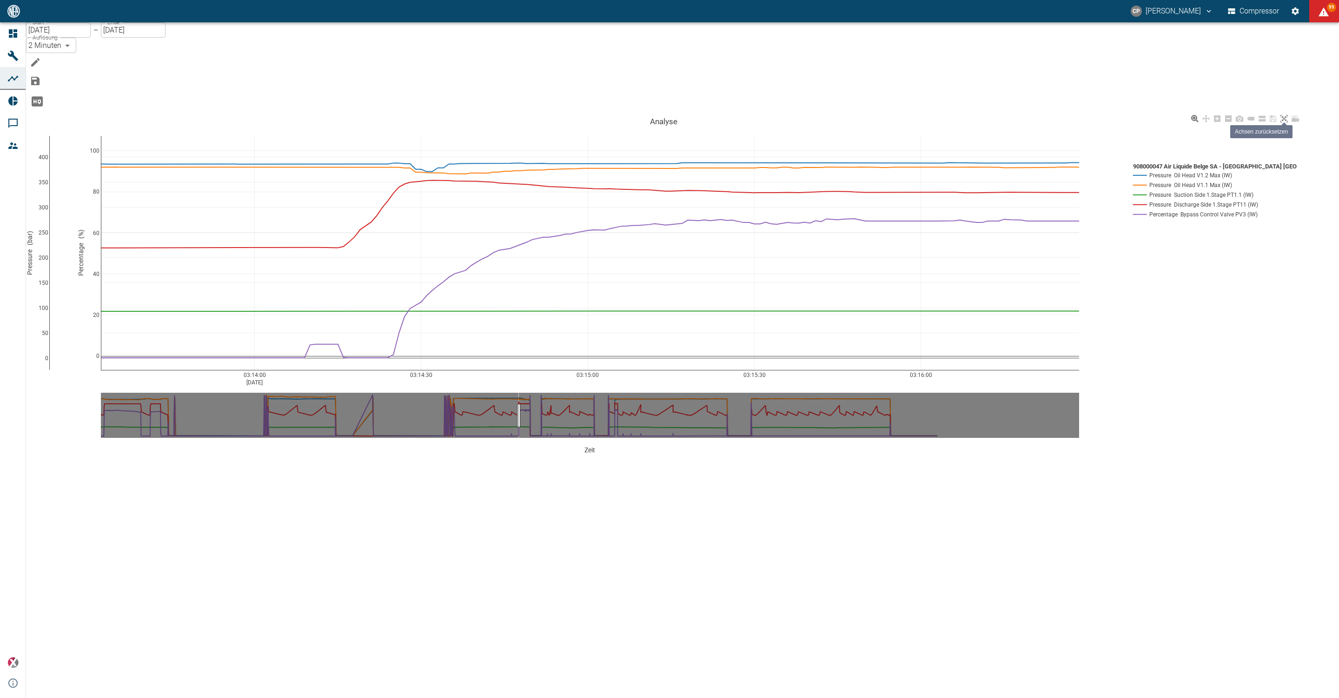
click at [1288, 115] on icon at bounding box center [1284, 118] width 7 height 7
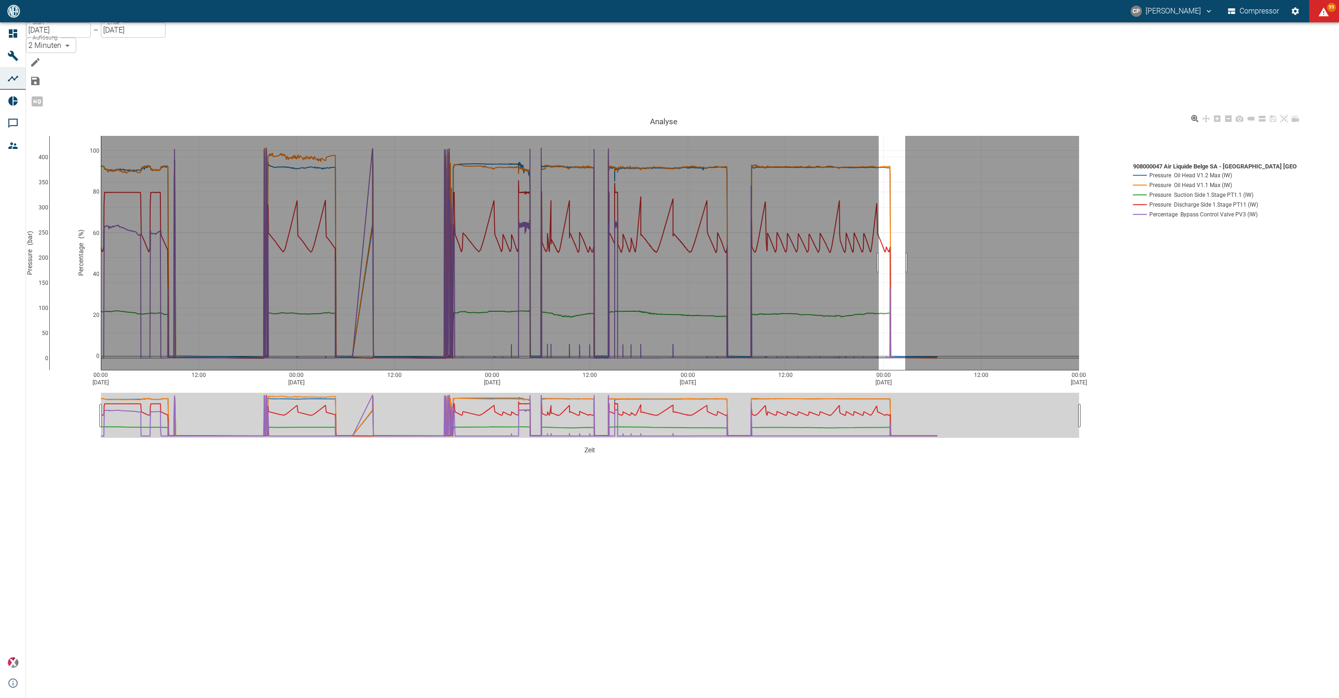
drag, startPoint x: 898, startPoint y: 215, endPoint x: 926, endPoint y: 214, distance: 28.8
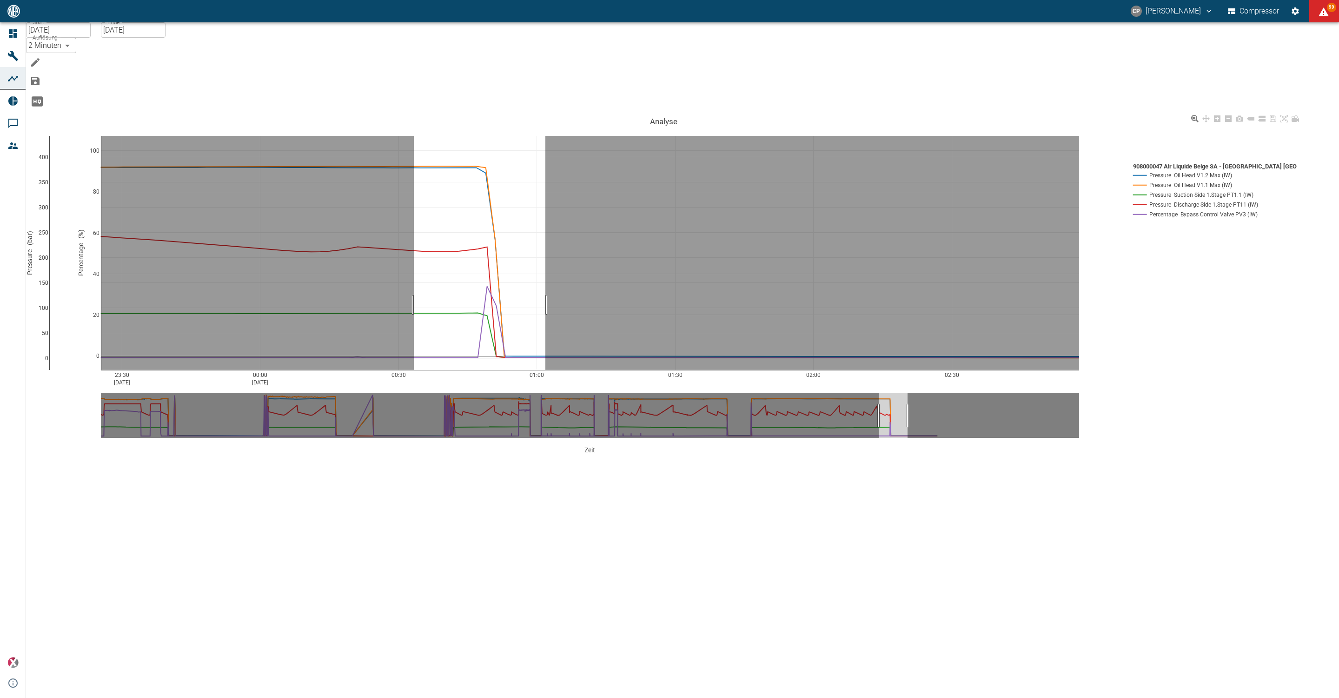
drag, startPoint x: 433, startPoint y: 257, endPoint x: 647, endPoint y: 247, distance: 215.1
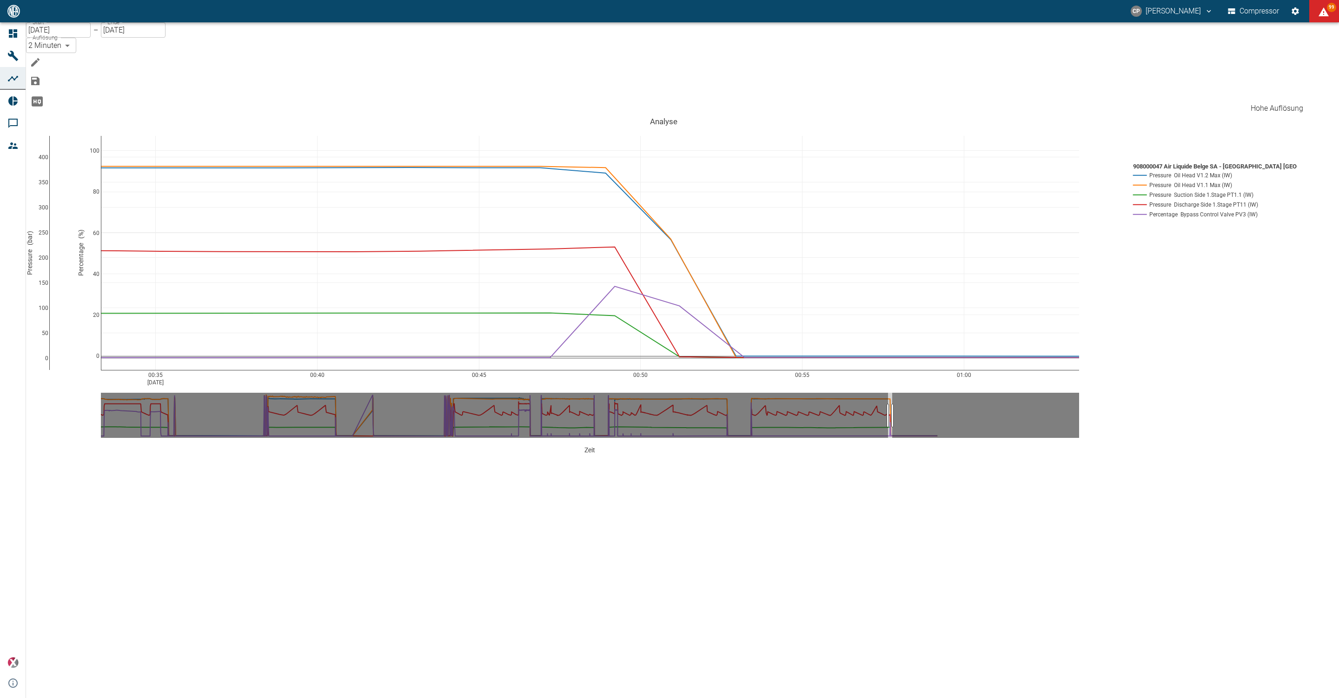
click at [43, 98] on icon "Hohe Auflösung" at bounding box center [37, 101] width 11 height 10
click at [45, 98] on icon "Hohe Auflösung" at bounding box center [37, 101] width 15 height 15
click at [43, 100] on icon "Hohe Auflösung" at bounding box center [37, 101] width 11 height 10
click at [43, 96] on icon "Hohe Auflösung" at bounding box center [37, 101] width 11 height 10
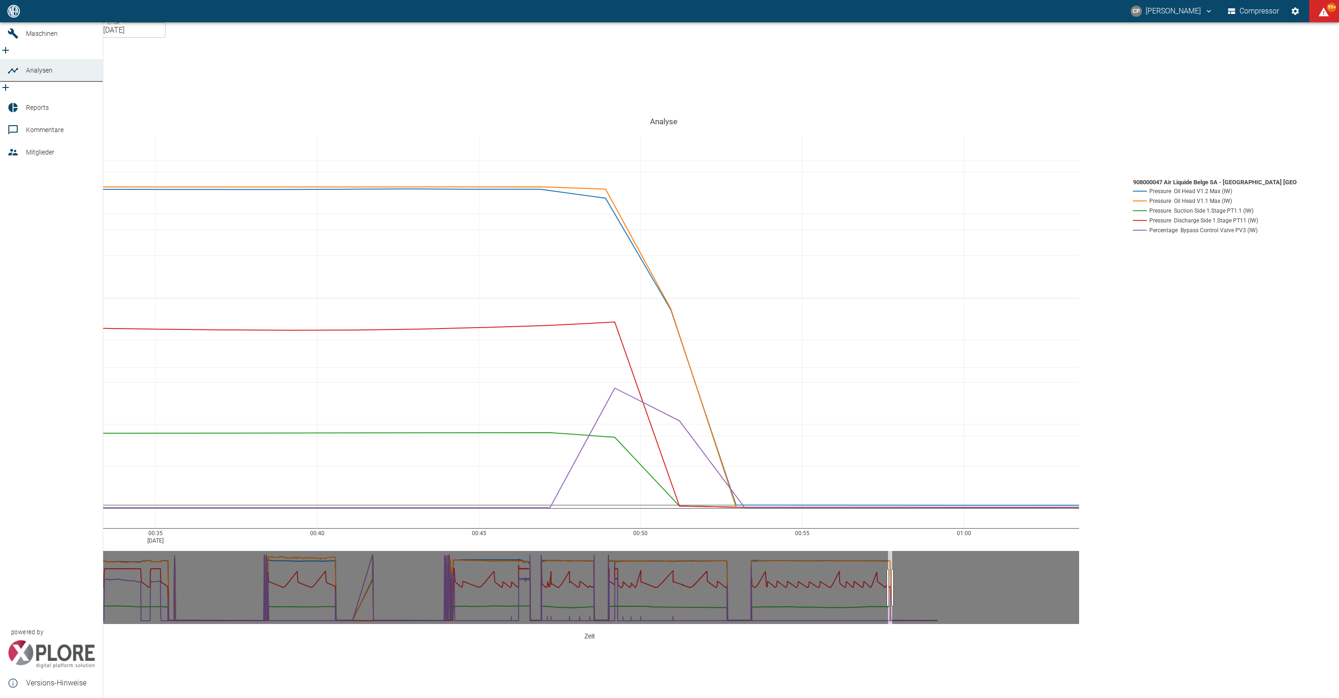
click at [15, 17] on icon at bounding box center [12, 11] width 11 height 11
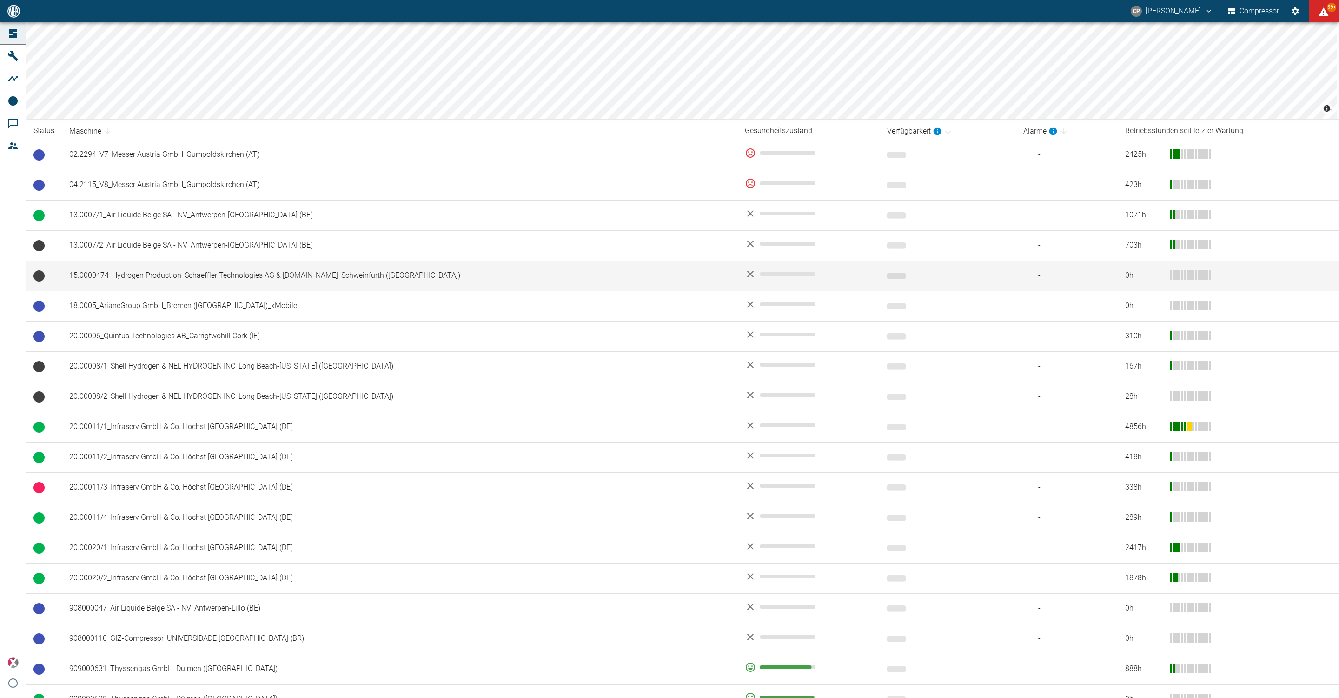
scroll to position [209, 0]
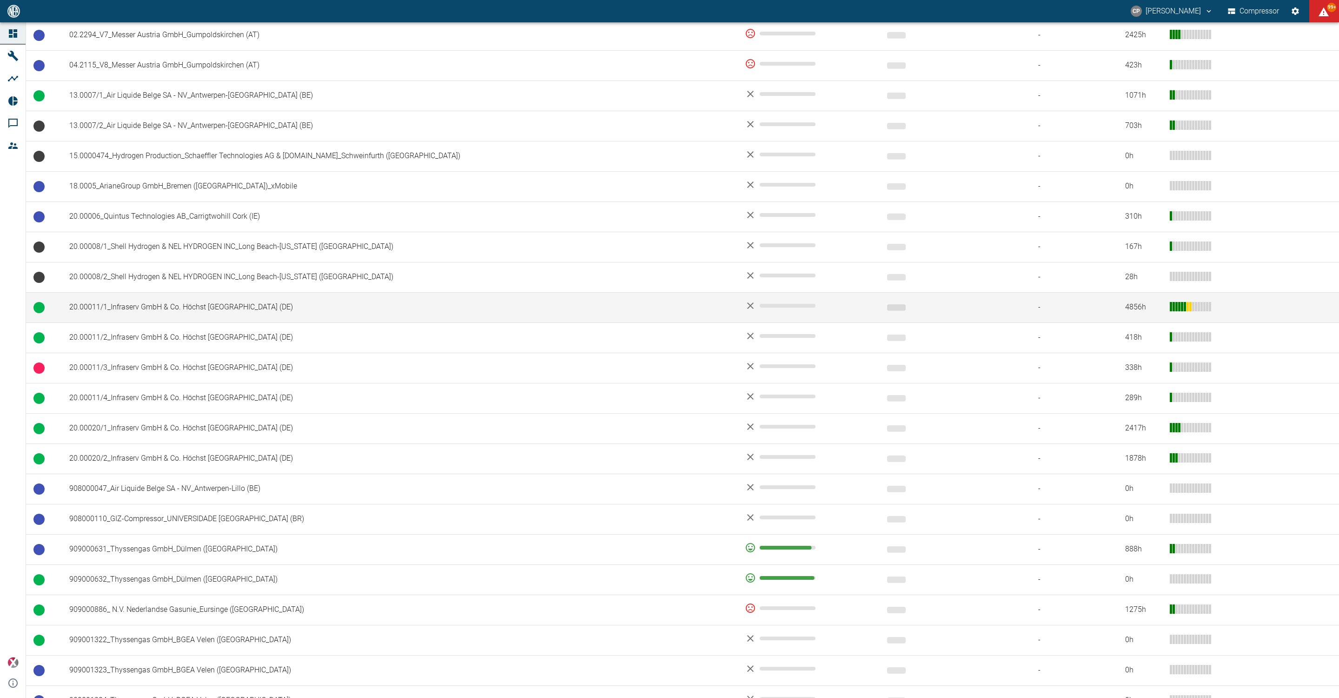
click at [202, 318] on td "20.00011/1_Infraserv GmbH & Co. Höchst [GEOGRAPHIC_DATA] (DE)" at bounding box center [400, 307] width 676 height 30
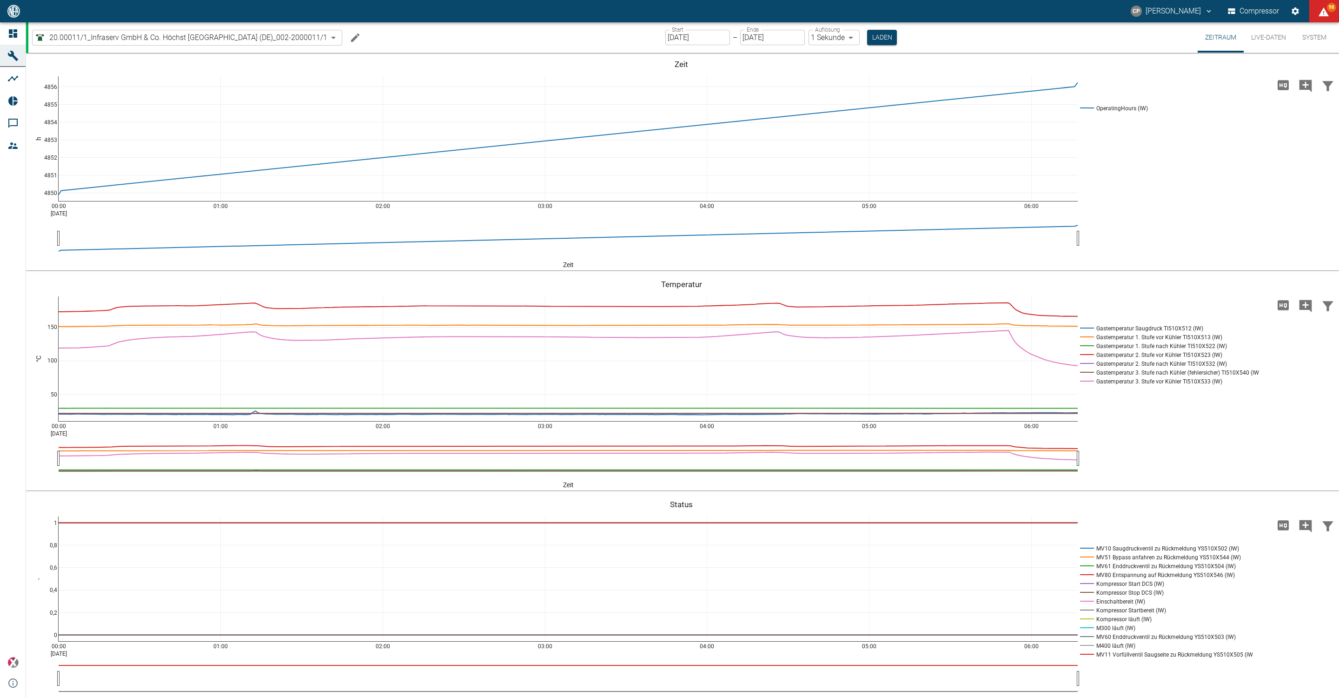
click at [352, 35] on button "Machine bearbeiten" at bounding box center [355, 37] width 19 height 19
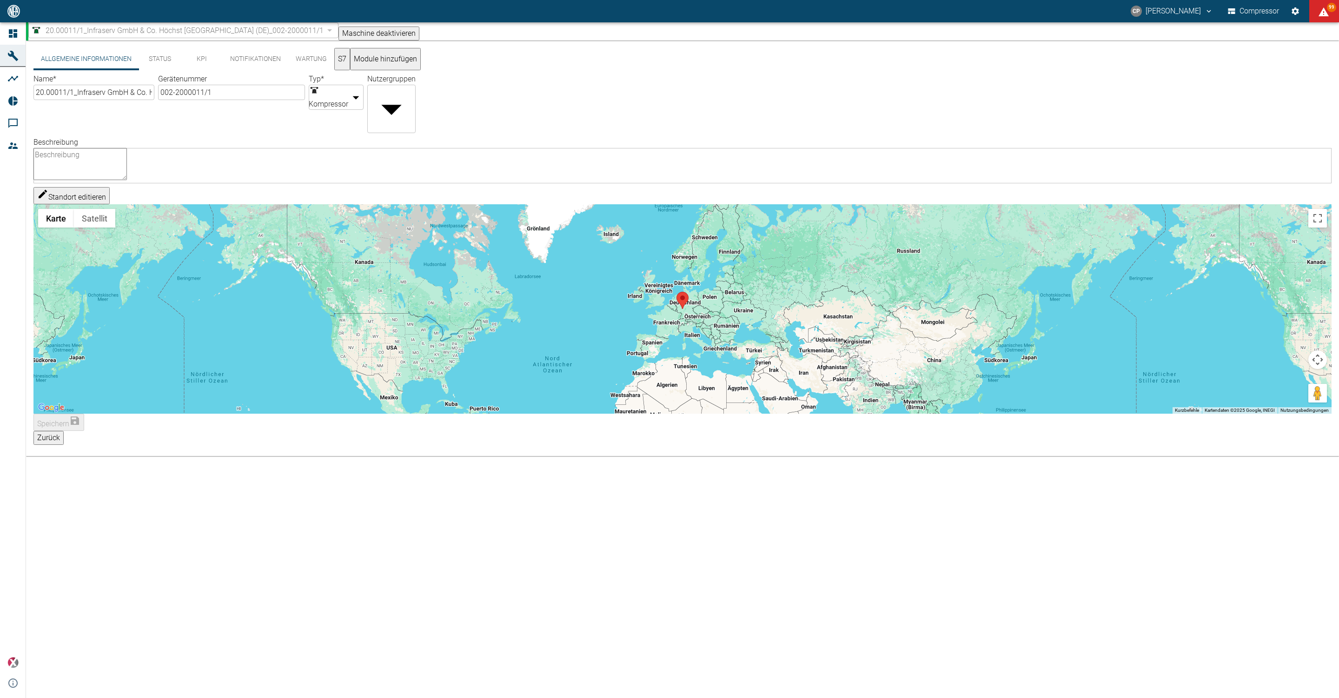
click at [236, 60] on button "Notifikationen" at bounding box center [256, 59] width 66 height 22
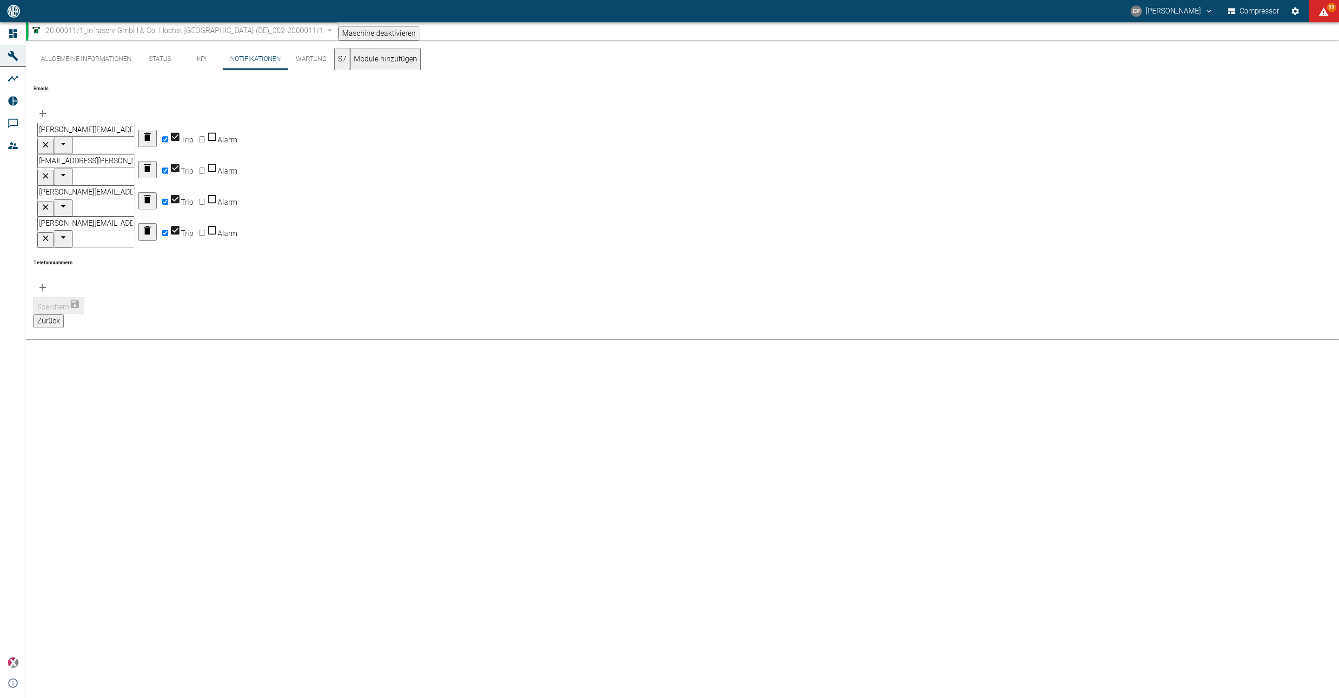
click at [168, 136] on input "Trip" at bounding box center [165, 139] width 6 height 6
checkbox input "true"
click at [153, 131] on icon "button" at bounding box center [147, 136] width 11 height 11
click at [157, 161] on button "button" at bounding box center [147, 169] width 19 height 17
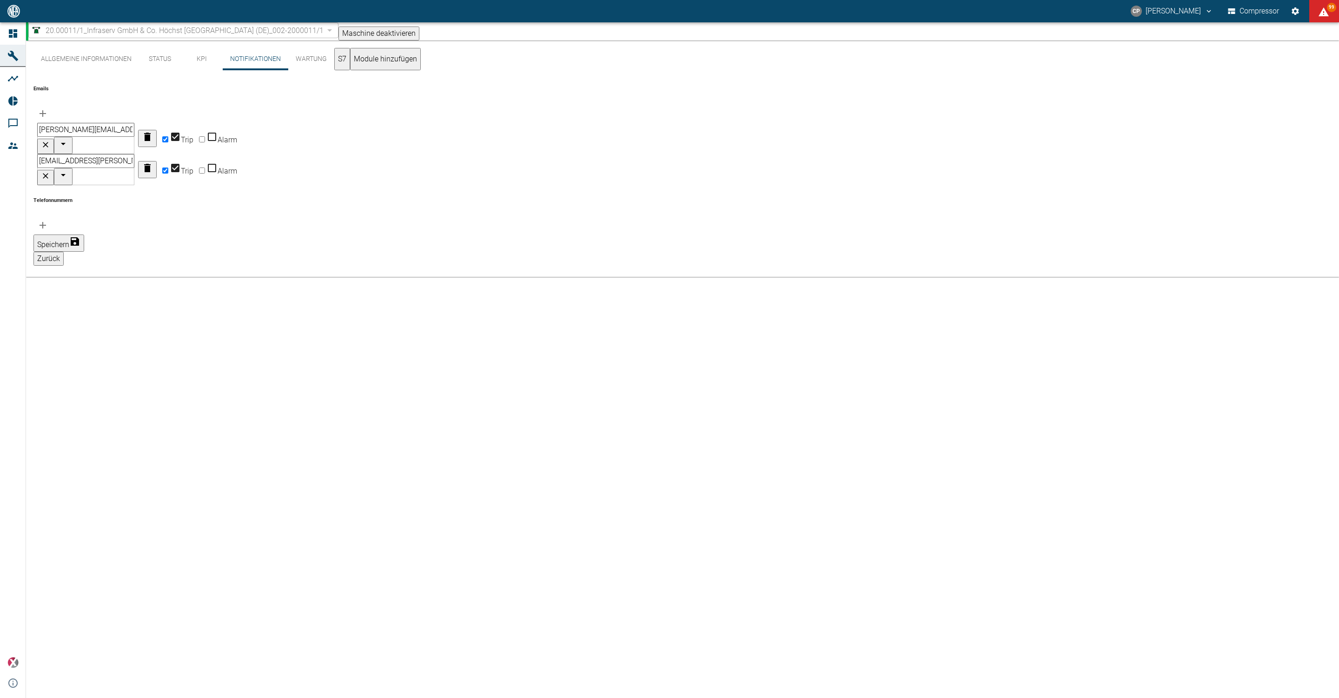
click at [238, 133] on div "[PERSON_NAME][EMAIL_ADDRESS][PERSON_NAME][DOMAIN_NAME] ​ Trip Alarm" at bounding box center [682, 138] width 1298 height 31
click at [153, 131] on icon "button" at bounding box center [147, 136] width 11 height 11
click at [84, 172] on button "Speichern" at bounding box center [58, 180] width 51 height 17
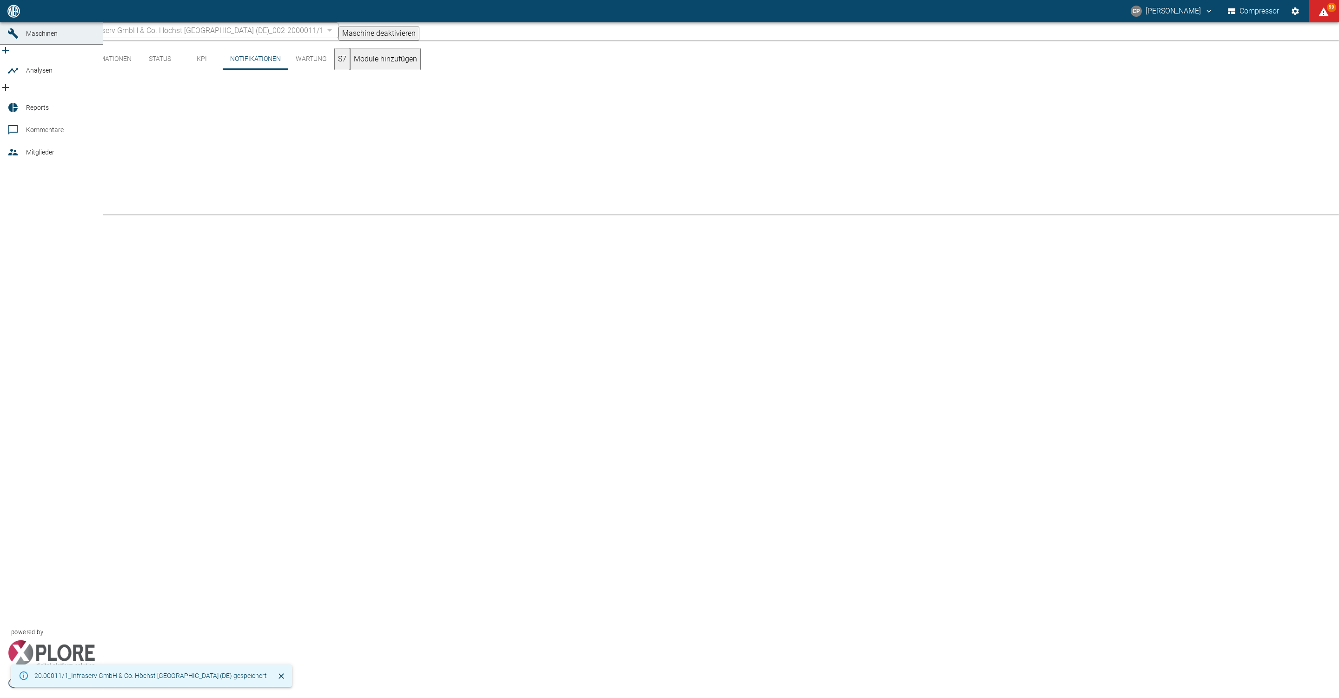
click at [13, 17] on icon at bounding box center [12, 11] width 11 height 11
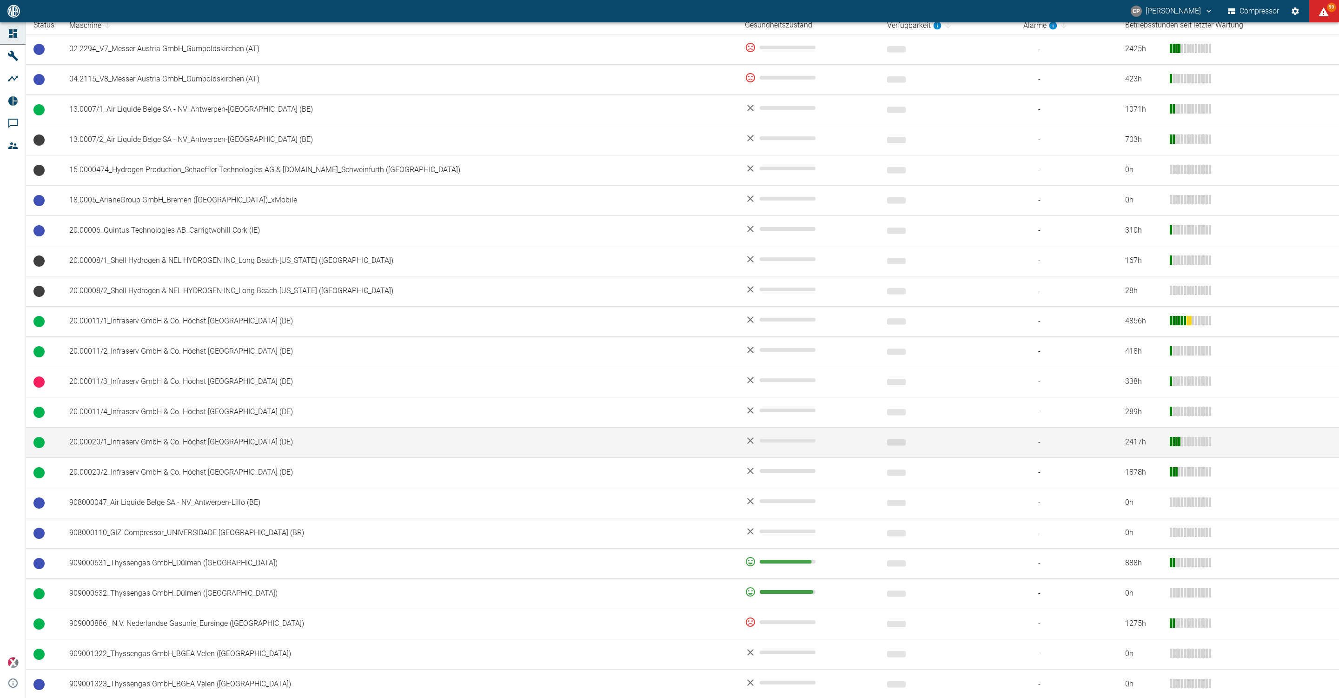
scroll to position [209, 0]
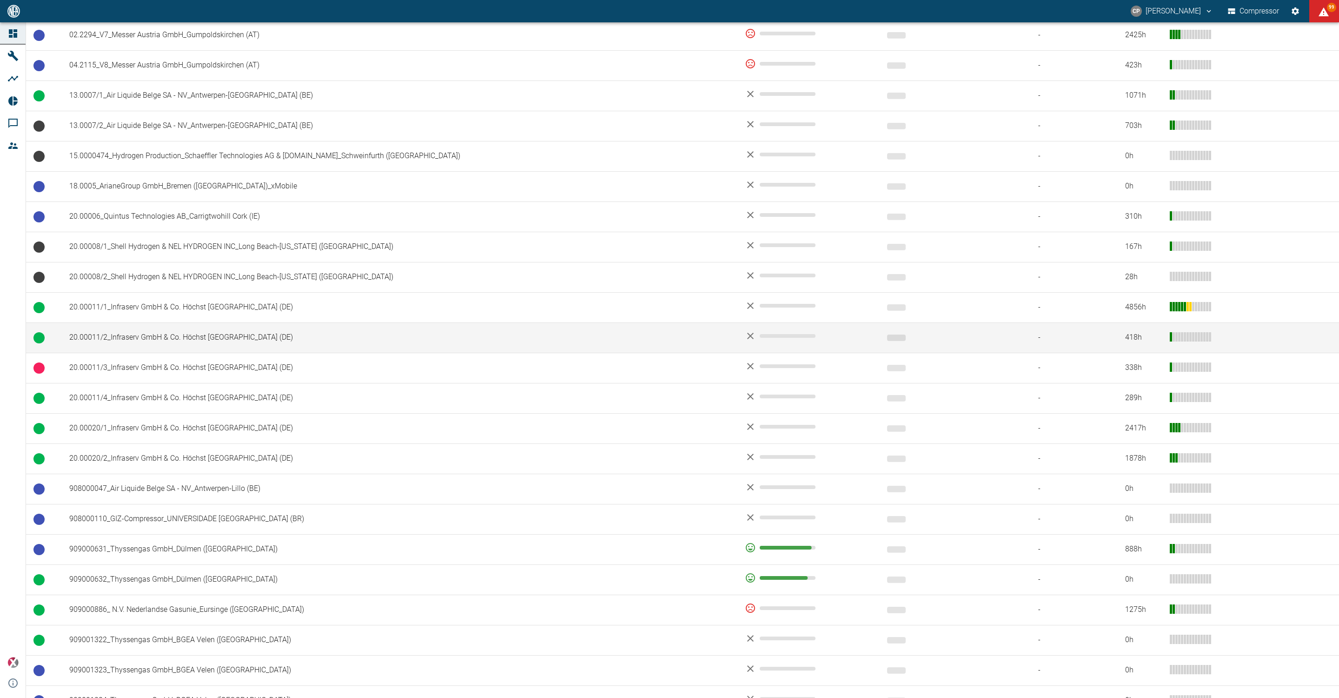
click at [150, 350] on td "20.00011/2_Infraserv GmbH & Co. Höchst [GEOGRAPHIC_DATA] (DE)" at bounding box center [400, 337] width 676 height 30
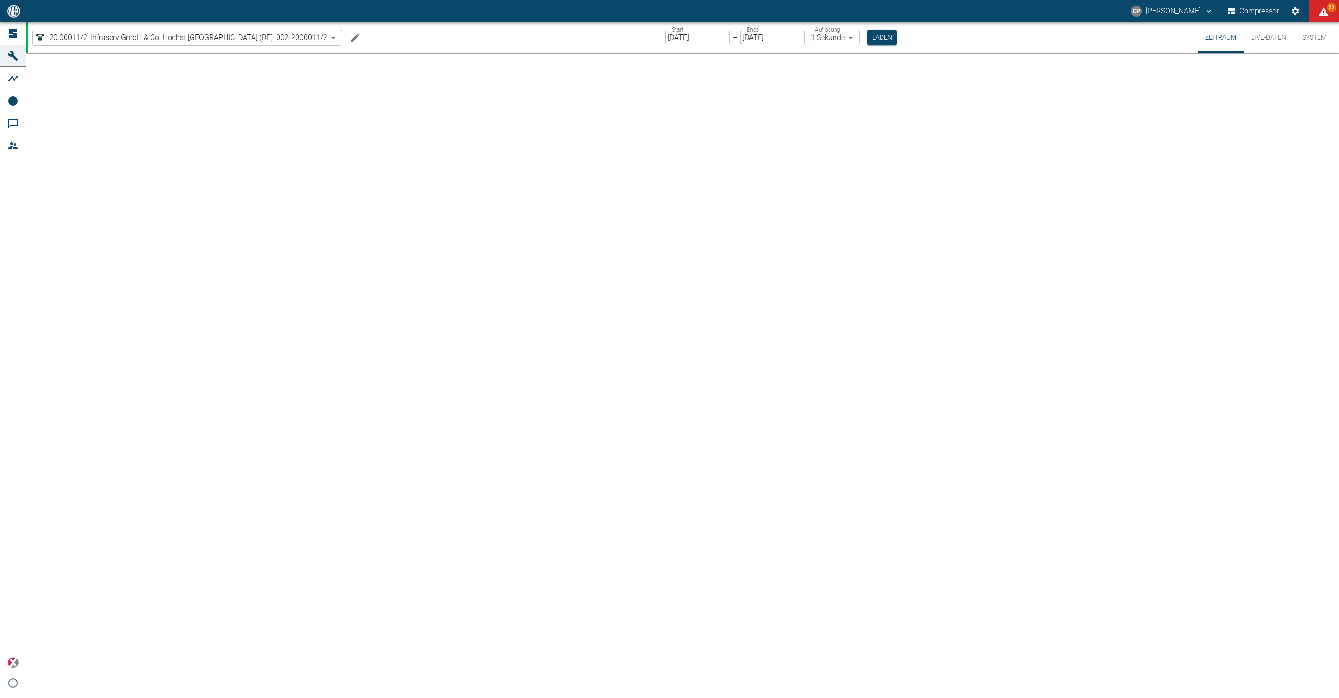
click at [360, 41] on icon "Machine bearbeiten" at bounding box center [355, 37] width 11 height 11
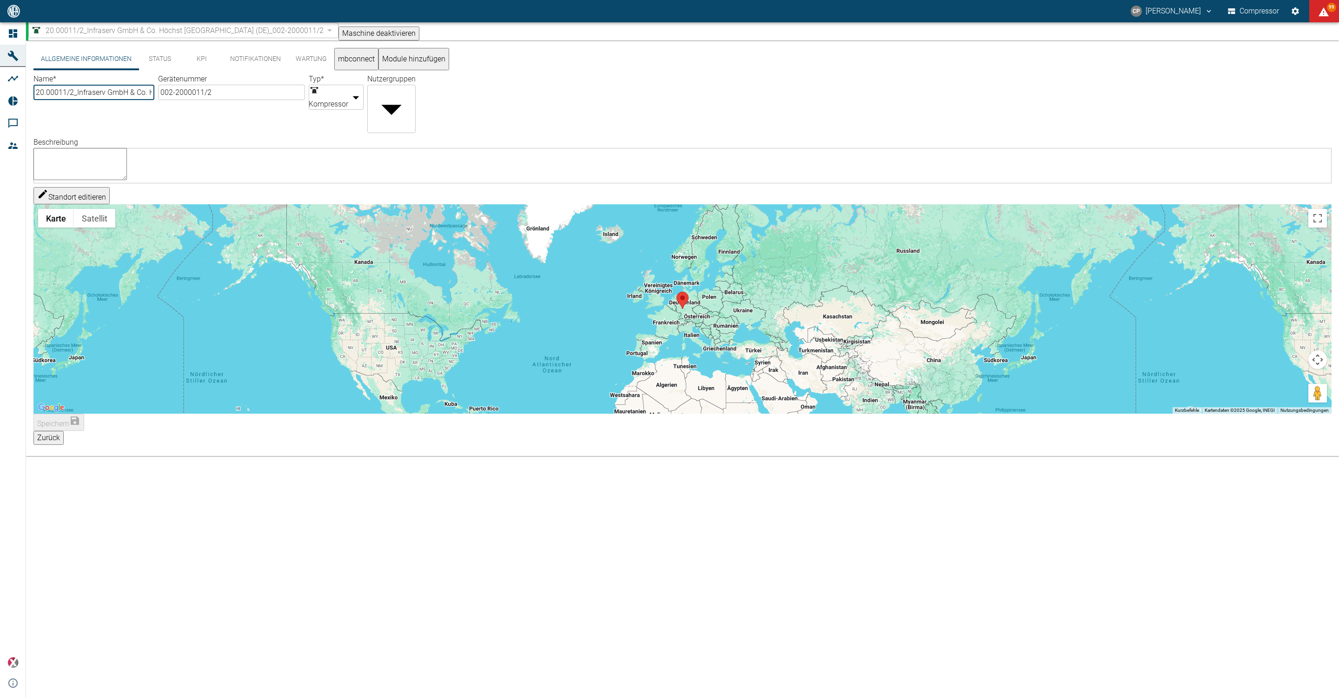
click at [255, 64] on button "Notifikationen" at bounding box center [256, 59] width 66 height 22
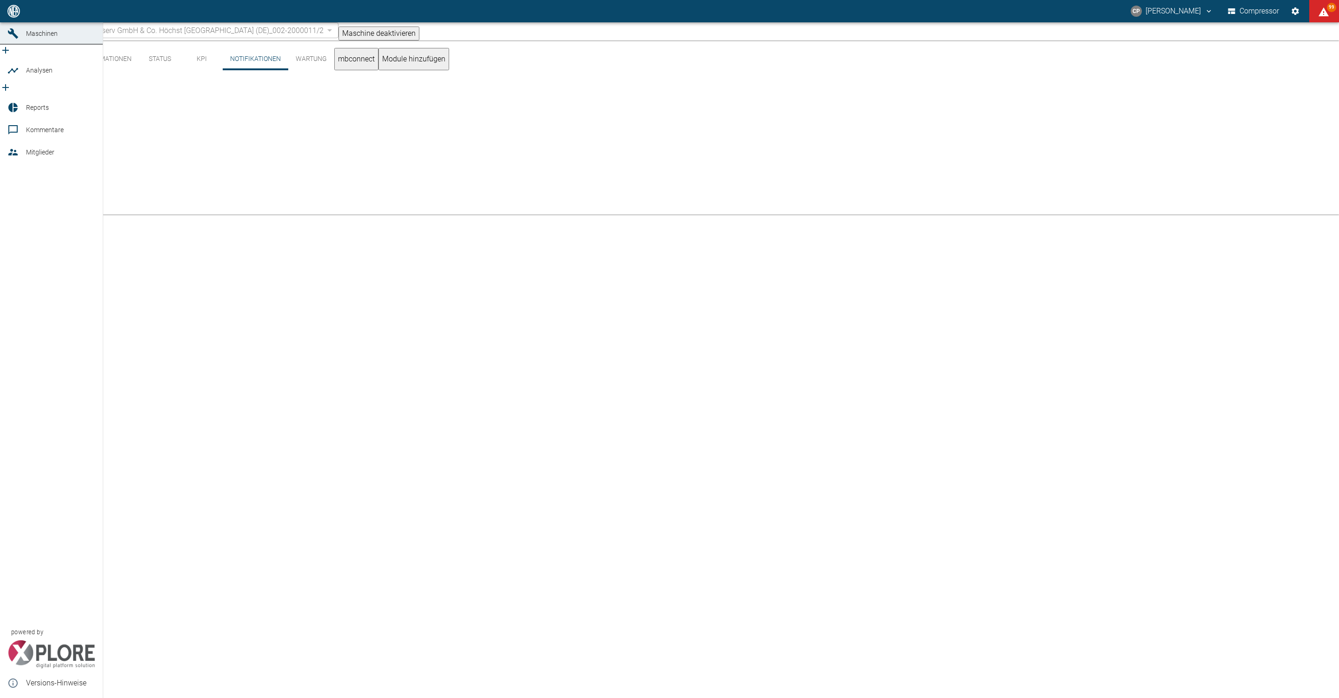
click at [6, 22] on link "Dashboard" at bounding box center [51, 11] width 103 height 22
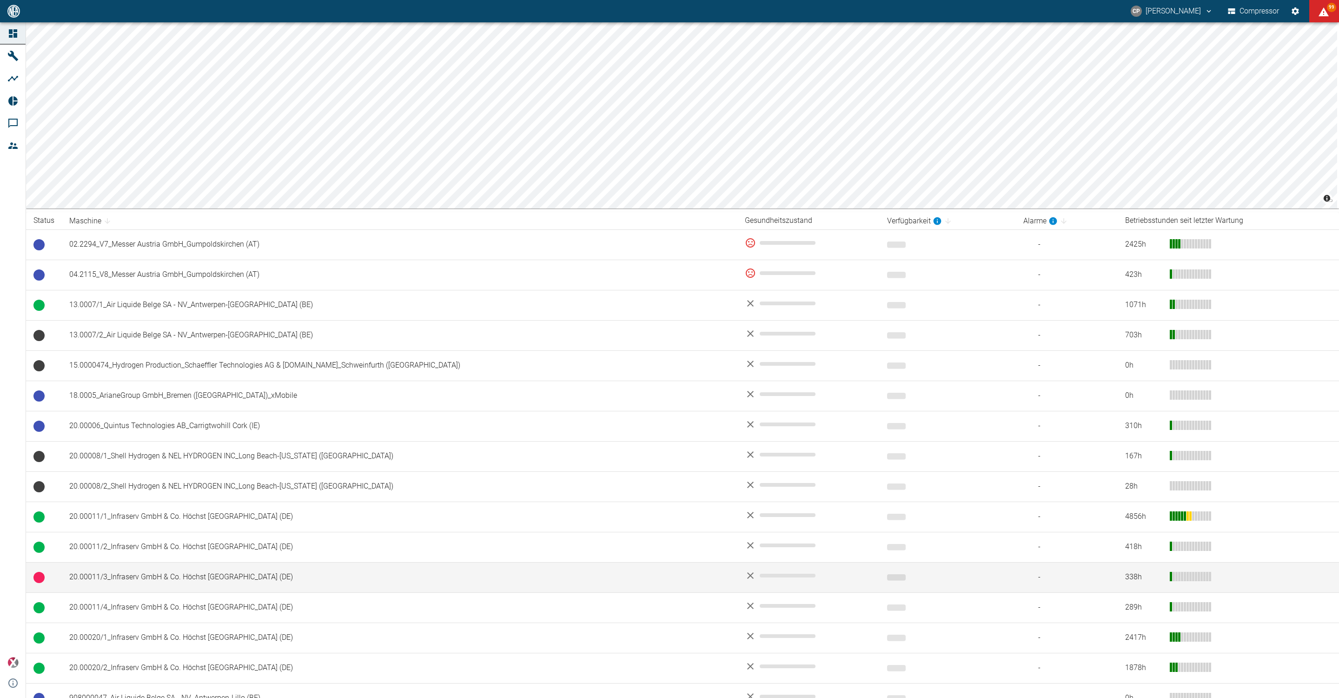
click at [150, 586] on td "20.00011/3_Infraserv GmbH & Co. Höchst [GEOGRAPHIC_DATA] (DE)" at bounding box center [400, 577] width 676 height 30
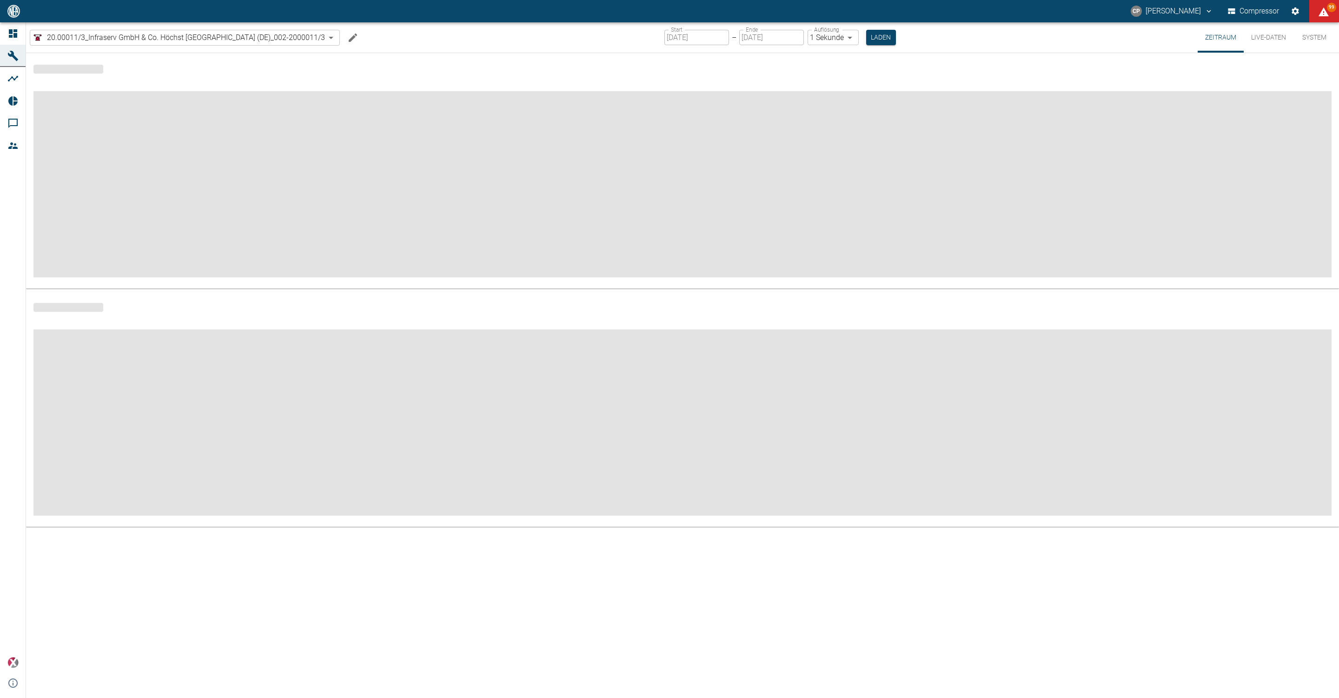
click at [357, 39] on icon "Machine bearbeiten" at bounding box center [353, 37] width 8 height 8
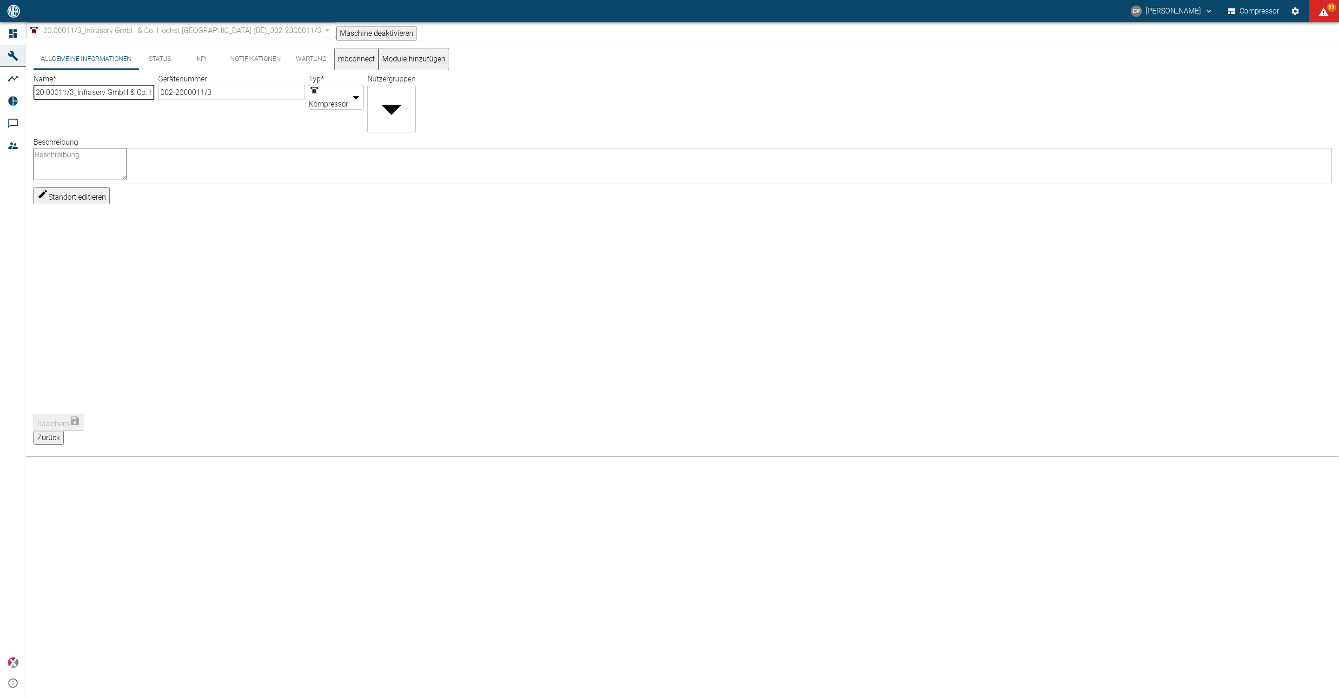
type input "20.00011/3_Infraserv GmbH & Co. Höchst [GEOGRAPHIC_DATA] (DE)"
type input "002-2000011/3"
type input "Compressor"
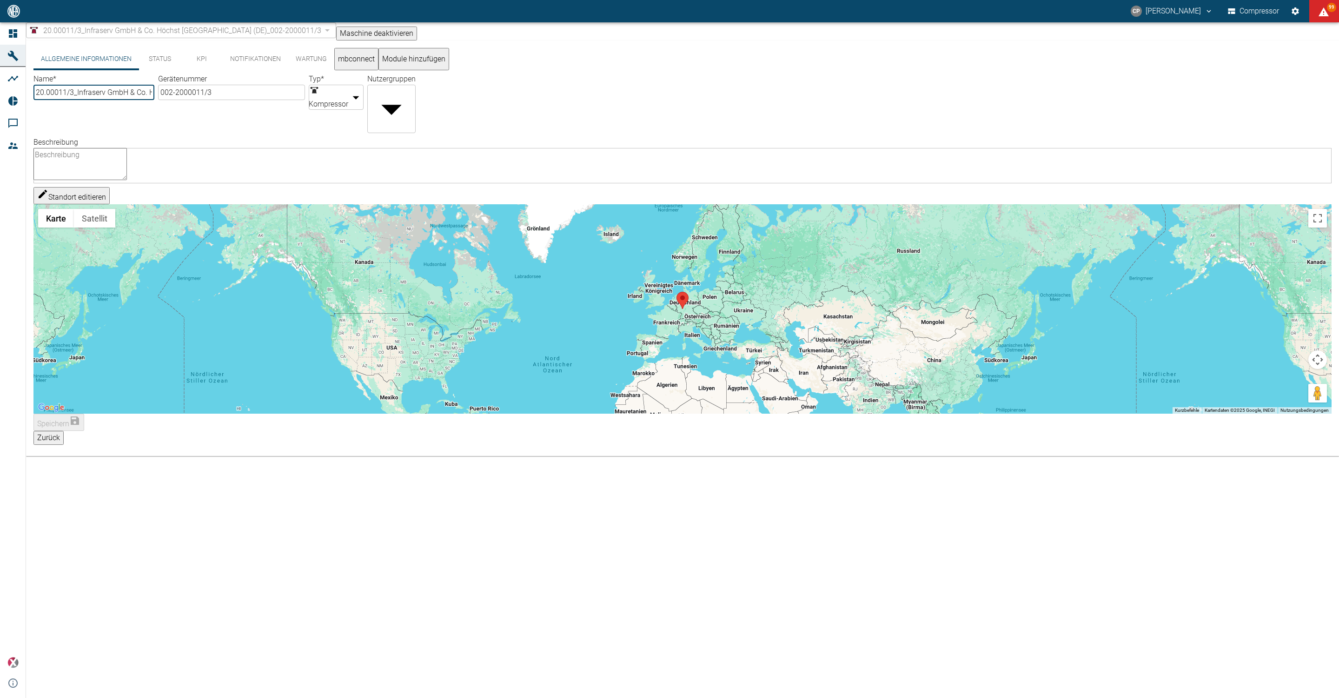
click at [269, 68] on button "Notifikationen" at bounding box center [256, 59] width 66 height 22
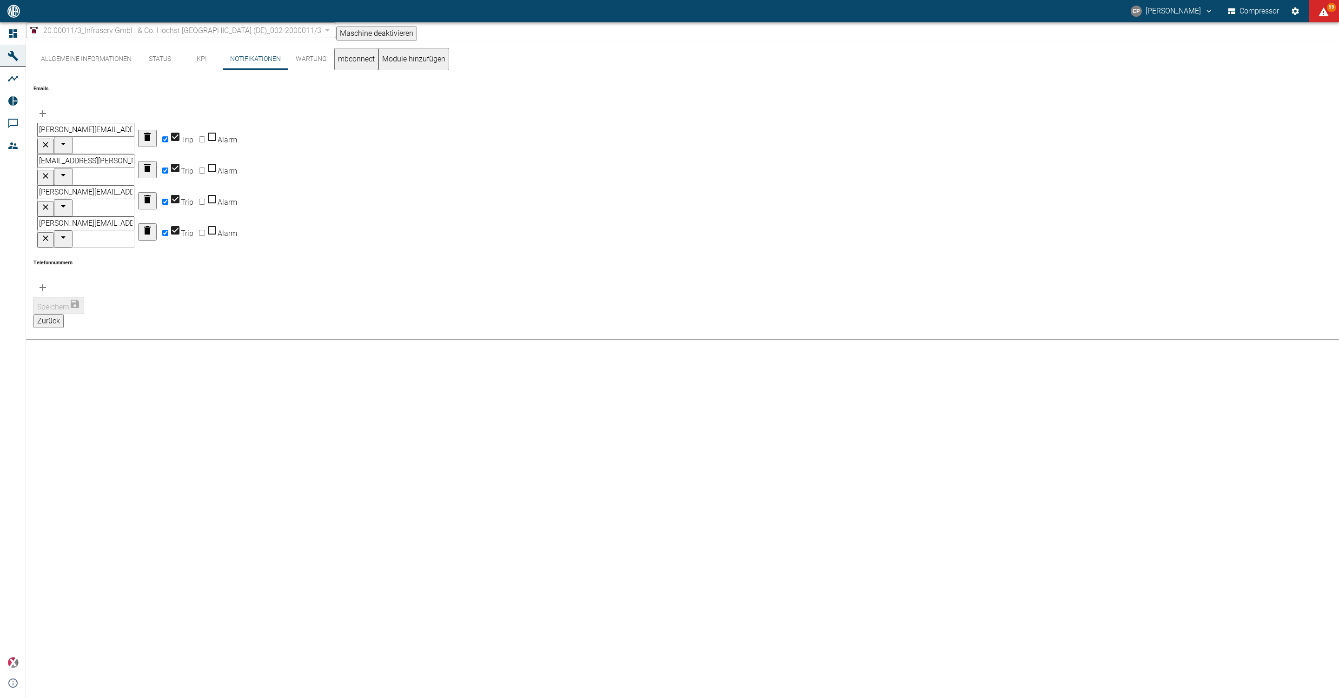
click at [168, 136] on input "Trip" at bounding box center [165, 139] width 6 height 6
click at [151, 133] on icon "button" at bounding box center [147, 137] width 7 height 8
checkbox input "true"
click at [151, 164] on icon "button" at bounding box center [147, 168] width 7 height 8
click at [153, 131] on icon "button" at bounding box center [147, 136] width 11 height 11
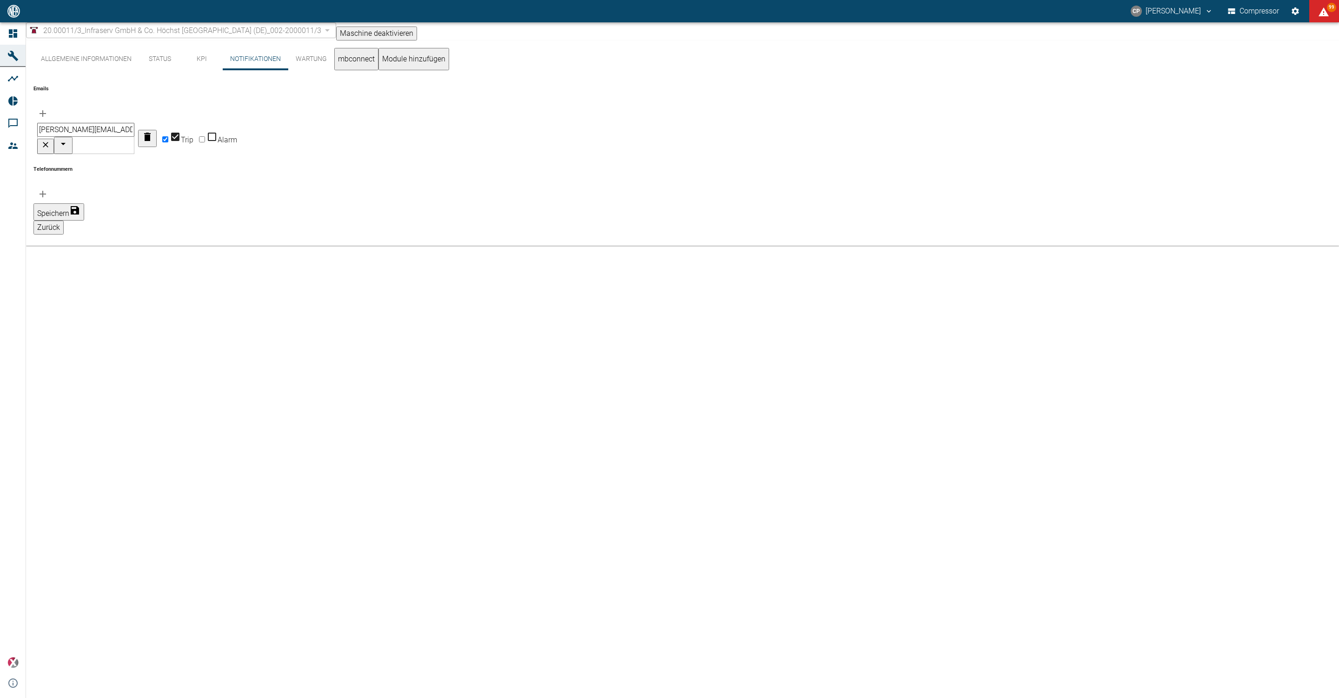
click at [151, 133] on icon "button" at bounding box center [147, 137] width 7 height 8
click at [84, 172] on button "Speichern" at bounding box center [58, 180] width 51 height 17
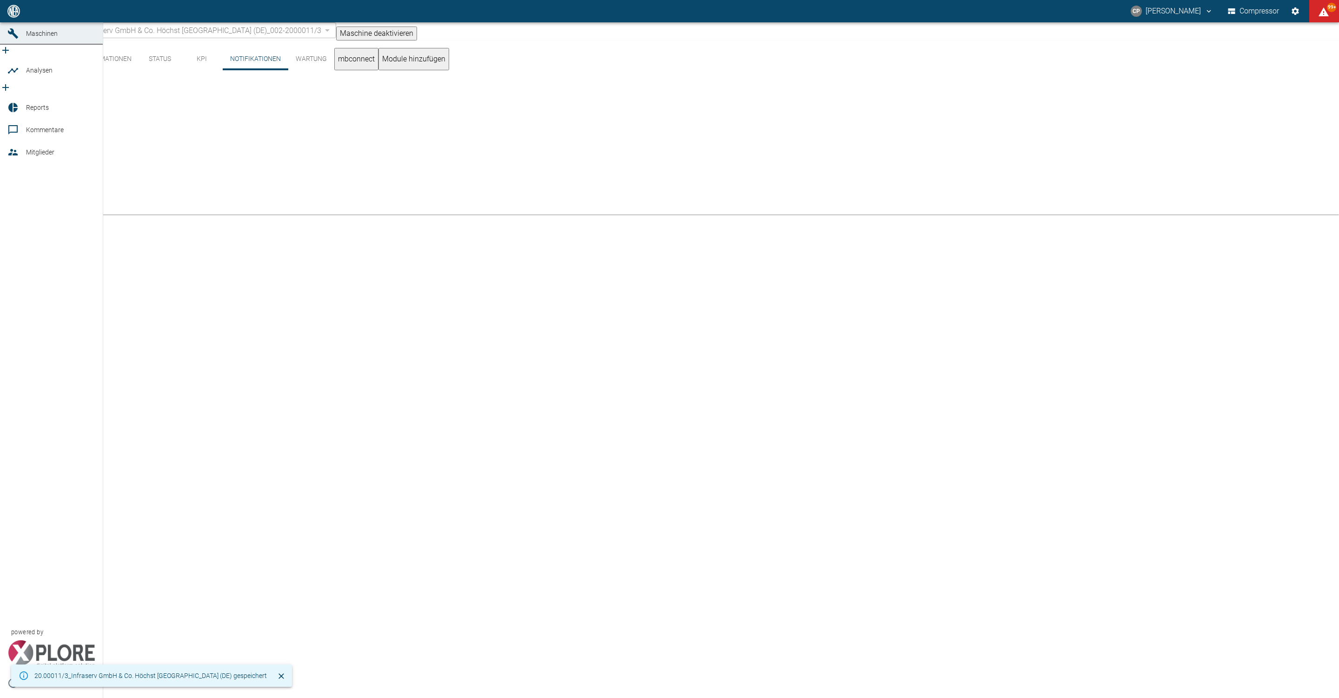
click at [14, 15] on icon at bounding box center [13, 11] width 8 height 8
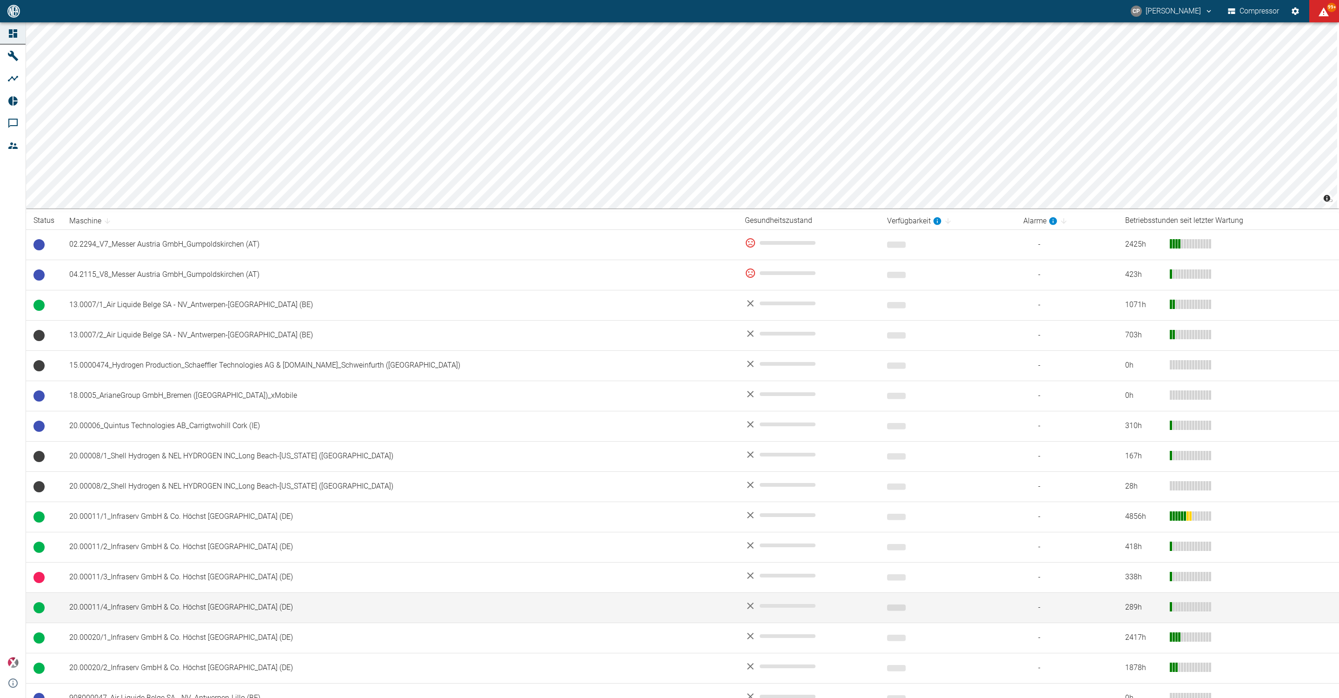
click at [136, 602] on td "20.00011/4_Infraserv GmbH & Co. Höchst [GEOGRAPHIC_DATA] (DE)" at bounding box center [400, 607] width 676 height 30
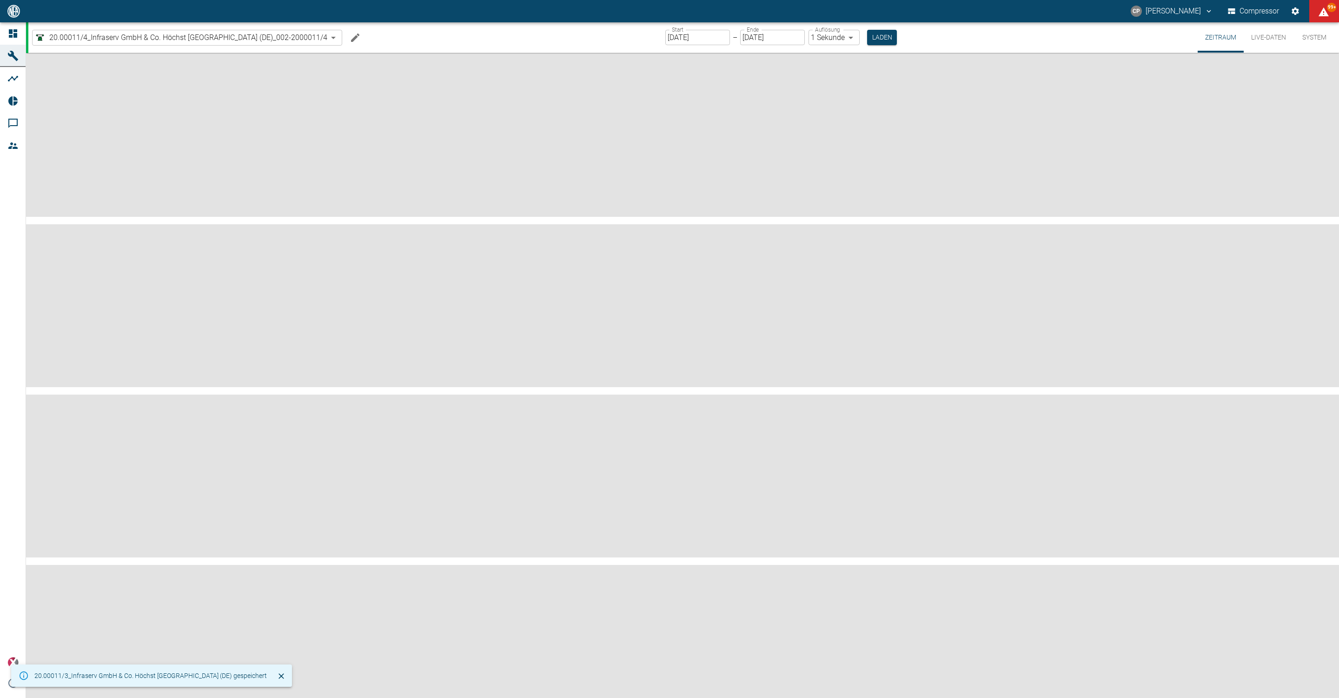
click at [357, 38] on icon "Machine bearbeiten" at bounding box center [355, 37] width 8 height 8
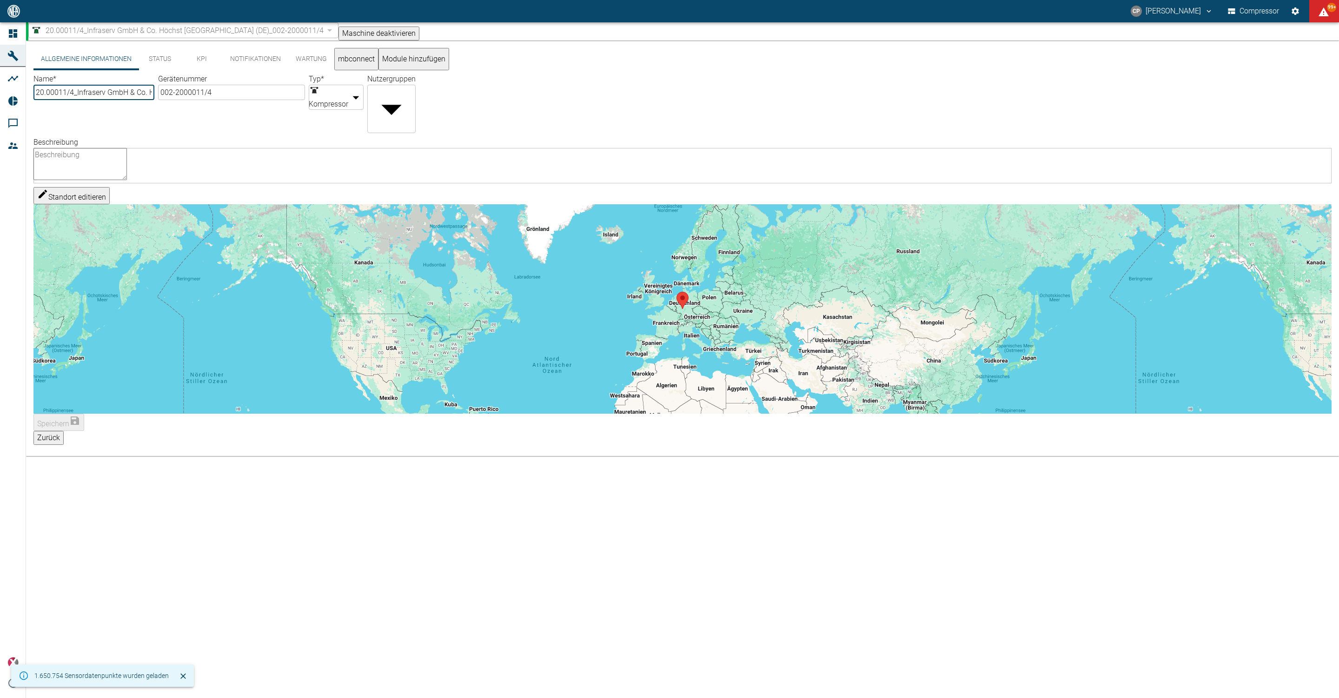
click at [247, 66] on button "Notifikationen" at bounding box center [256, 59] width 66 height 22
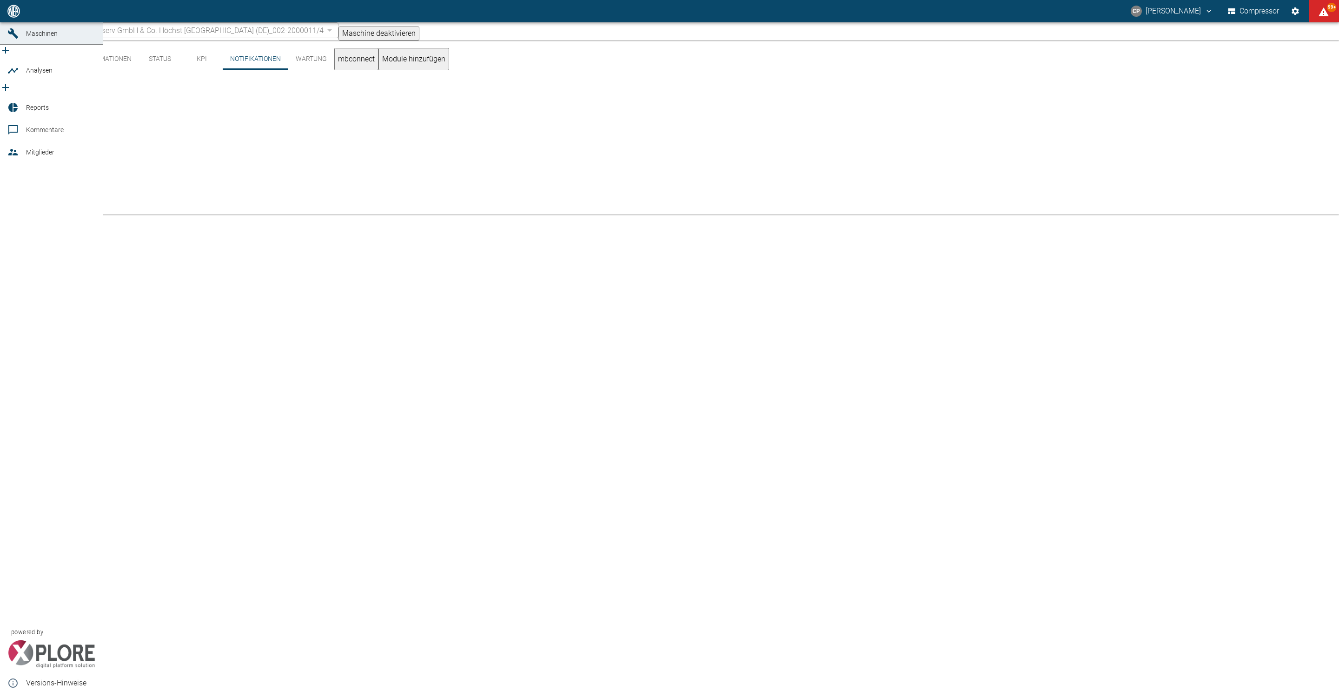
click at [20, 17] on div at bounding box center [14, 11] width 14 height 11
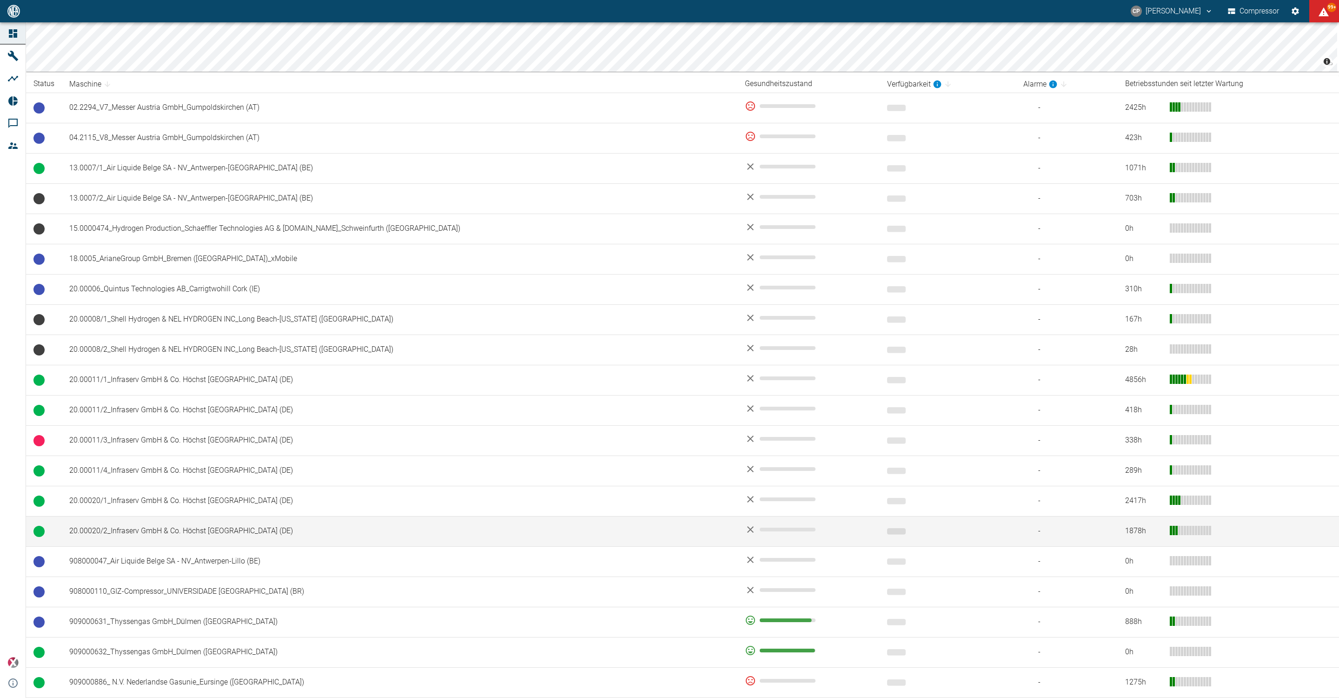
scroll to position [140, 0]
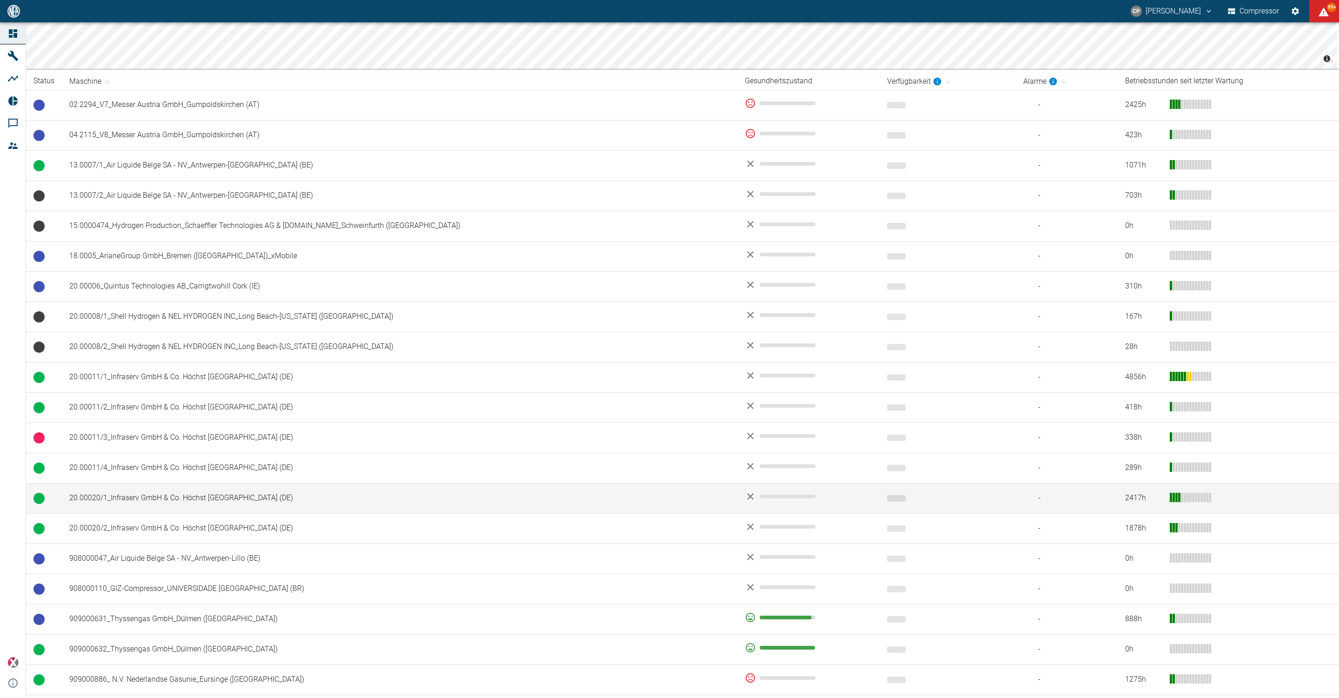
click at [112, 508] on td "20.00020/1_Infraserv GmbH & Co. Höchst [GEOGRAPHIC_DATA] (DE)" at bounding box center [400, 498] width 676 height 30
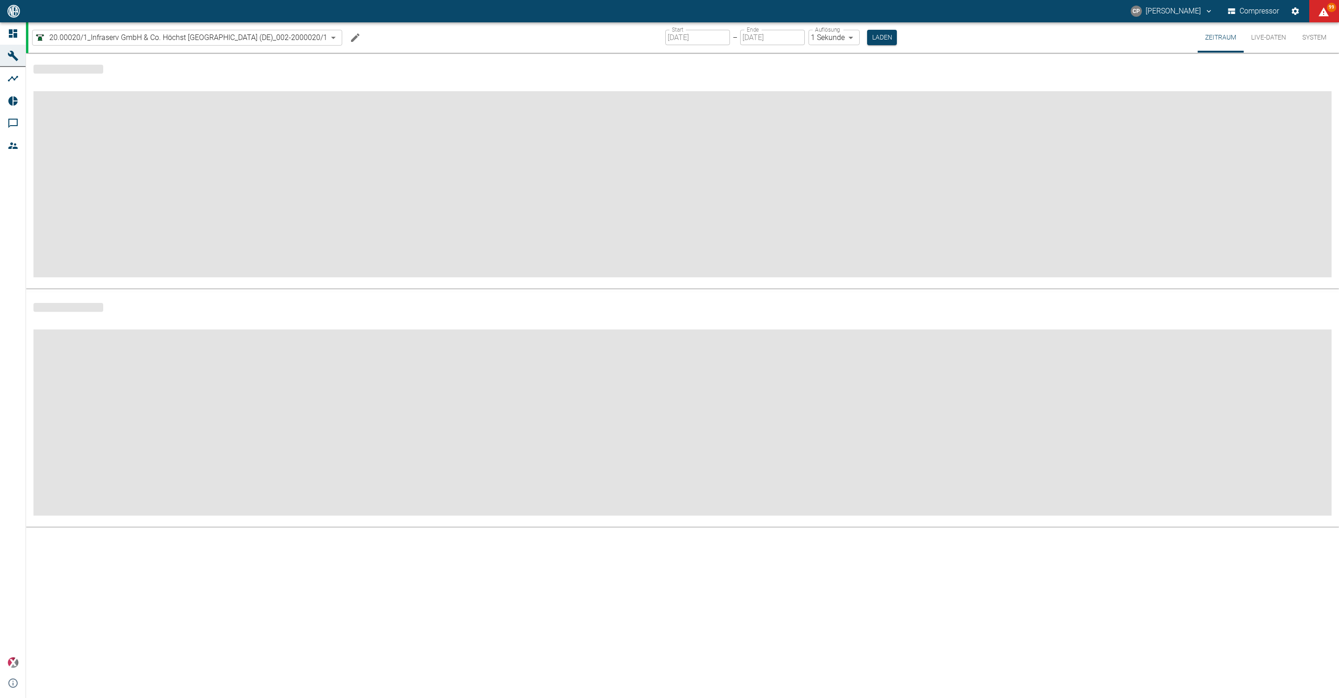
click at [354, 42] on icon "Machine bearbeiten" at bounding box center [355, 37] width 11 height 11
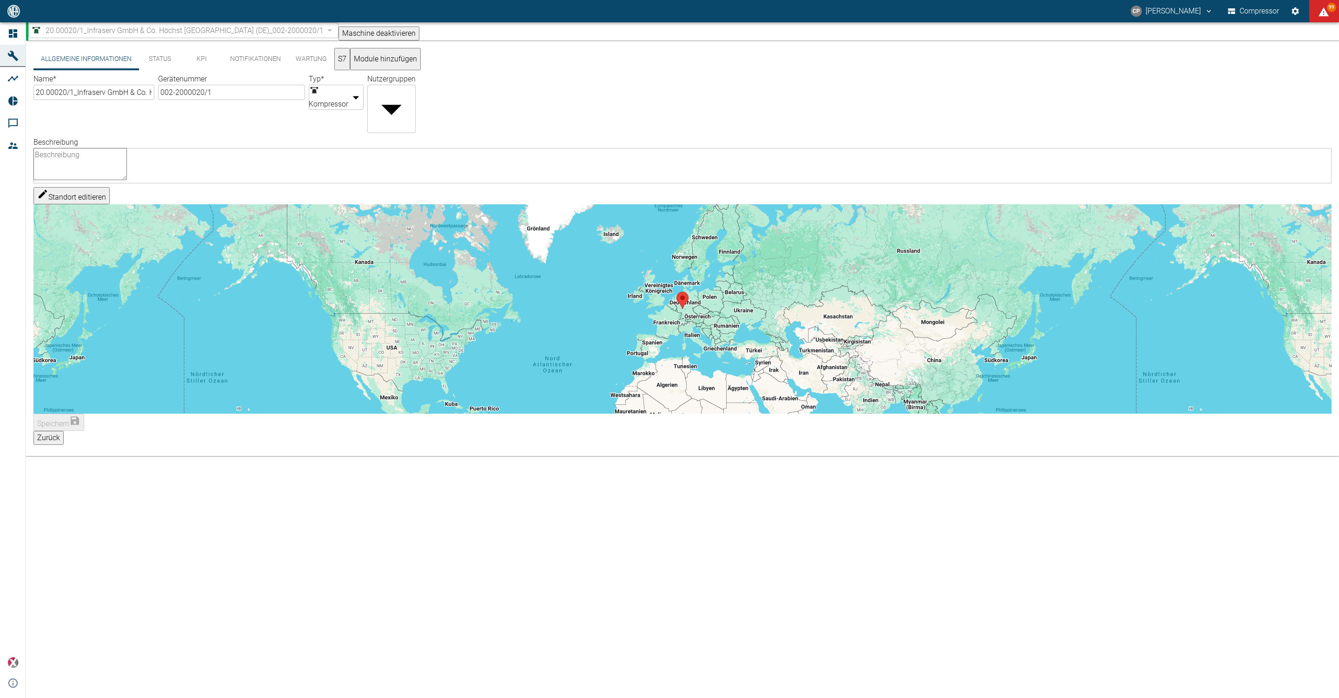
drag, startPoint x: 248, startPoint y: 64, endPoint x: 247, endPoint y: 69, distance: 4.9
click at [248, 63] on button "Notifikationen" at bounding box center [256, 59] width 66 height 22
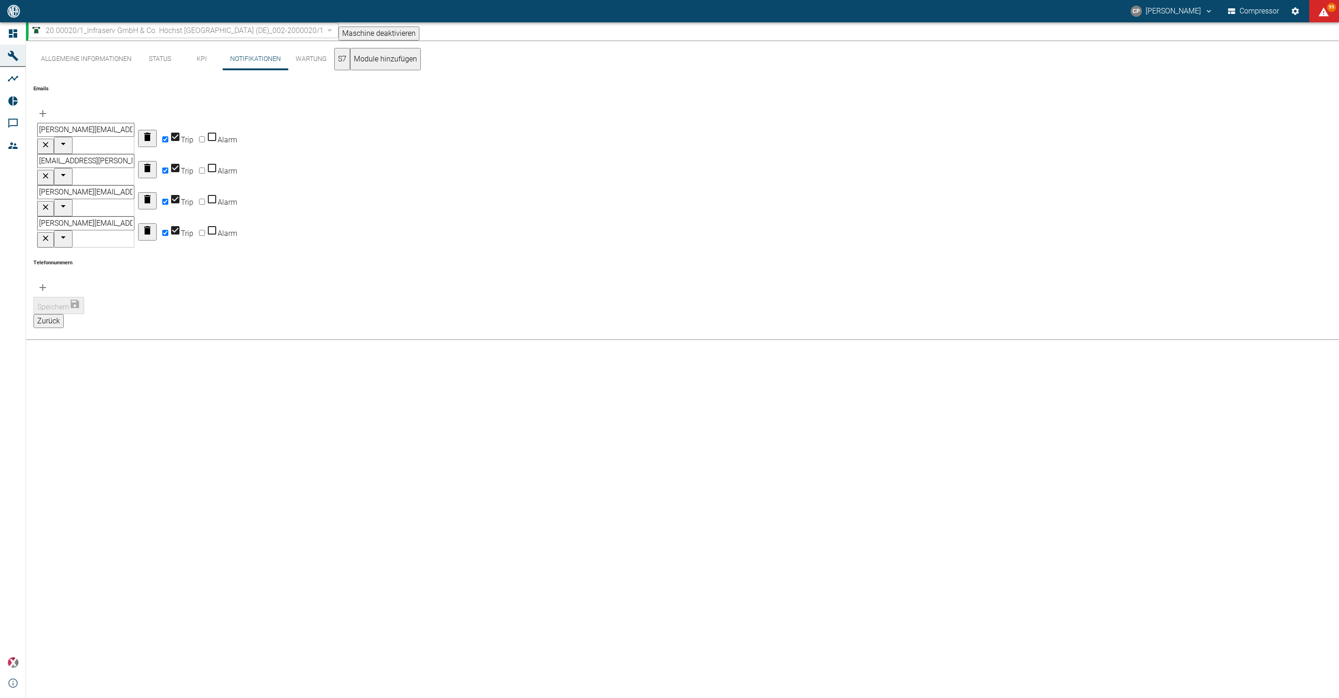
click at [153, 131] on icon "button" at bounding box center [147, 136] width 11 height 11
click at [151, 164] on icon "button" at bounding box center [147, 168] width 7 height 8
click at [157, 161] on button "button" at bounding box center [147, 169] width 19 height 17
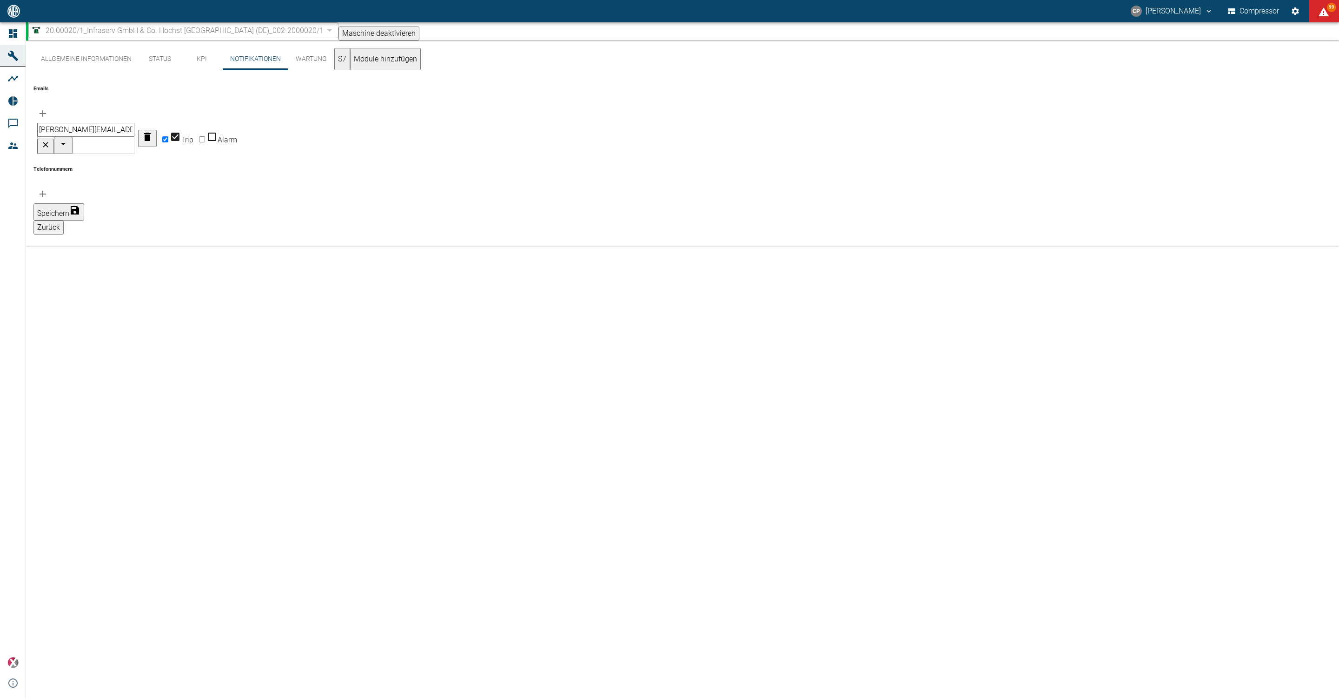
click at [151, 133] on icon "button" at bounding box center [147, 137] width 7 height 8
click at [84, 172] on button "Speichern" at bounding box center [58, 180] width 51 height 17
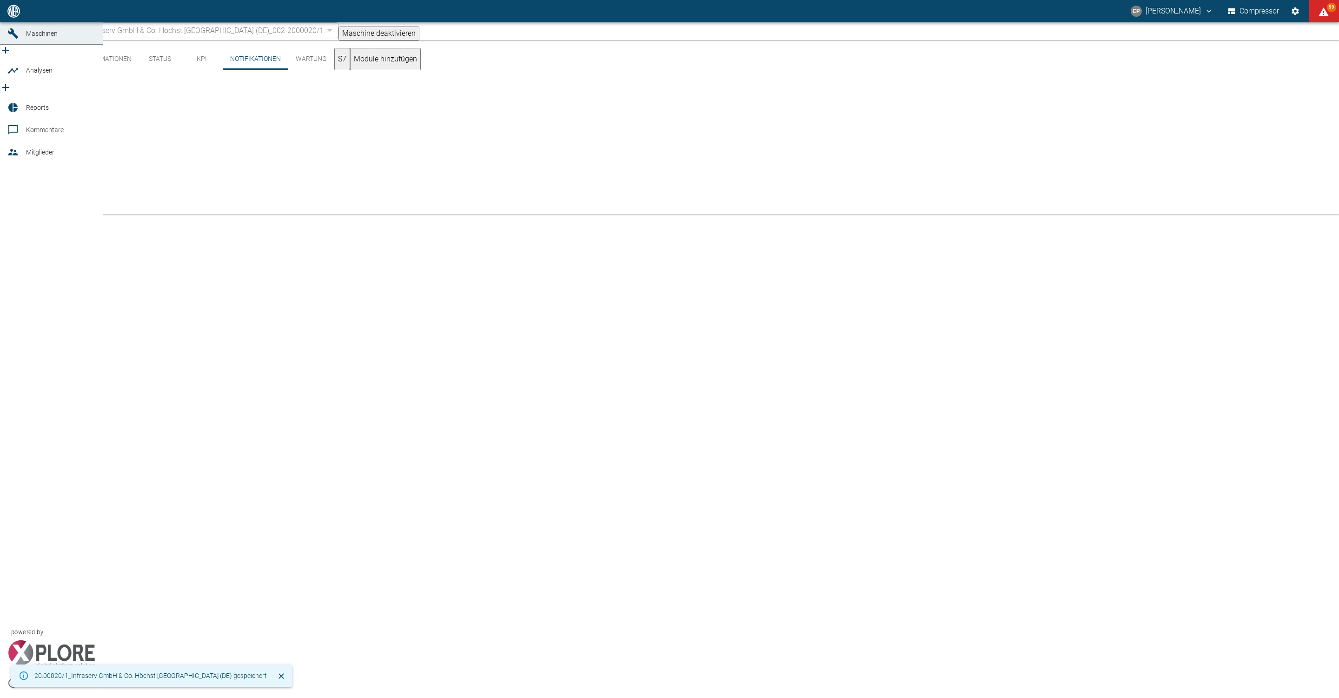
click at [14, 17] on icon at bounding box center [12, 11] width 11 height 11
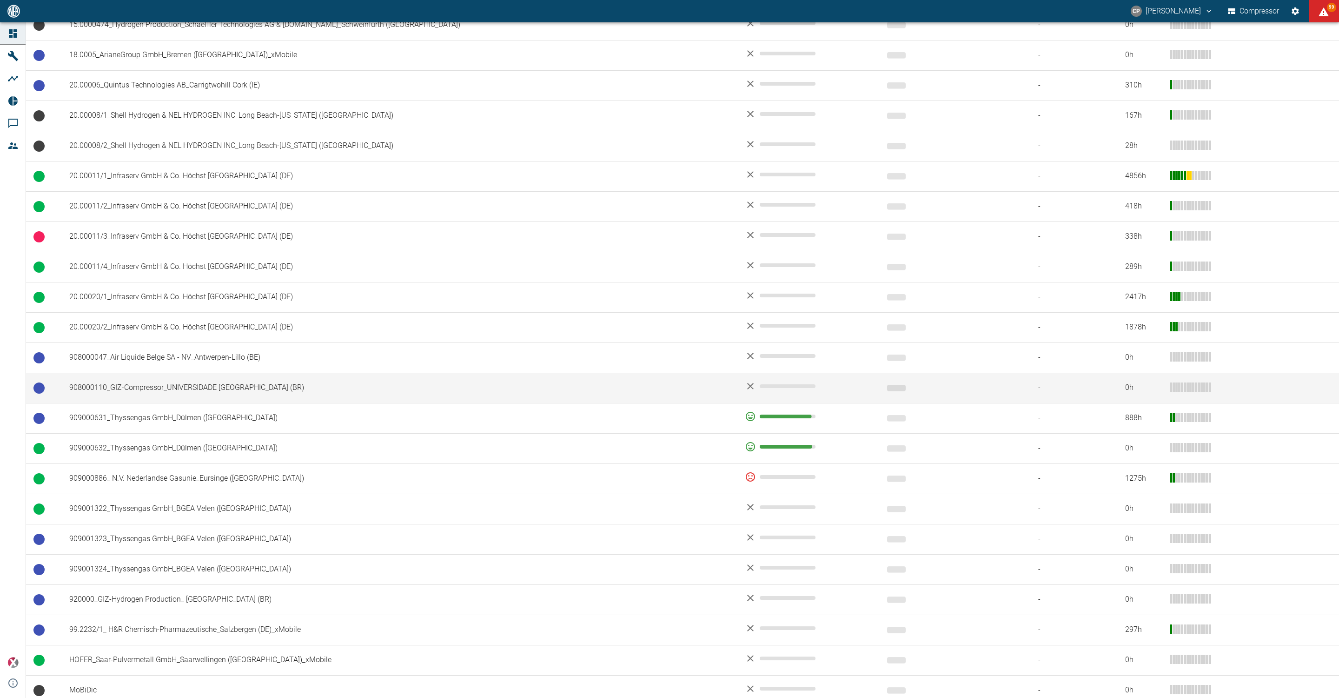
scroll to position [349, 0]
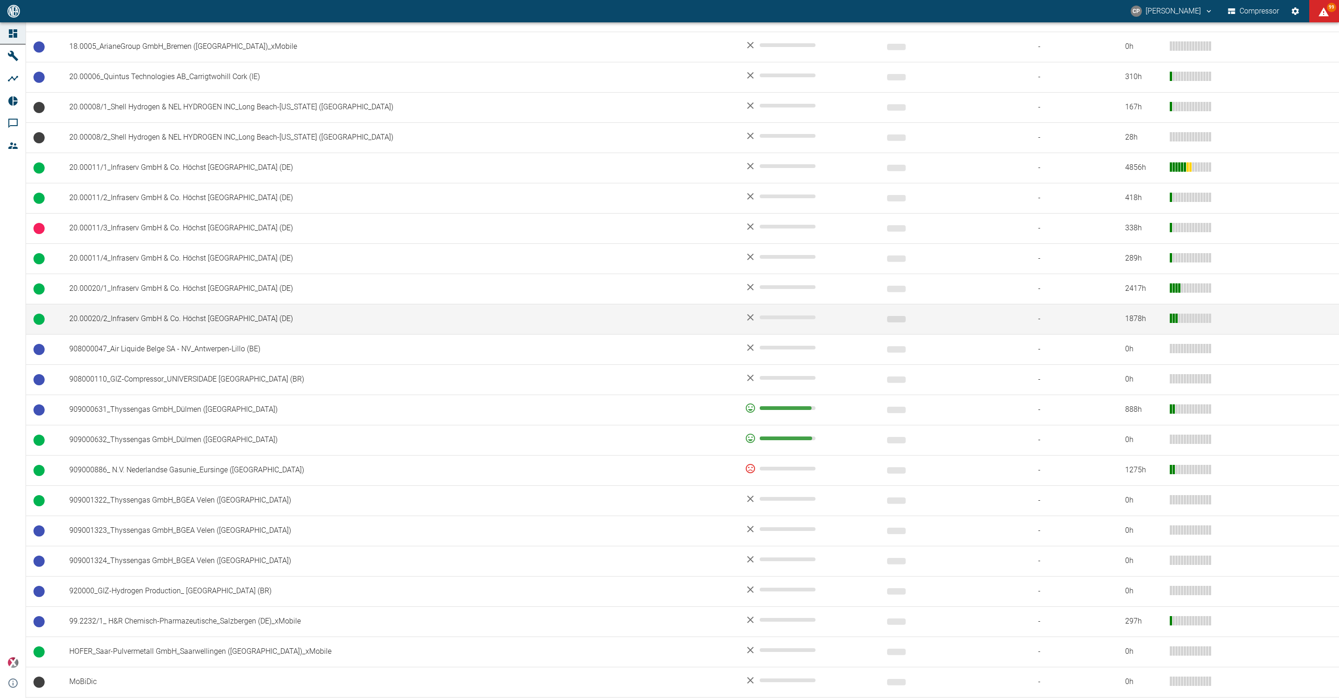
click at [152, 320] on td "20.00020/2_Infraserv GmbH & Co. Höchst [GEOGRAPHIC_DATA] (DE)" at bounding box center [400, 319] width 676 height 30
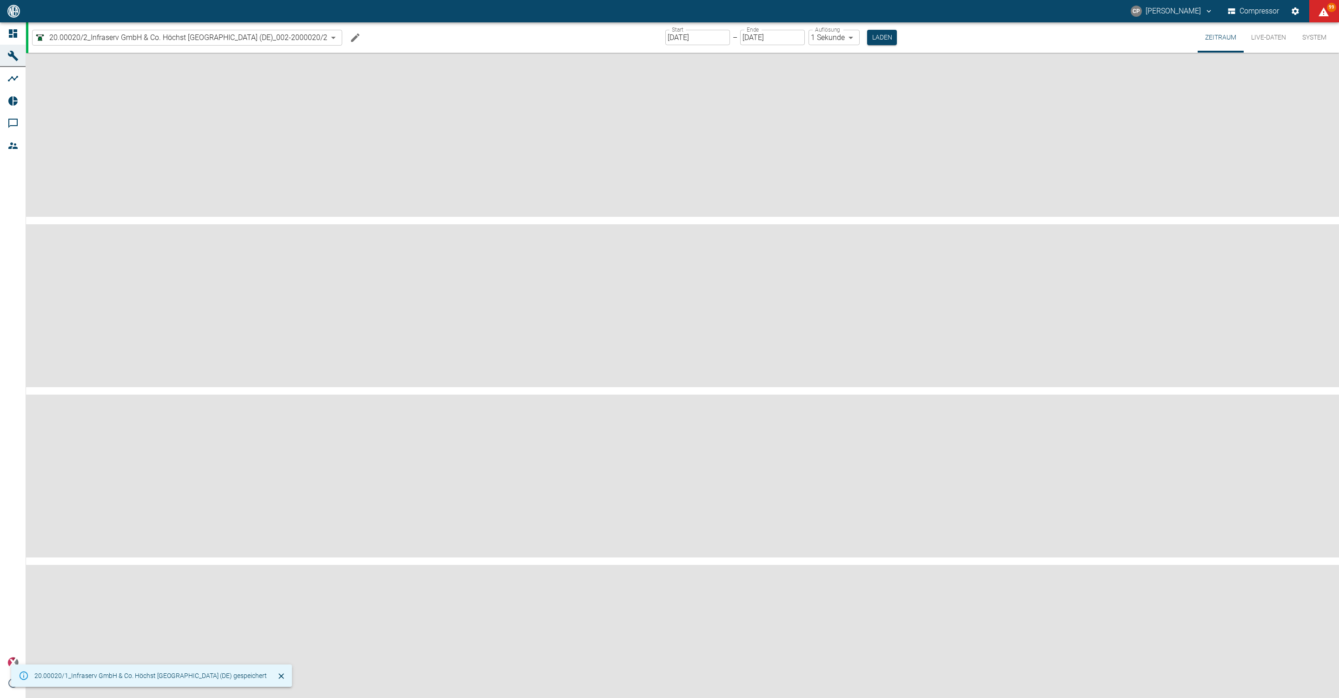
click at [353, 35] on icon "Machine bearbeiten" at bounding box center [355, 37] width 11 height 11
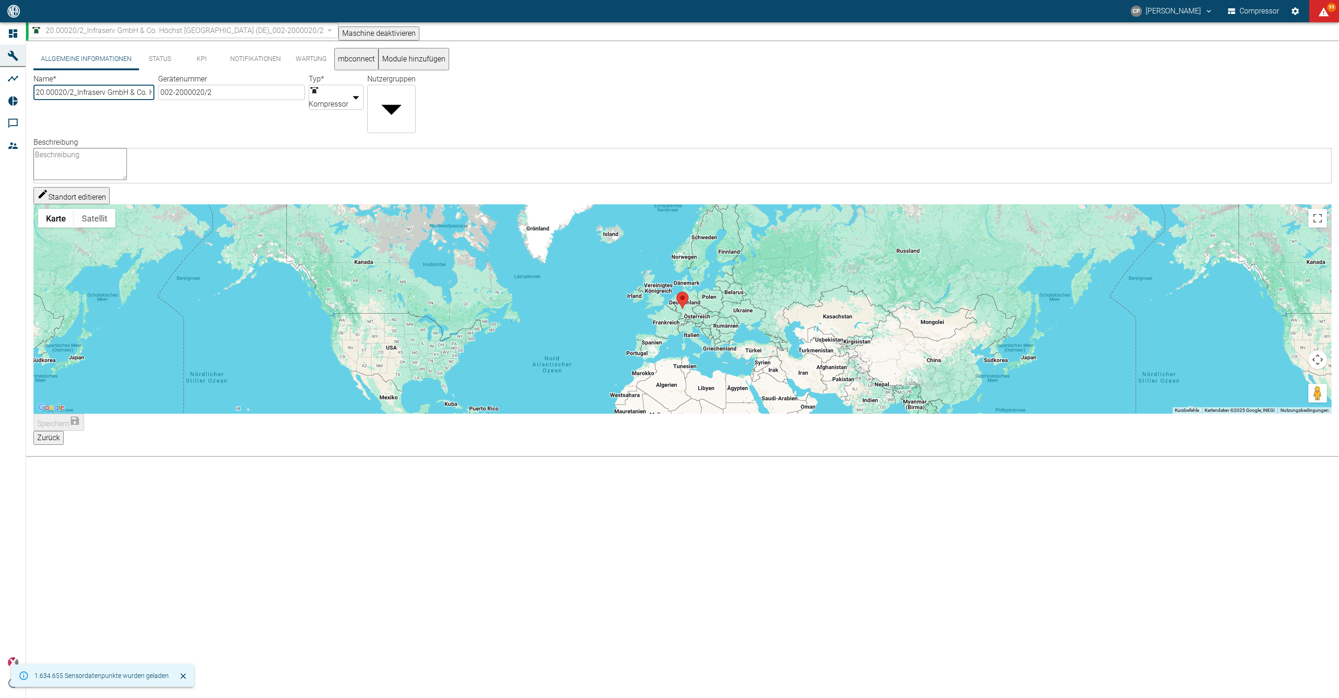
click at [253, 56] on button "Notifikationen" at bounding box center [256, 59] width 66 height 22
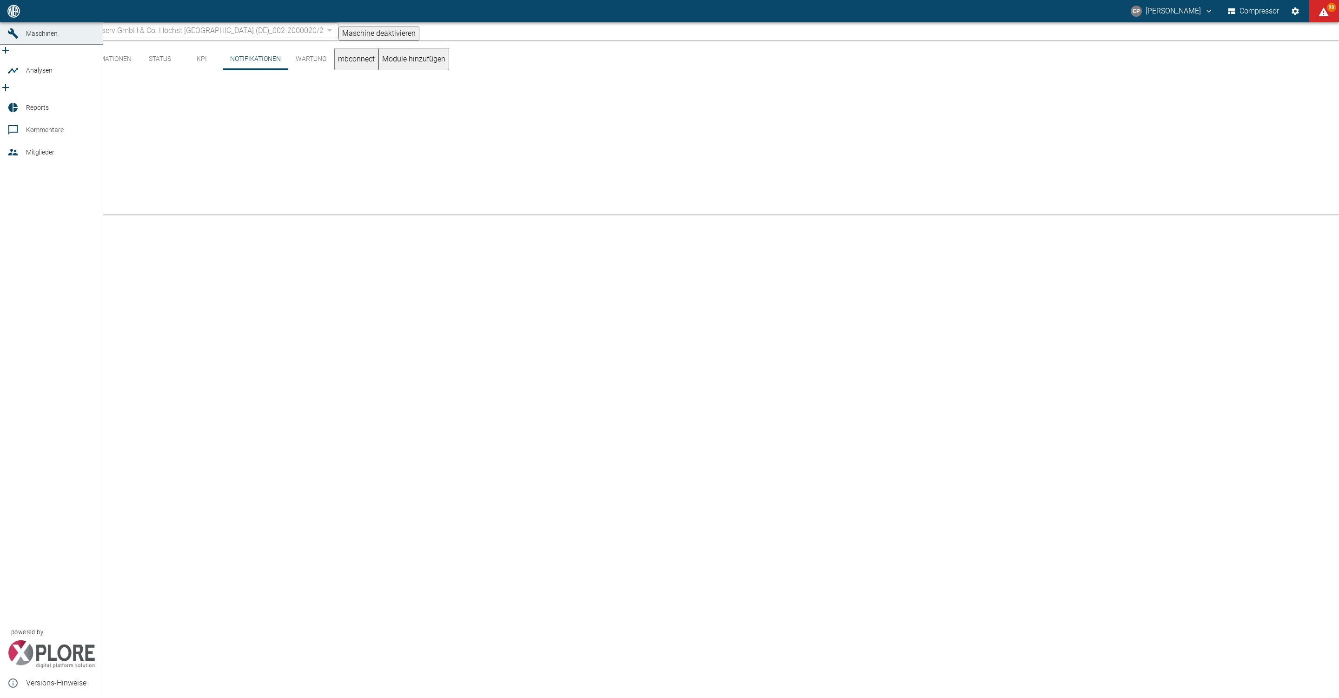
click at [24, 22] on link "Dashboard" at bounding box center [51, 11] width 103 height 22
